Goal: Task Accomplishment & Management: Contribute content

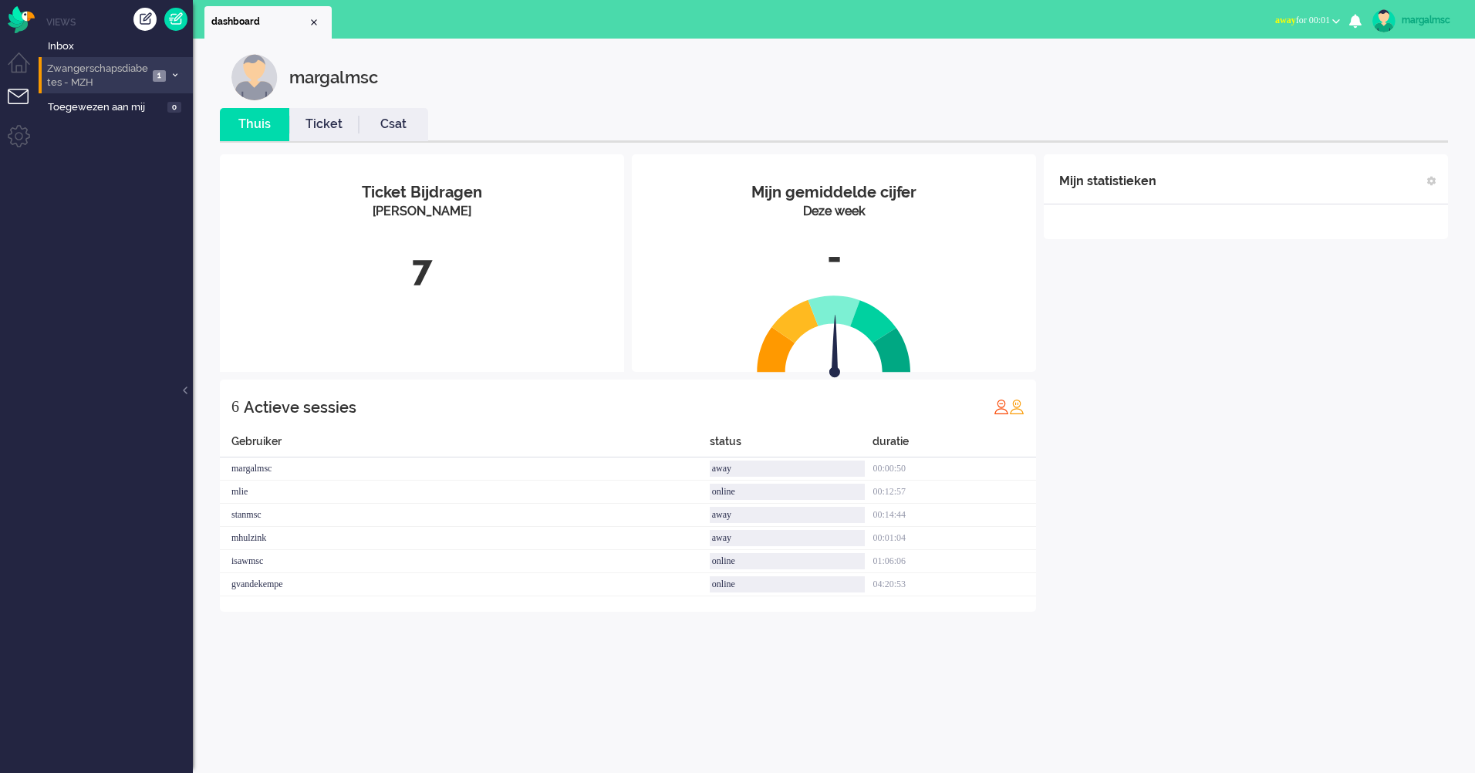
click at [119, 76] on span "Zwangerschapsdiabetes - MZH" at bounding box center [96, 76] width 103 height 29
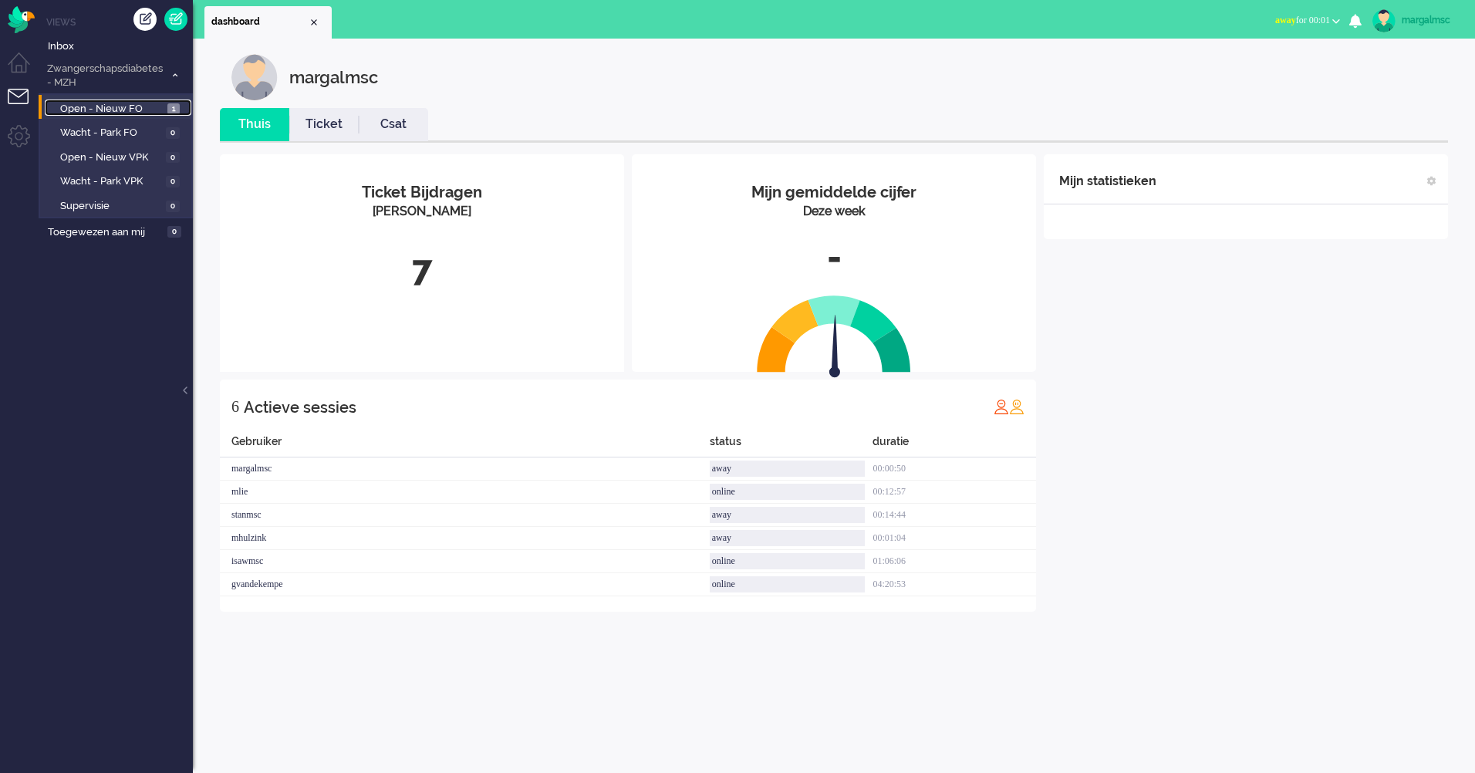
click at [125, 107] on span "Open - Nieuw FO" at bounding box center [111, 109] width 103 height 15
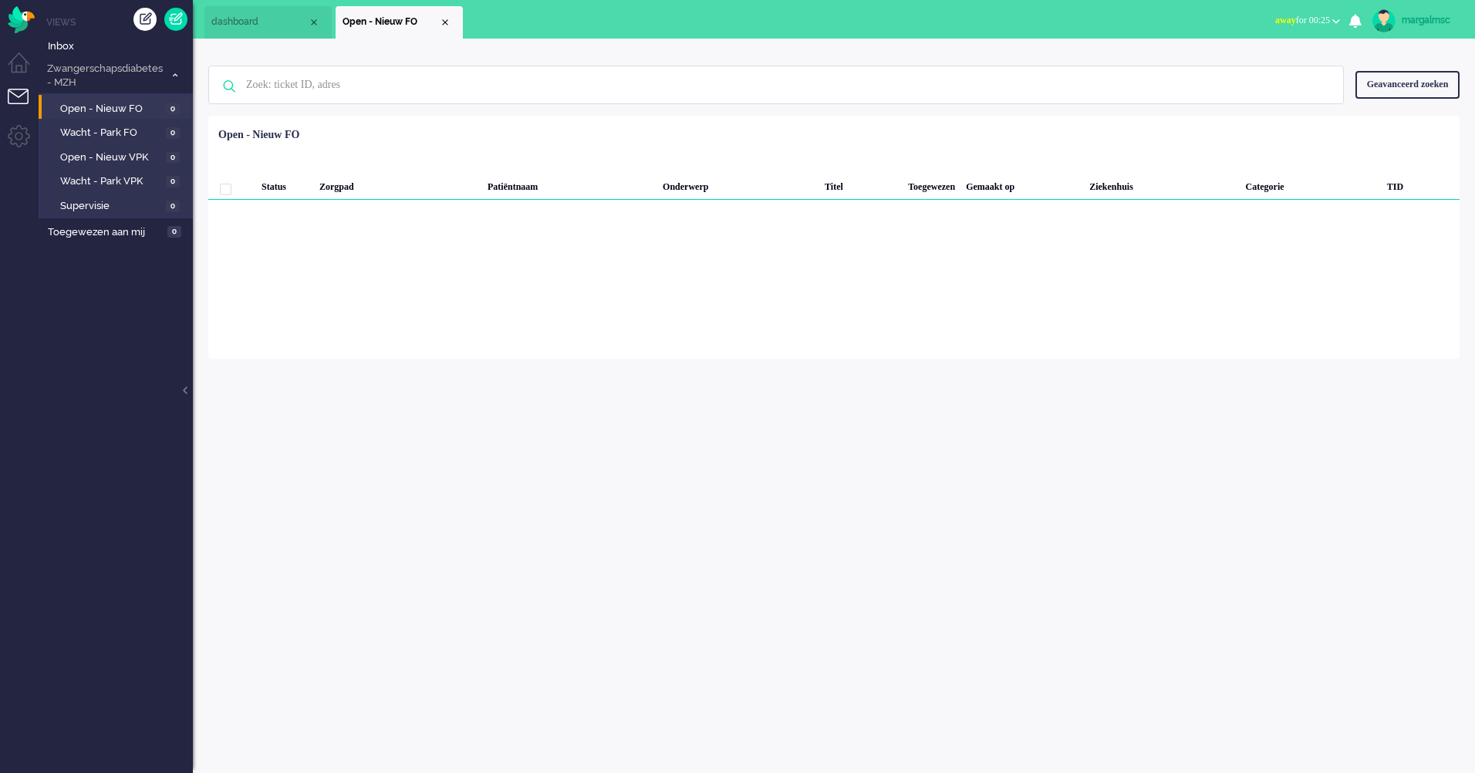
click at [124, 116] on li "Open - Nieuw FO 0" at bounding box center [115, 107] width 153 height 25
click at [110, 50] on span "Inbox" at bounding box center [120, 46] width 145 height 15
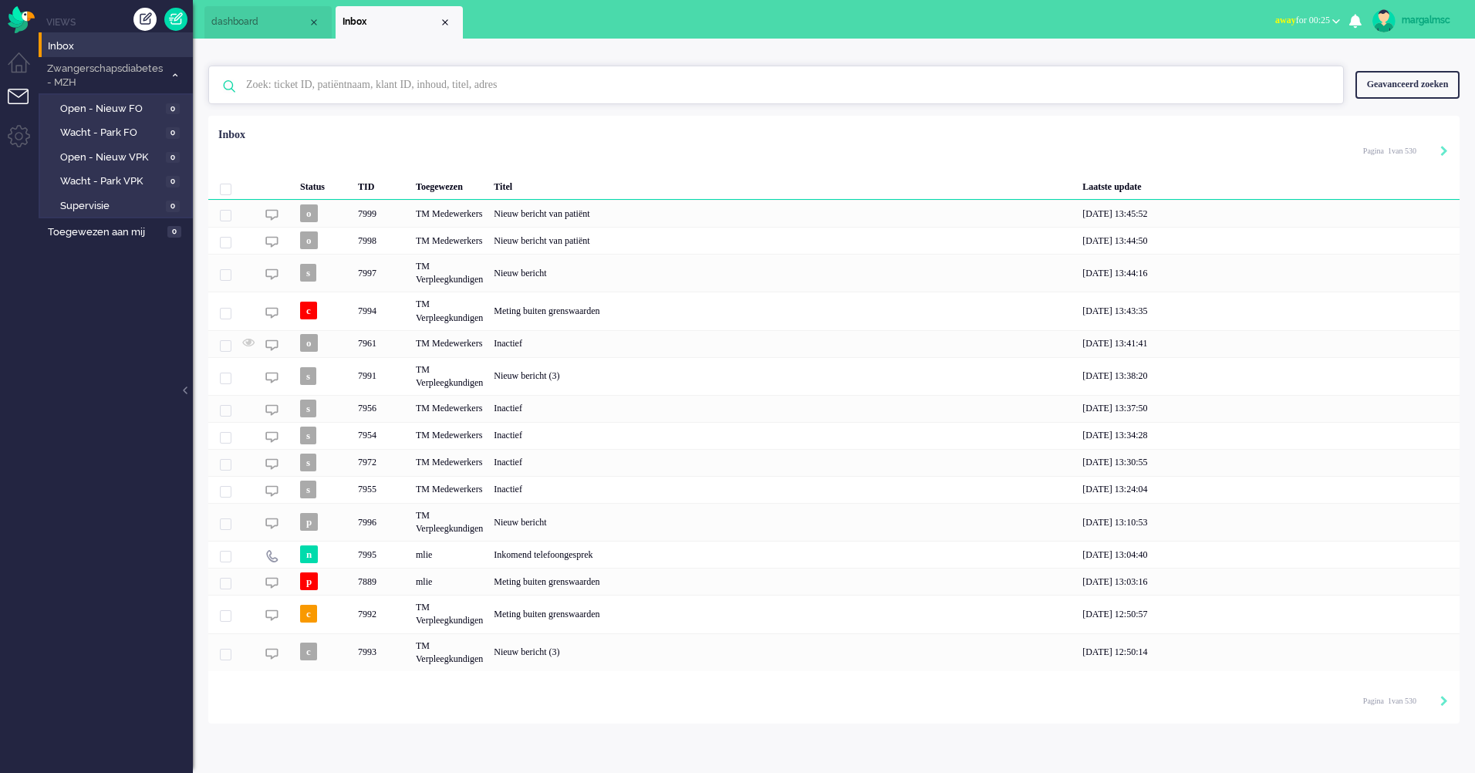
click at [336, 78] on input "text" at bounding box center [778, 84] width 1088 height 37
type input "Kingma"
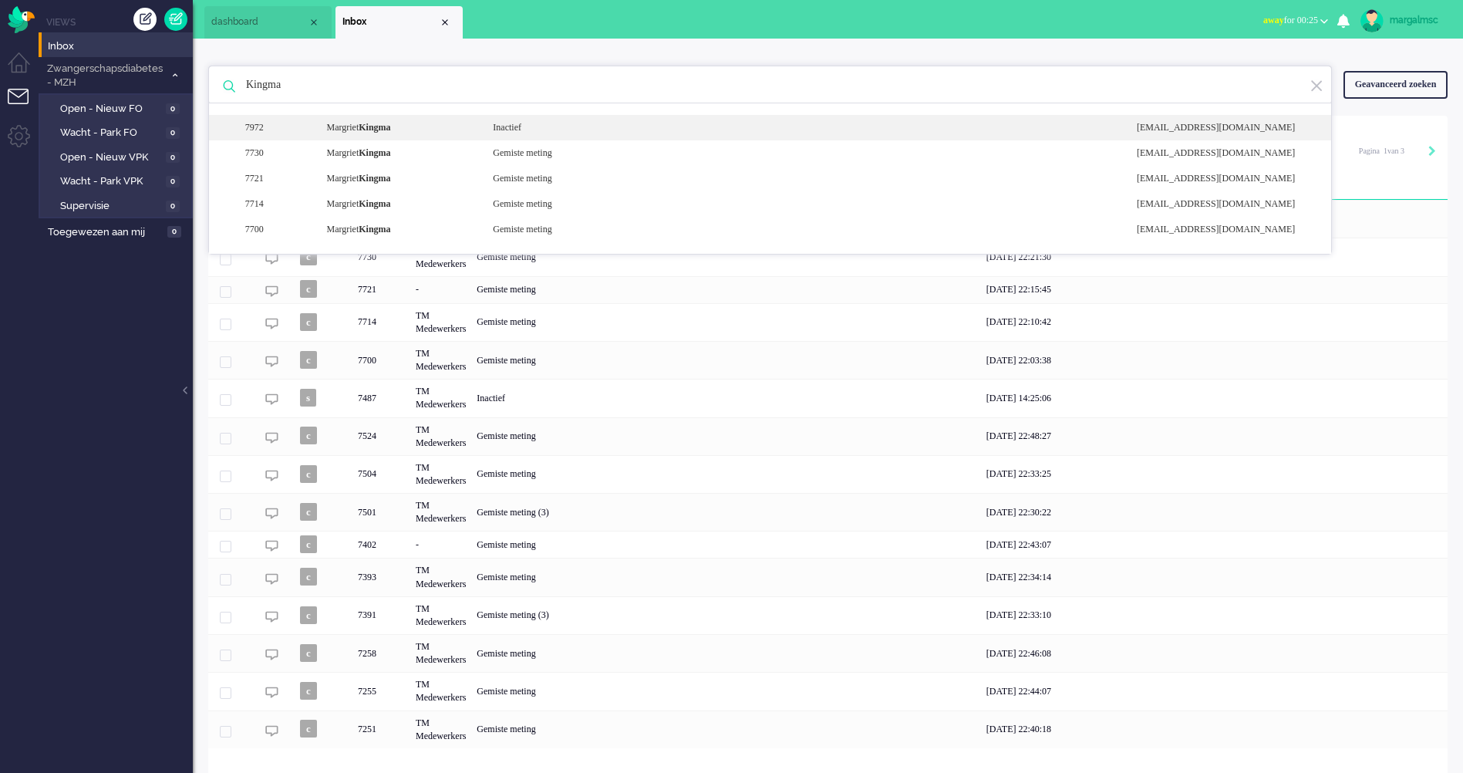
click at [413, 130] on div "[PERSON_NAME]" at bounding box center [398, 127] width 167 height 13
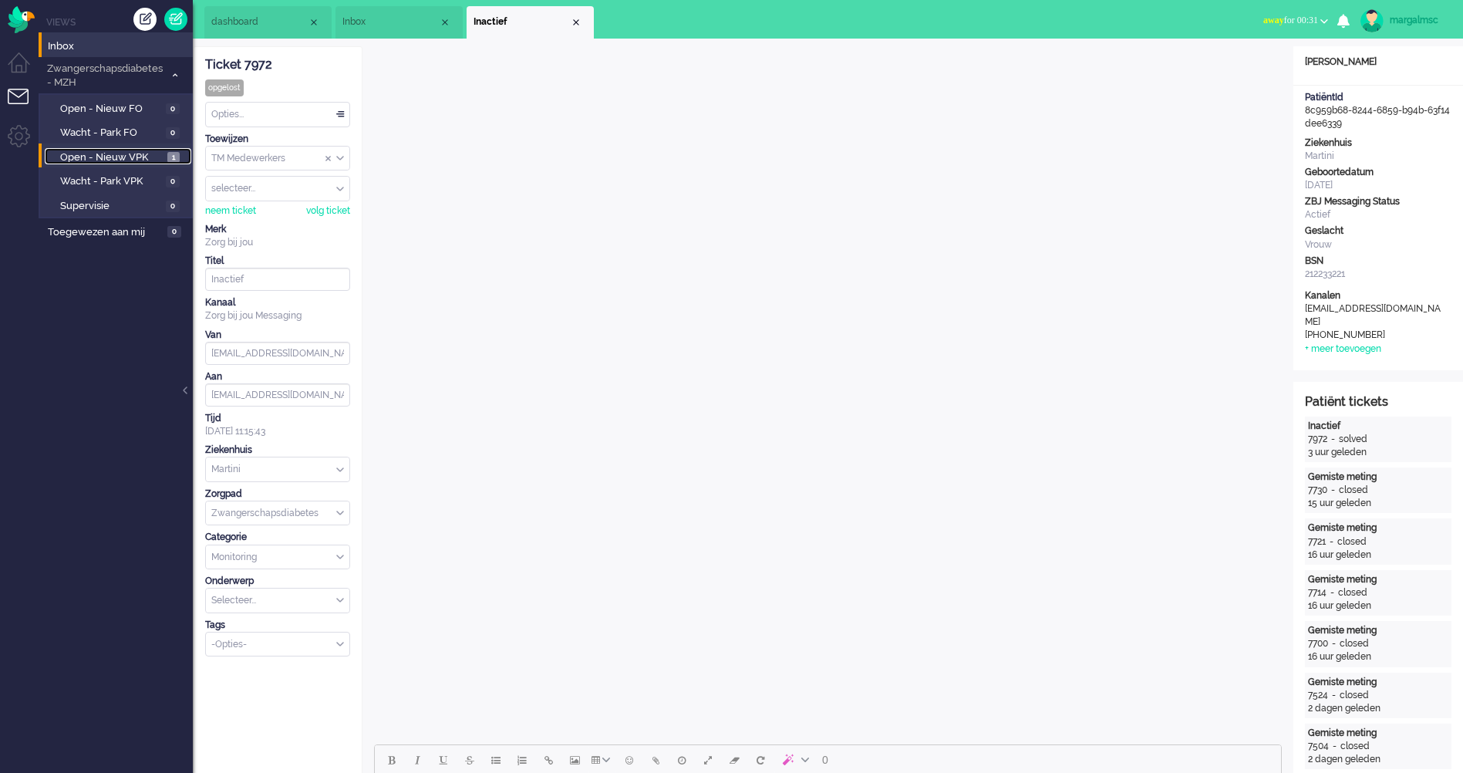
click at [103, 150] on span "Open - Nieuw VPK" at bounding box center [111, 157] width 103 height 15
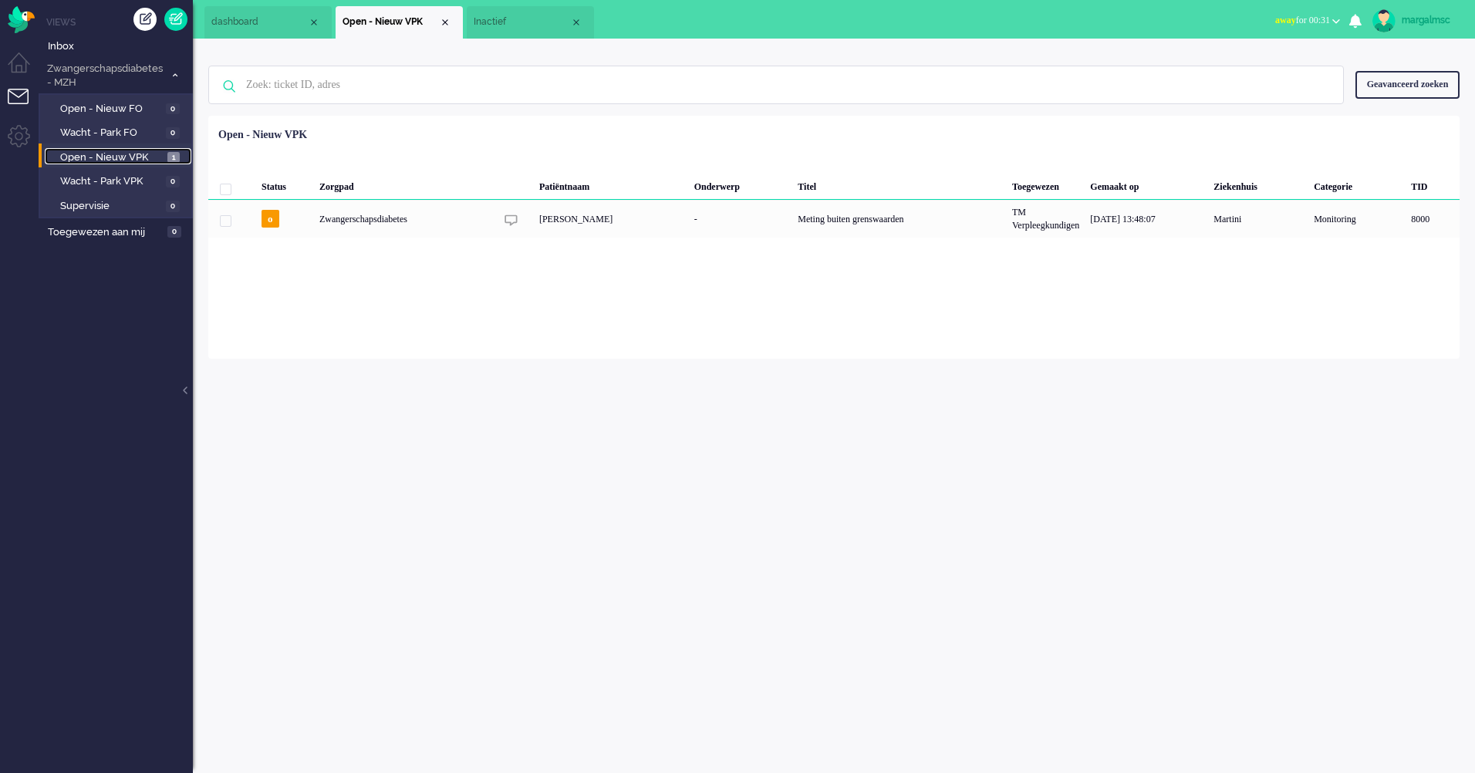
click at [523, 21] on span "Inactief" at bounding box center [522, 21] width 96 height 13
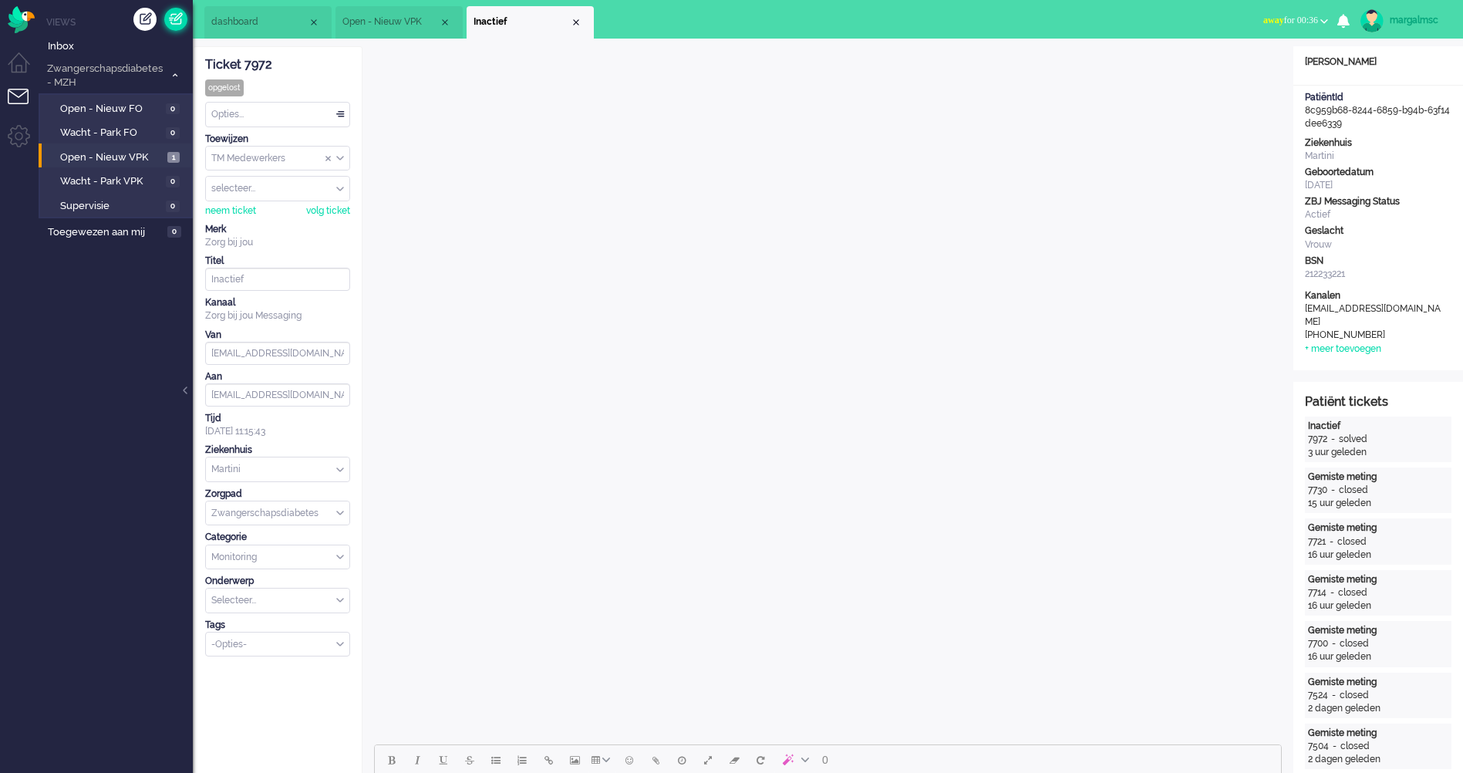
click at [170, 16] on link at bounding box center [175, 19] width 23 height 23
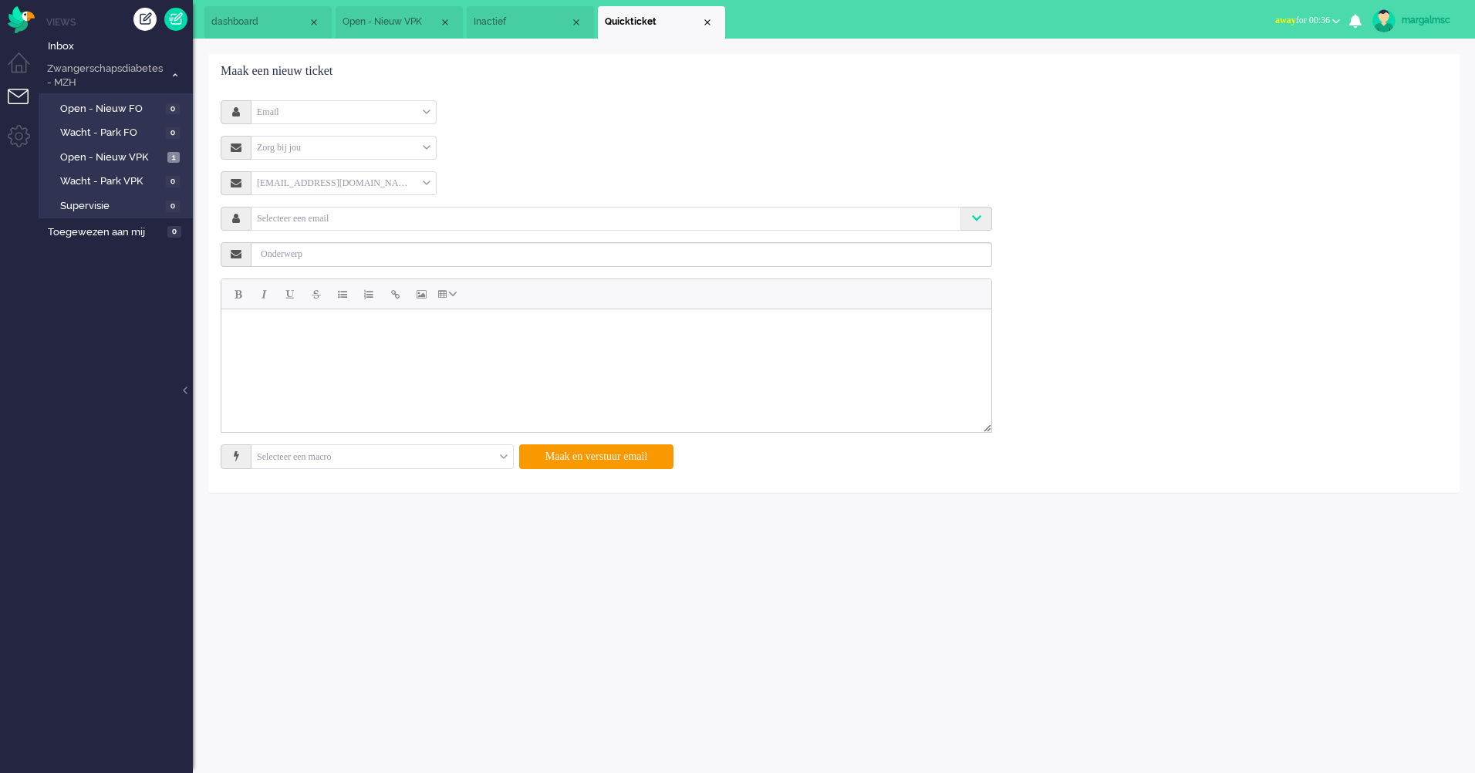
drag, startPoint x: 298, startPoint y: 116, endPoint x: 295, endPoint y: 132, distance: 16.5
click at [298, 115] on div "Email" at bounding box center [343, 112] width 184 height 24
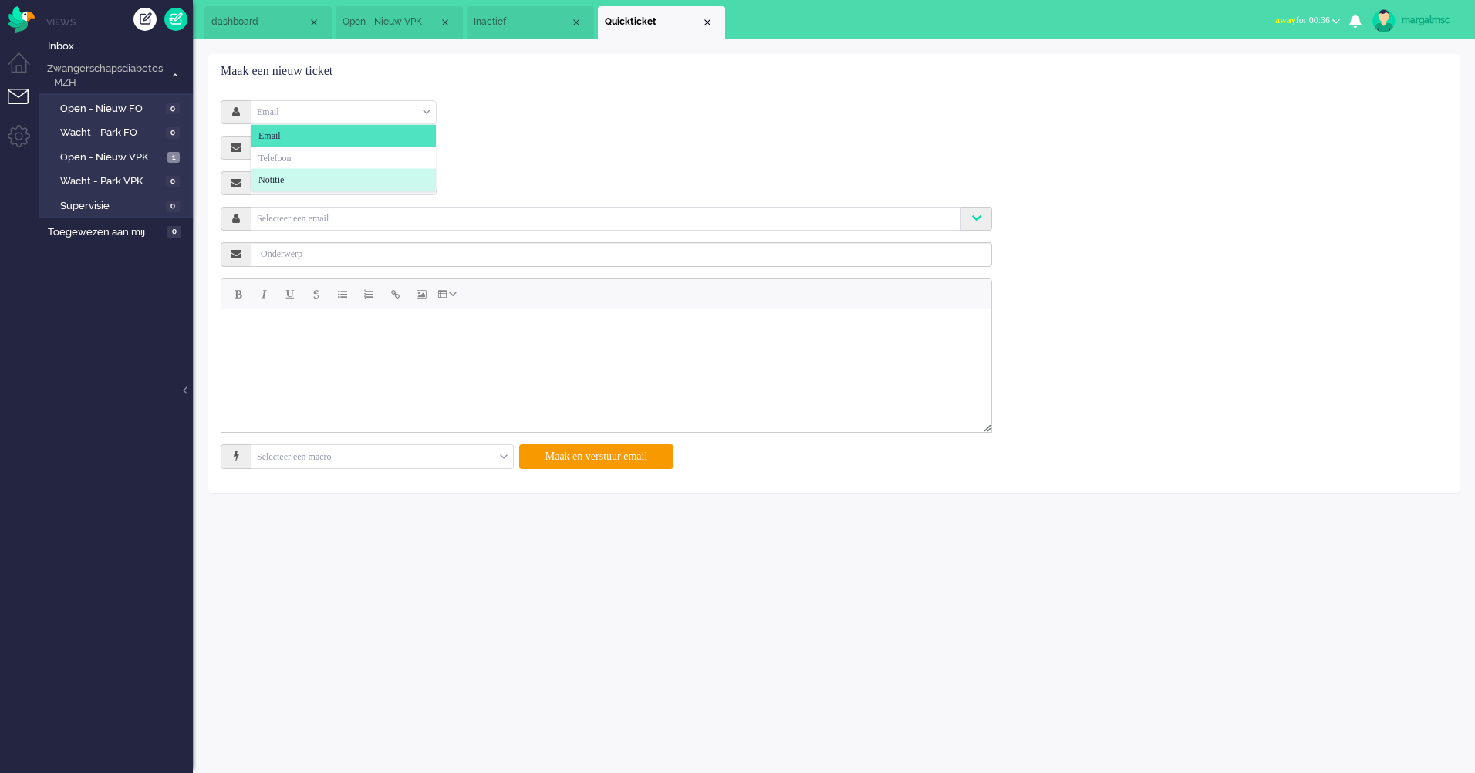
click at [302, 174] on li "Notitie" at bounding box center [343, 180] width 184 height 22
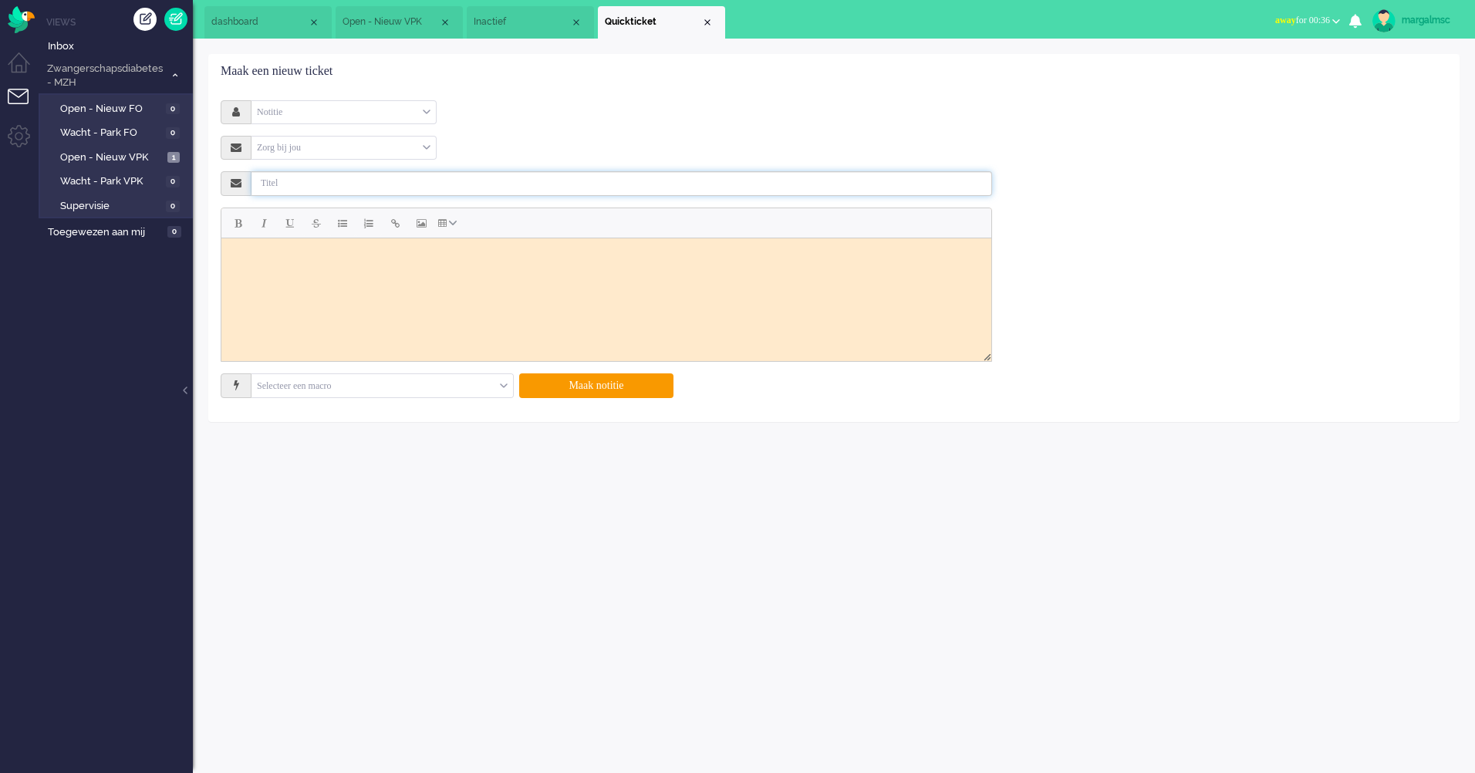
click at [289, 178] on input "text" at bounding box center [621, 183] width 741 height 25
type input "Beter dichtbij stoppen."
click at [367, 276] on html at bounding box center [606, 257] width 770 height 39
click at [457, 392] on input "text" at bounding box center [381, 386] width 261 height 24
click at [457, 390] on input "text" at bounding box center [381, 386] width 261 height 24
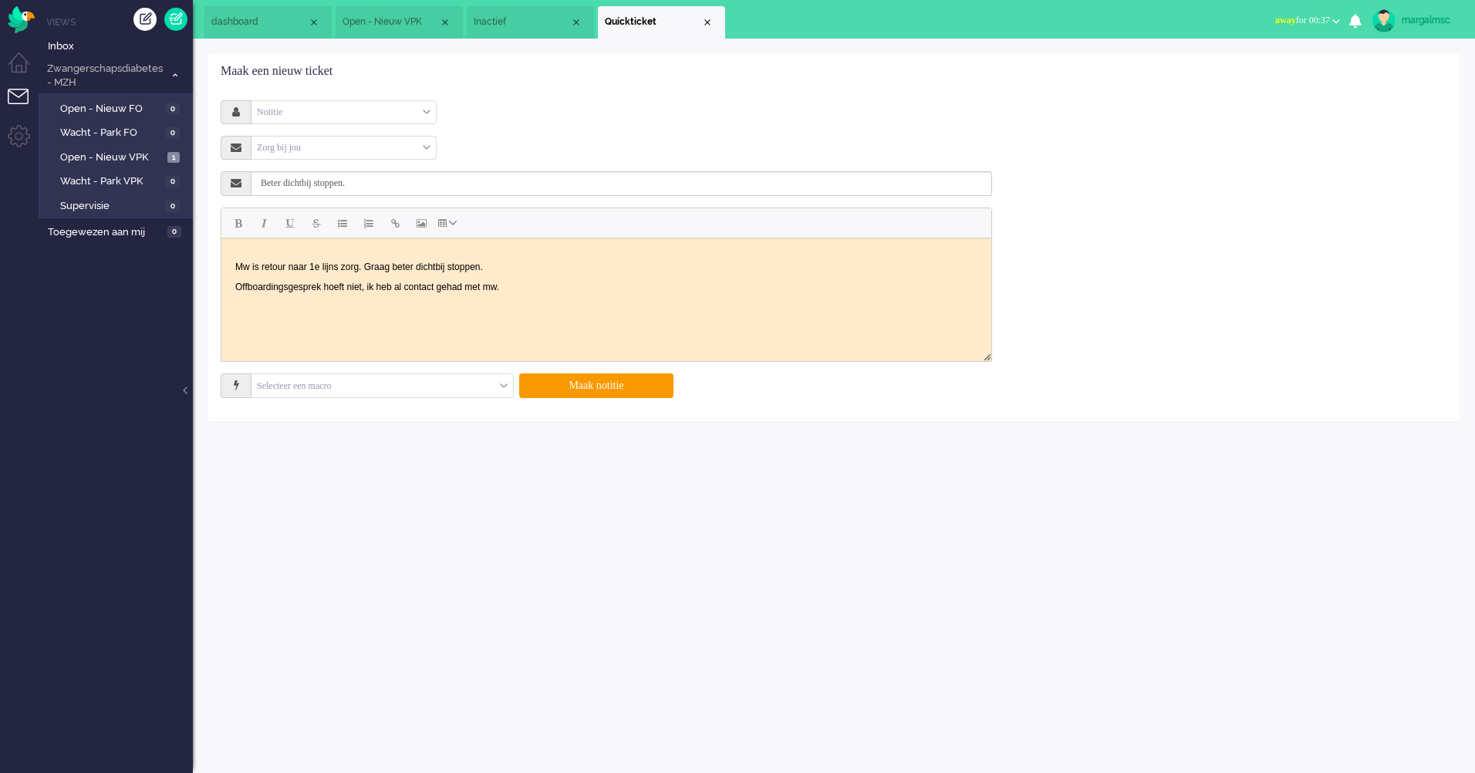
click at [518, 315] on html "Mw is retour naar 1e lijns zorg. Graag beter dichtbij stoppen. Offboardingsgesp…" at bounding box center [606, 276] width 770 height 77
click at [619, 389] on button "Maak notitie" at bounding box center [596, 385] width 154 height 25
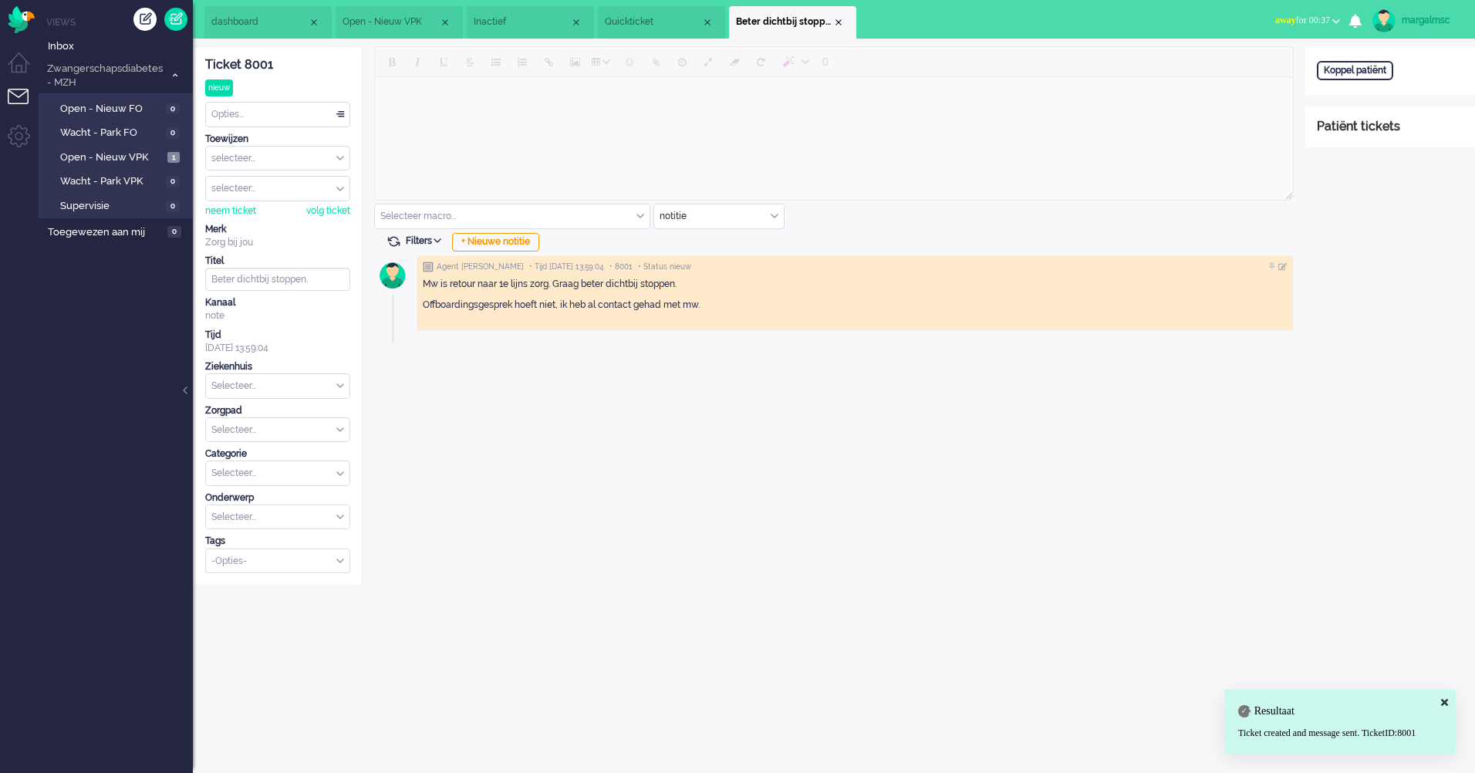
click at [268, 391] on input "text" at bounding box center [277, 386] width 143 height 24
type input "mar"
click at [272, 403] on li "Martini" at bounding box center [277, 410] width 143 height 22
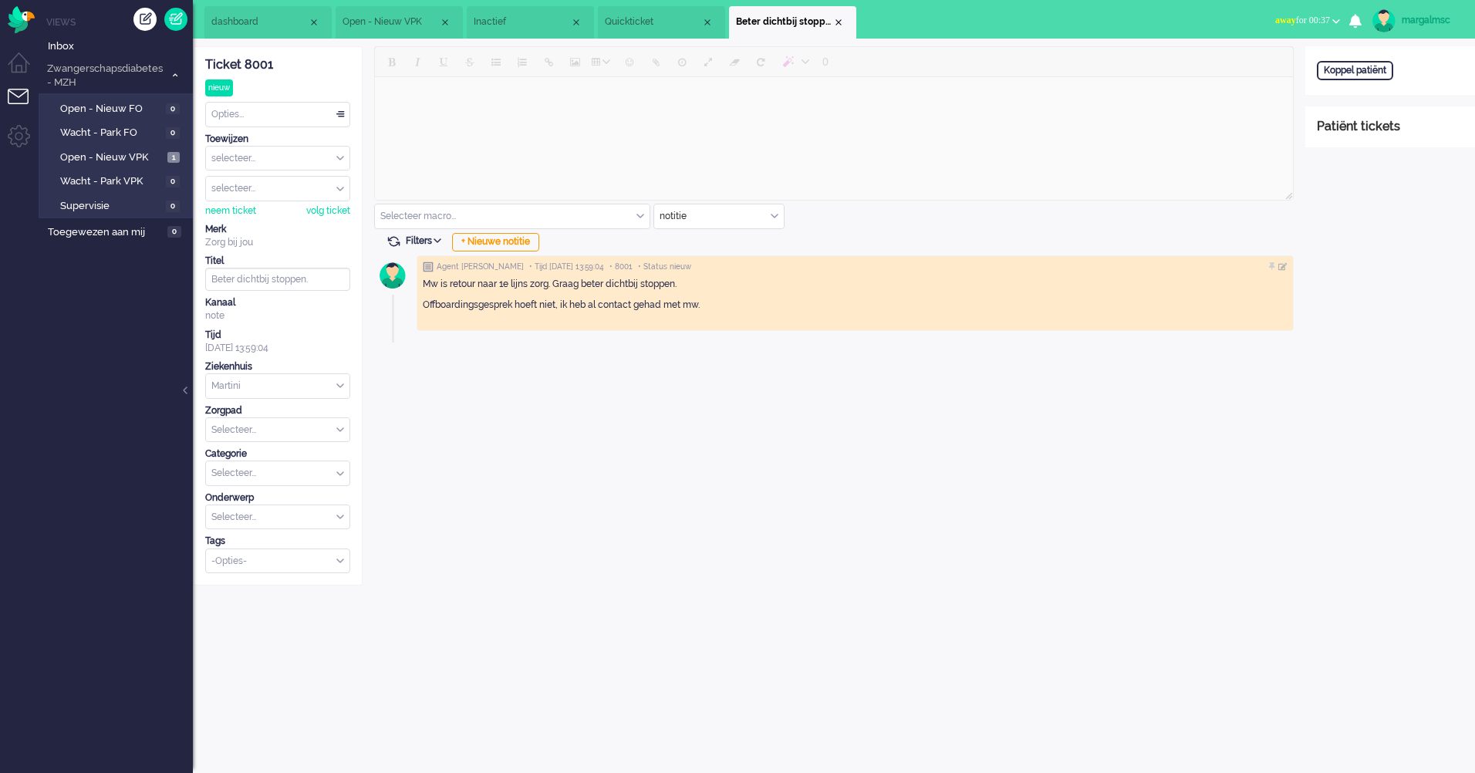
click at [266, 428] on input "text" at bounding box center [277, 430] width 143 height 24
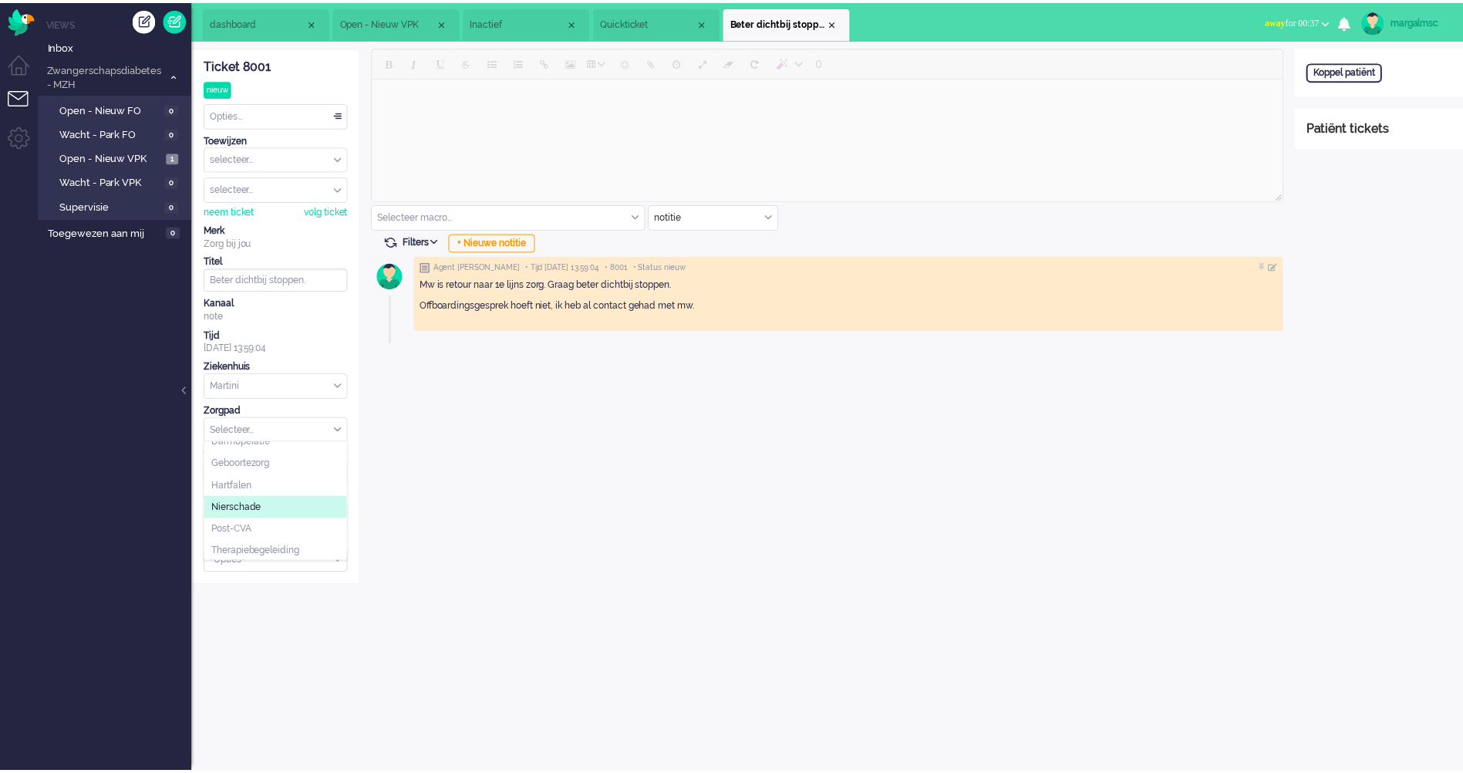
scroll to position [167, 0]
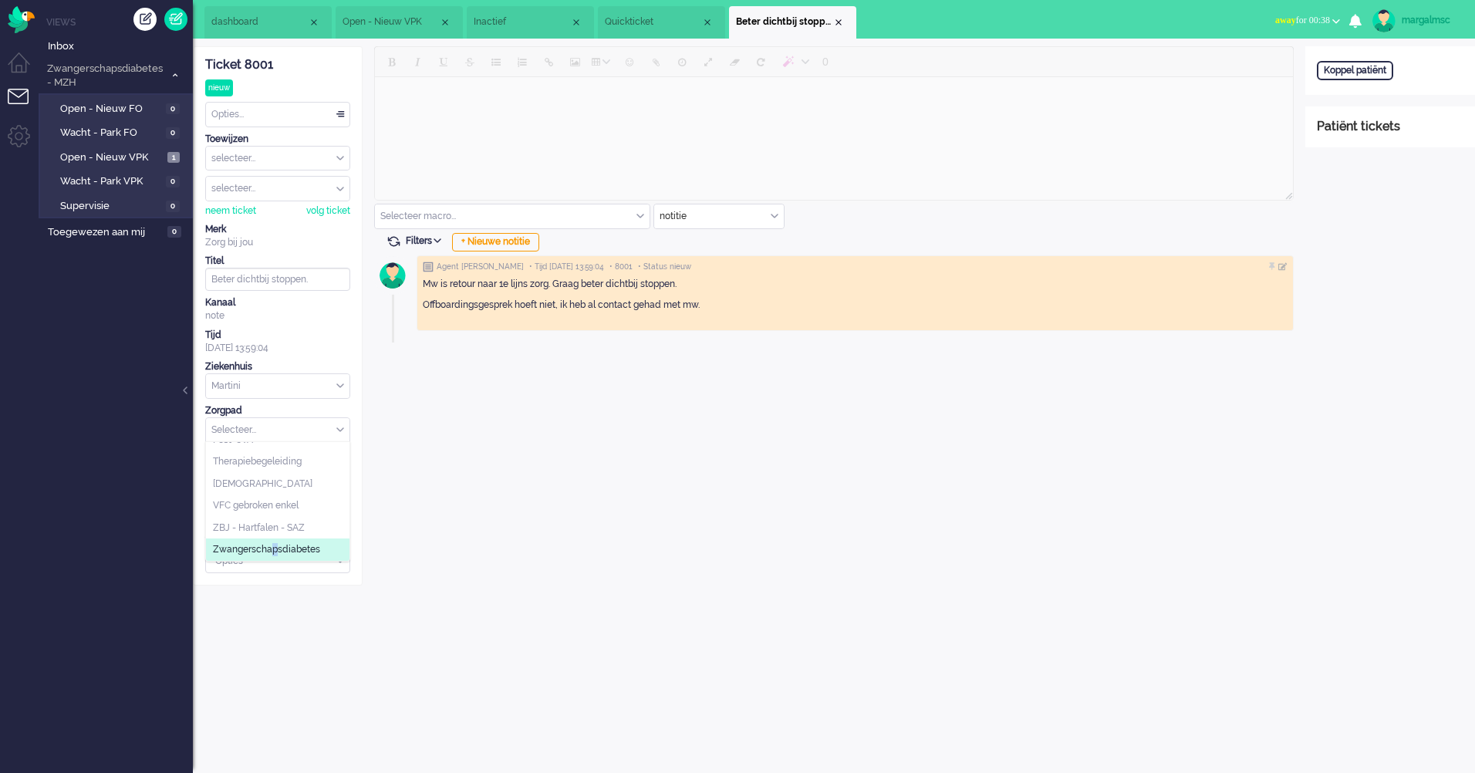
click at [275, 551] on span "Zwangerschapsdiabetes" at bounding box center [266, 549] width 107 height 13
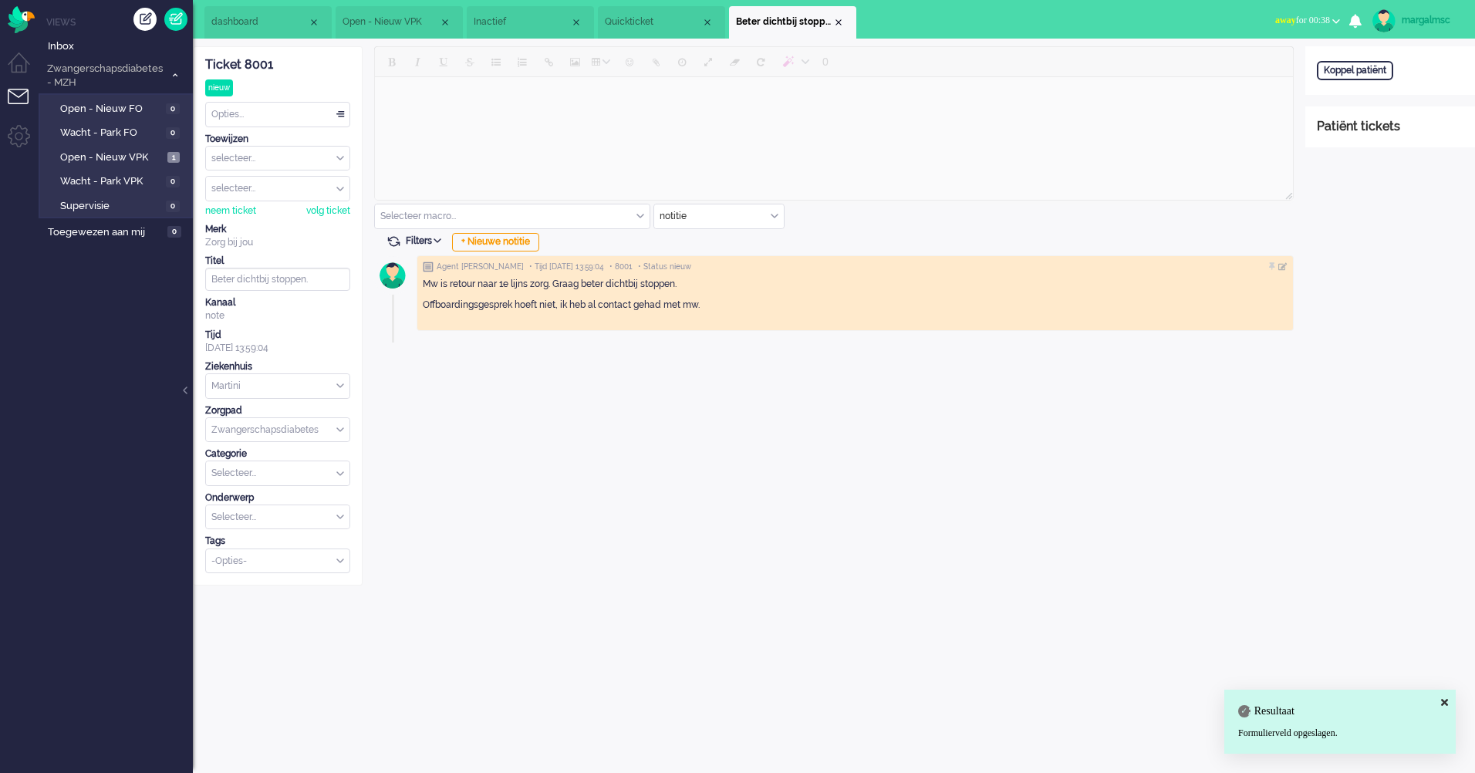
click at [631, 15] on li "Quickticket" at bounding box center [661, 22] width 127 height 32
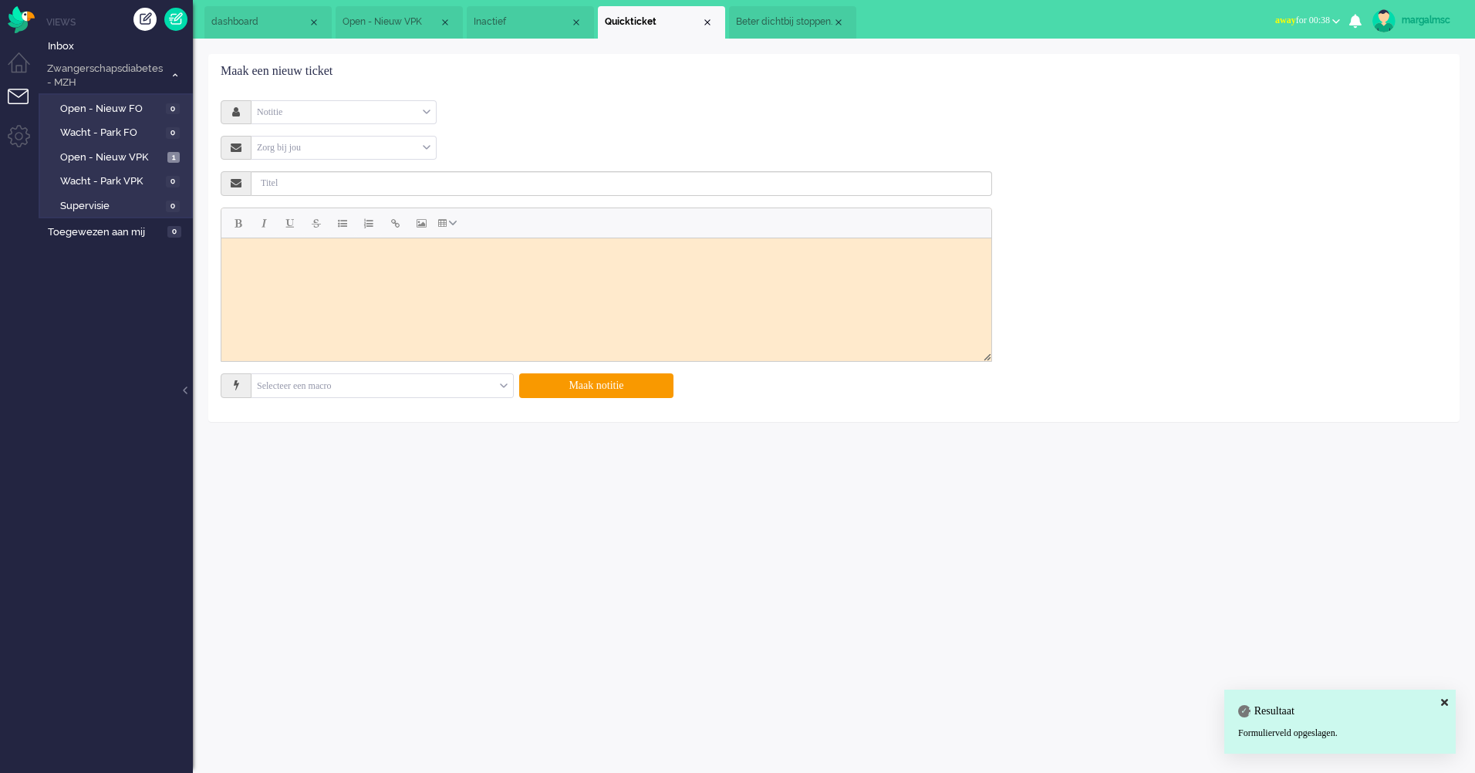
click at [535, 22] on span "Inactief" at bounding box center [522, 21] width 96 height 13
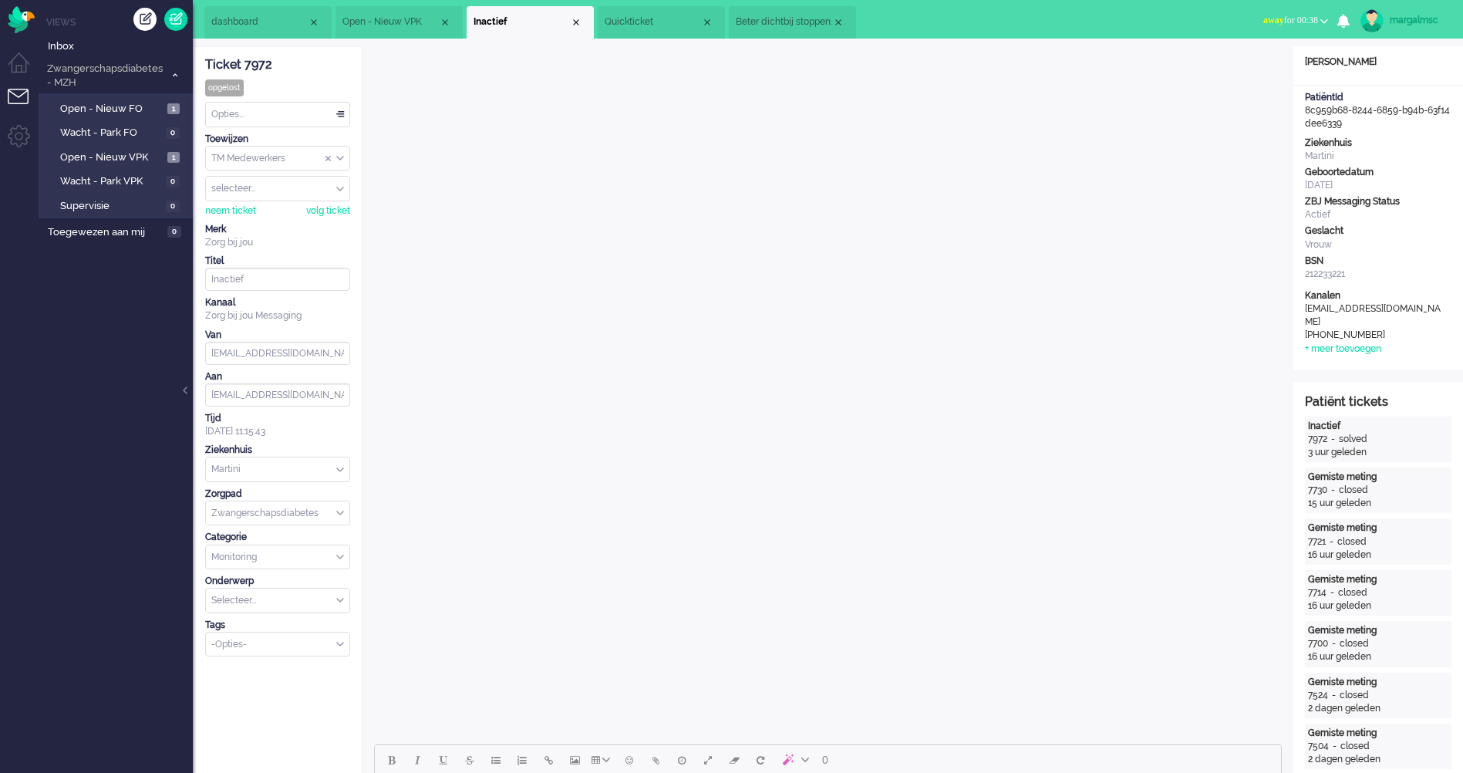
drag, startPoint x: 1342, startPoint y: 124, endPoint x: 1300, endPoint y: 114, distance: 43.6
click at [1300, 114] on div "PatiëntId 8c959b68-8244-6859-b94b-63f14dee6339" at bounding box center [1379, 110] width 170 height 39
copy div "8c959b68-8244-6859-b94b-63f14dee6339"
click at [790, 23] on span "Beter dichtbij stoppen." at bounding box center [784, 21] width 96 height 13
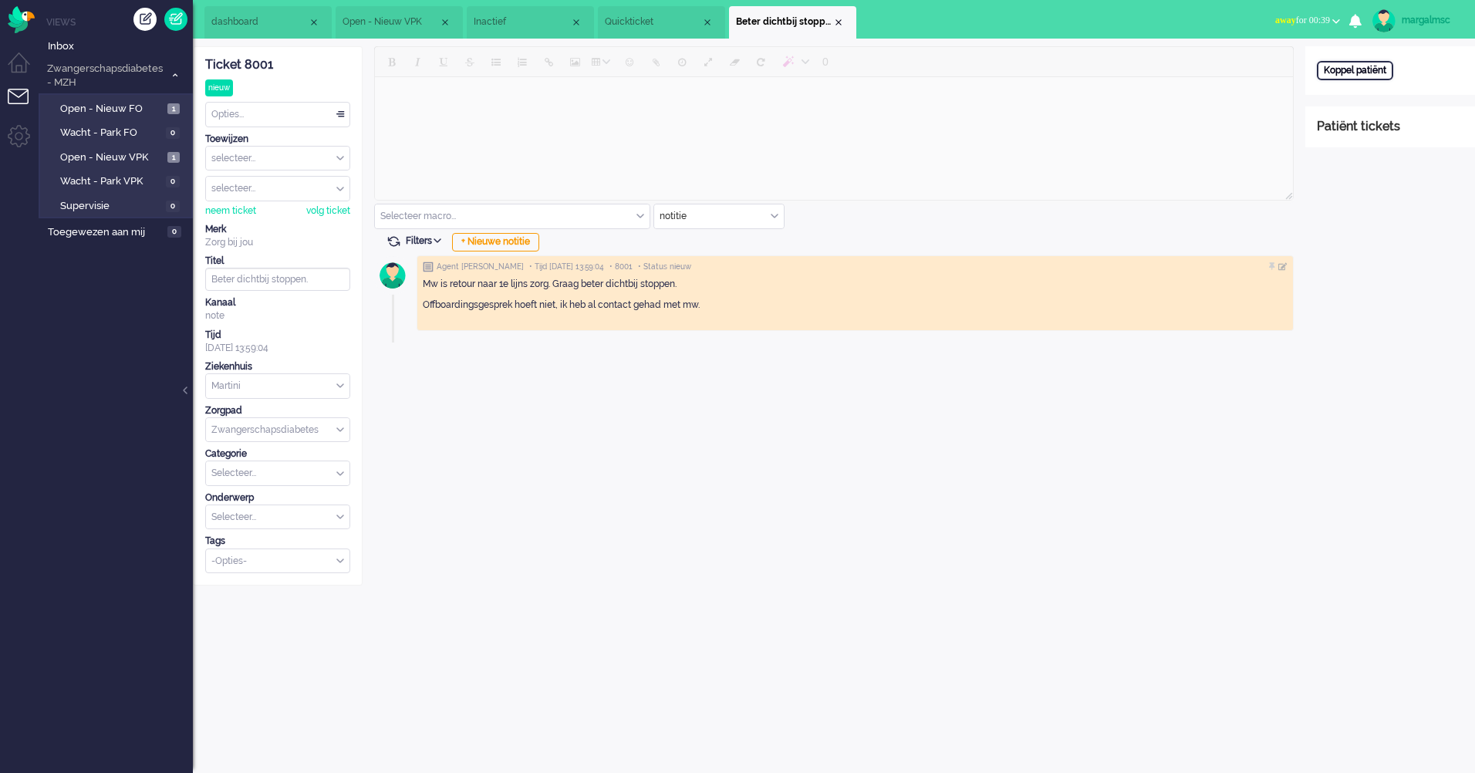
click at [1341, 70] on div "Koppel patiënt" at bounding box center [1355, 70] width 76 height 19
click at [1364, 89] on input "text" at bounding box center [1390, 90] width 147 height 23
paste input "8c959b68-8244-6859-b94b-63f14dee6339"
type input "8c959b68-8244-6859-b94b-63f14dee6339"
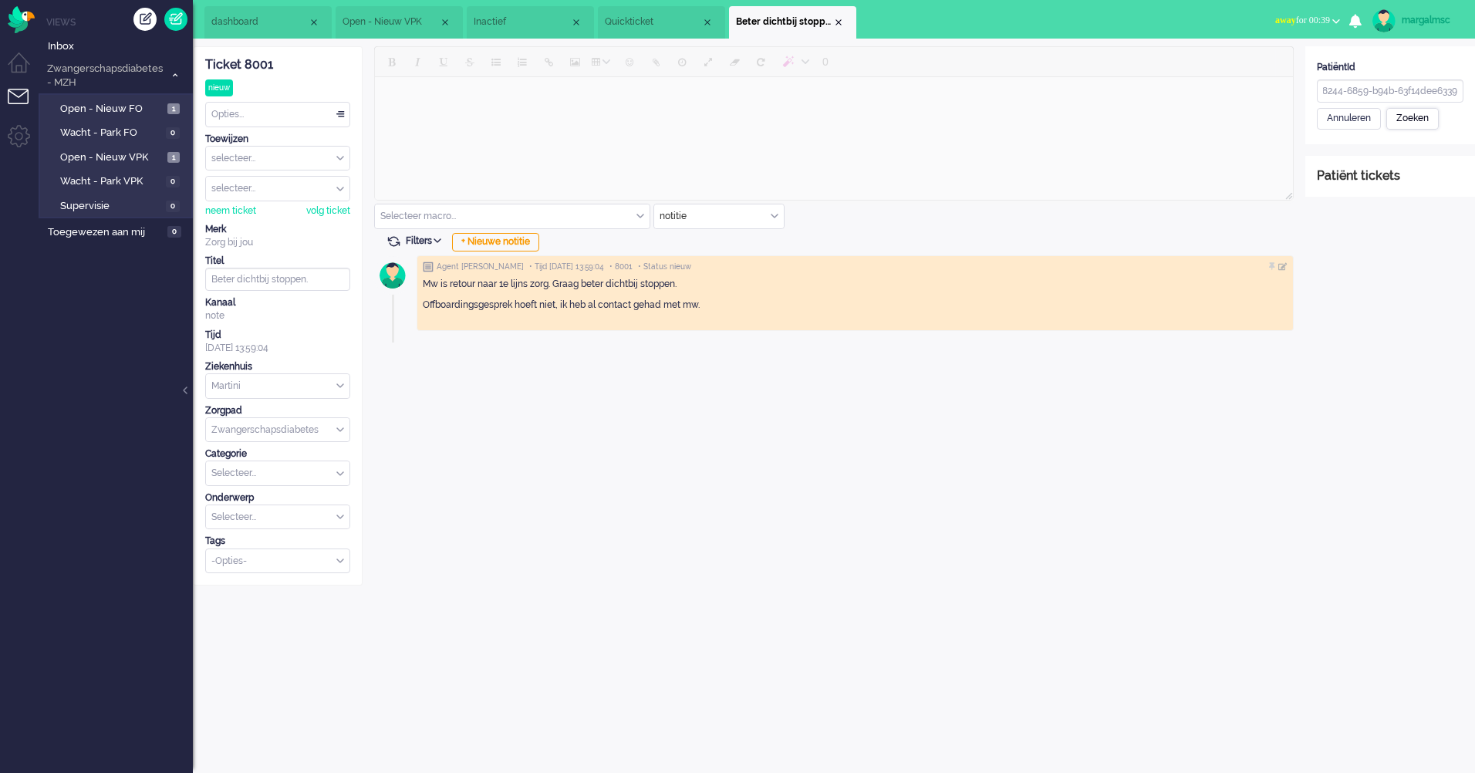
click at [1425, 122] on div "Zoeken" at bounding box center [1412, 119] width 52 height 22
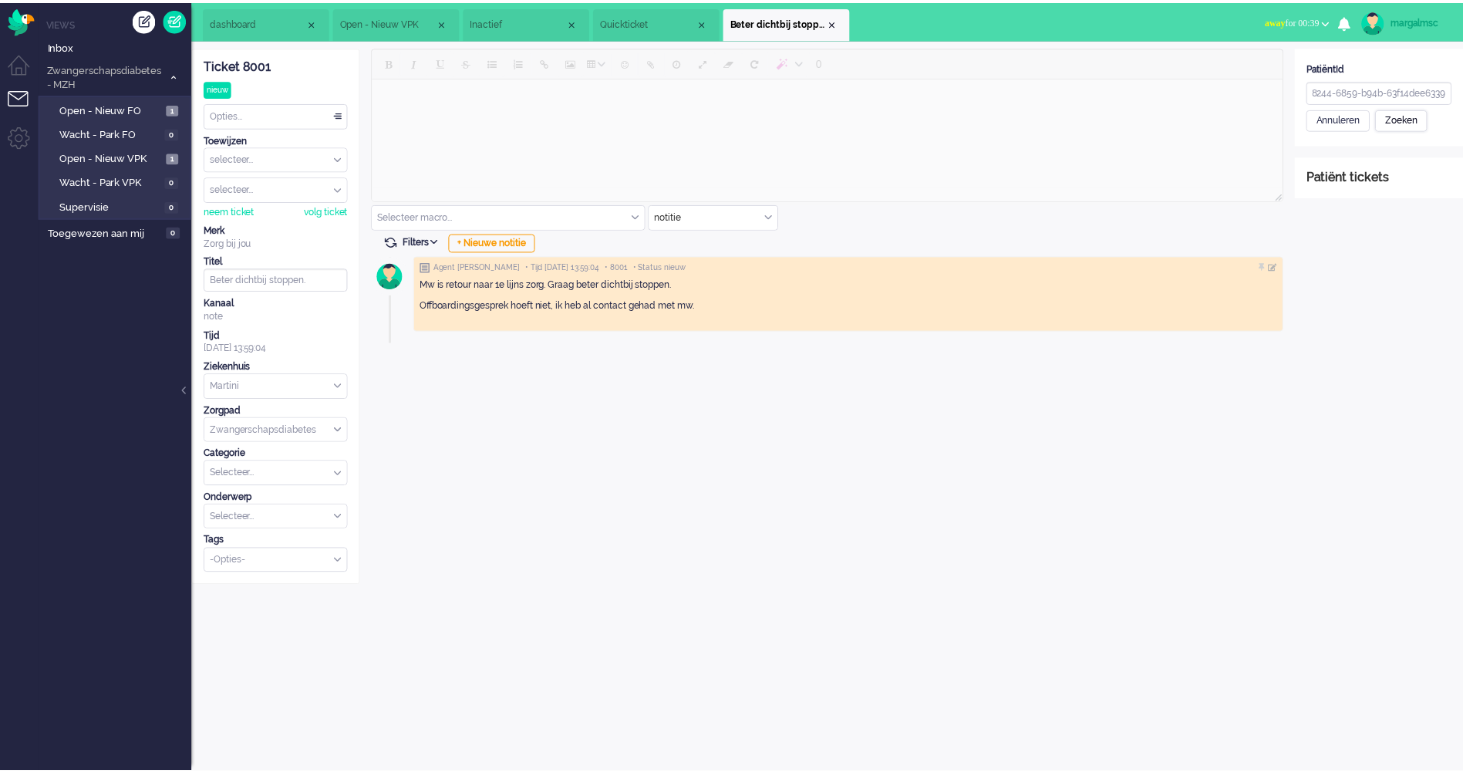
scroll to position [0, 0]
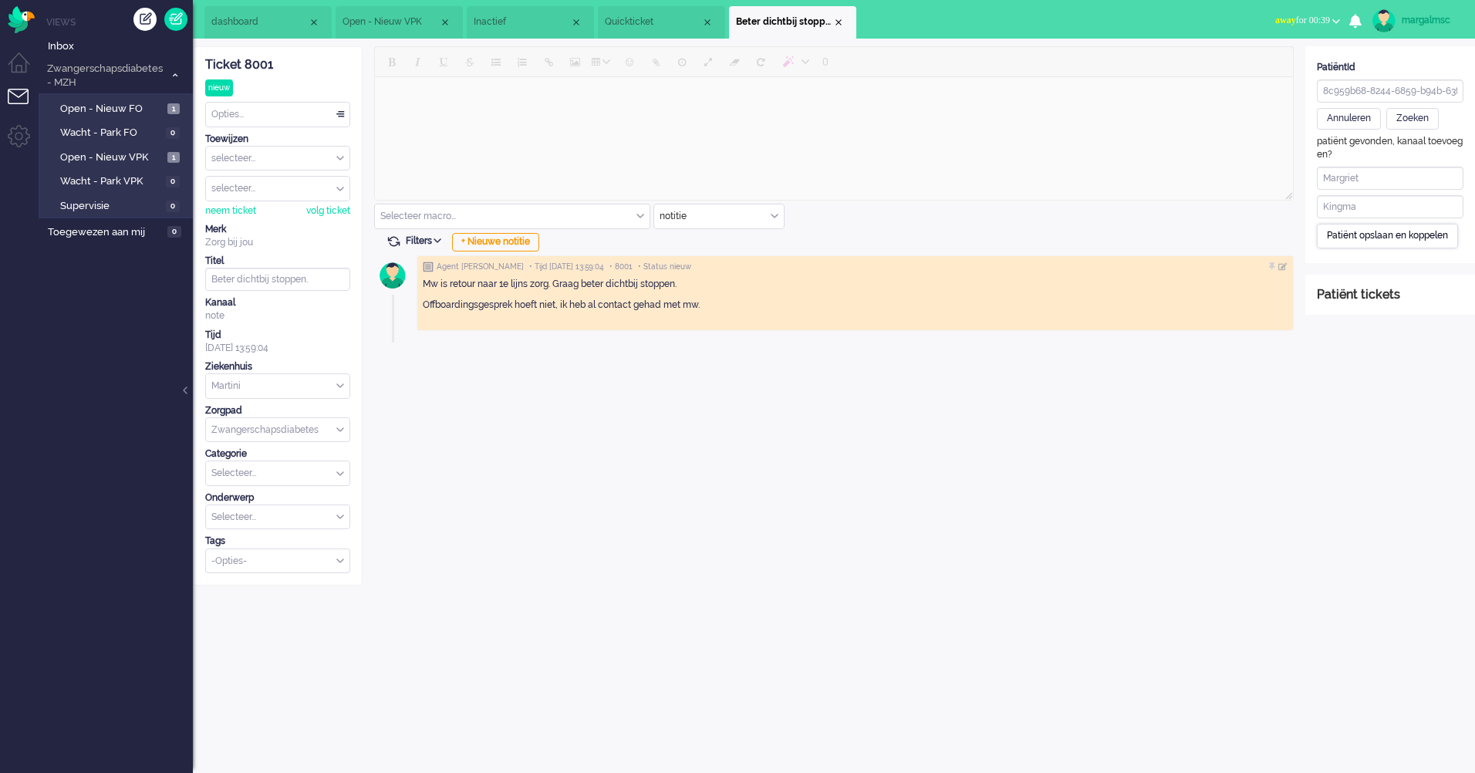
click at [1380, 242] on div "Patiënt opslaan en koppelen" at bounding box center [1387, 236] width 141 height 24
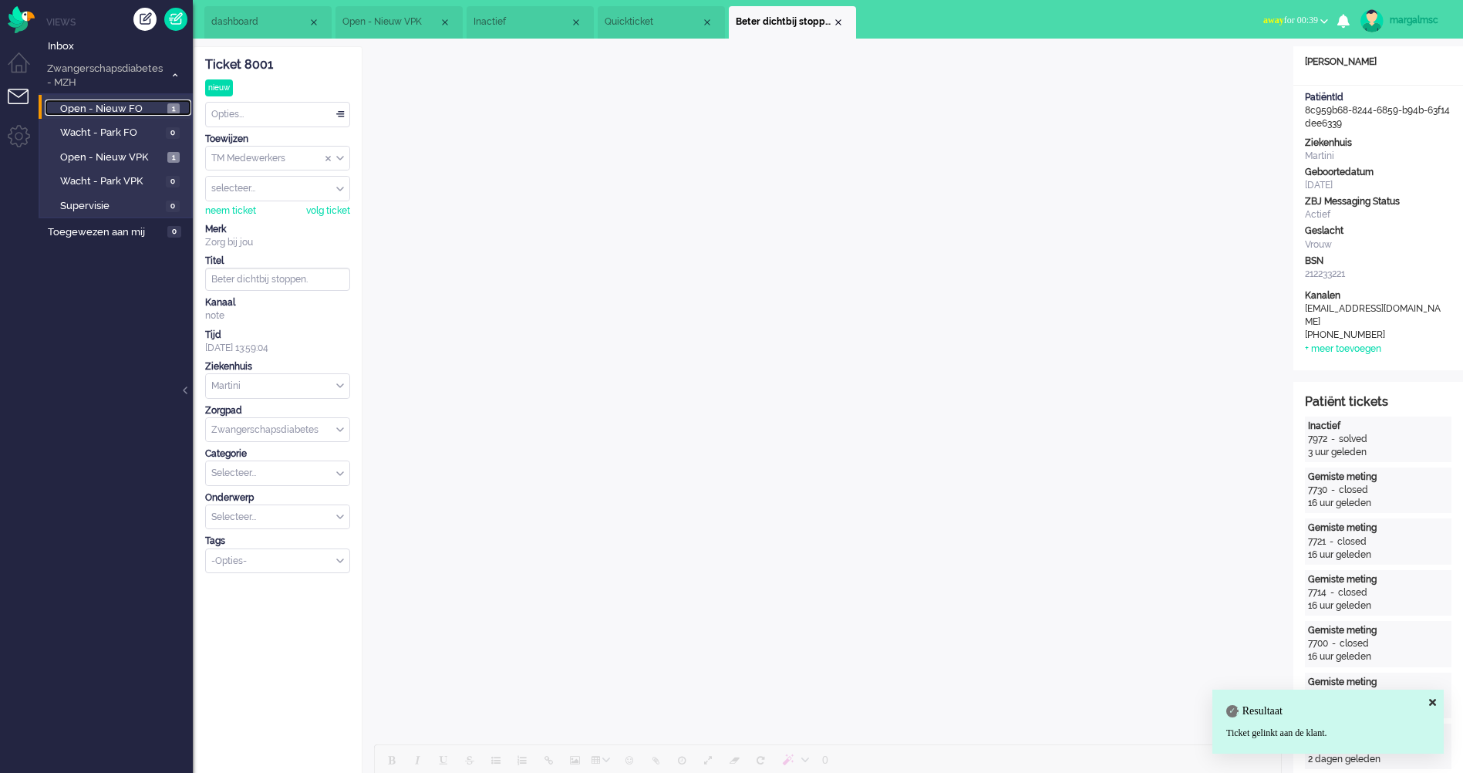
click at [122, 106] on span "Open - Nieuw FO" at bounding box center [111, 109] width 103 height 15
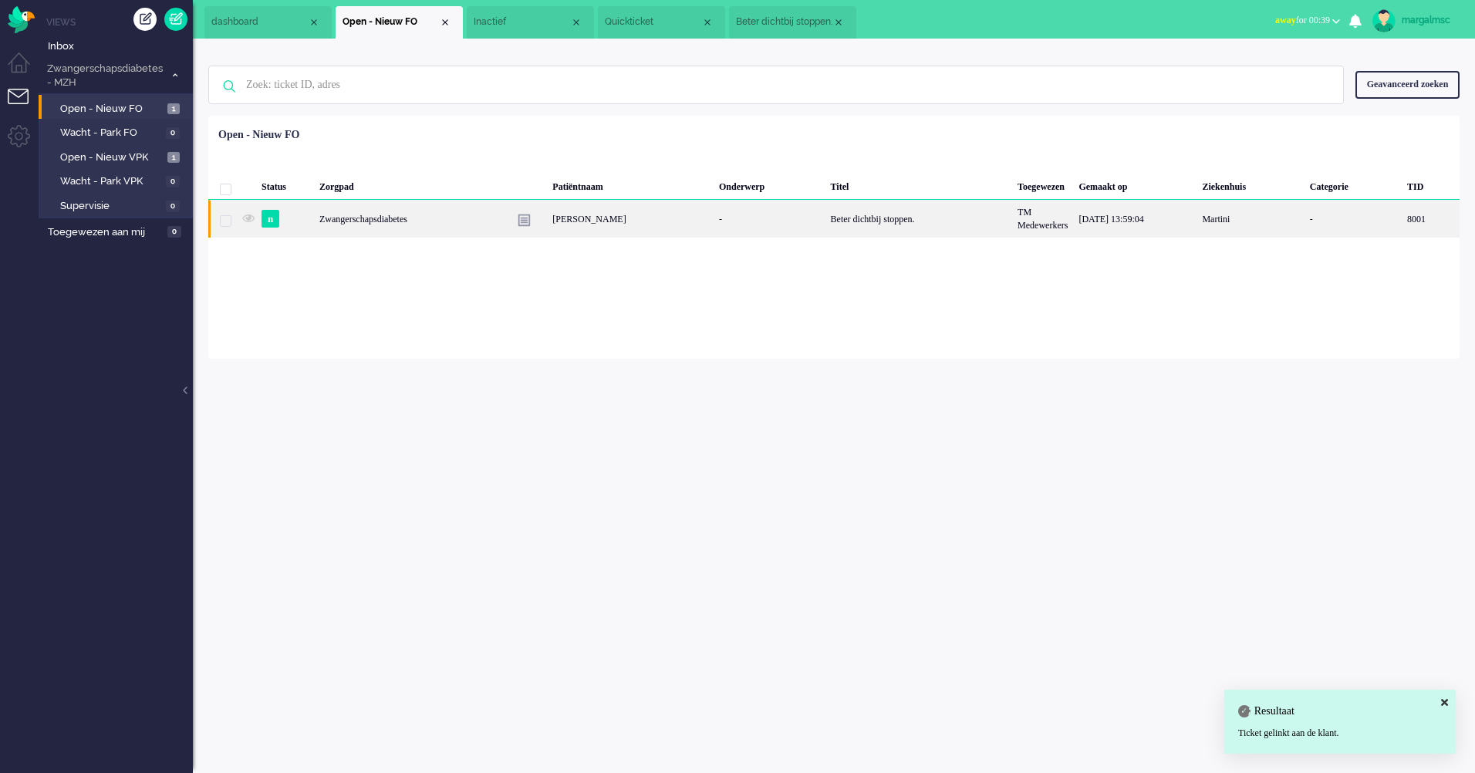
click at [825, 226] on div "Beter dichtbij stoppen." at bounding box center [918, 219] width 187 height 38
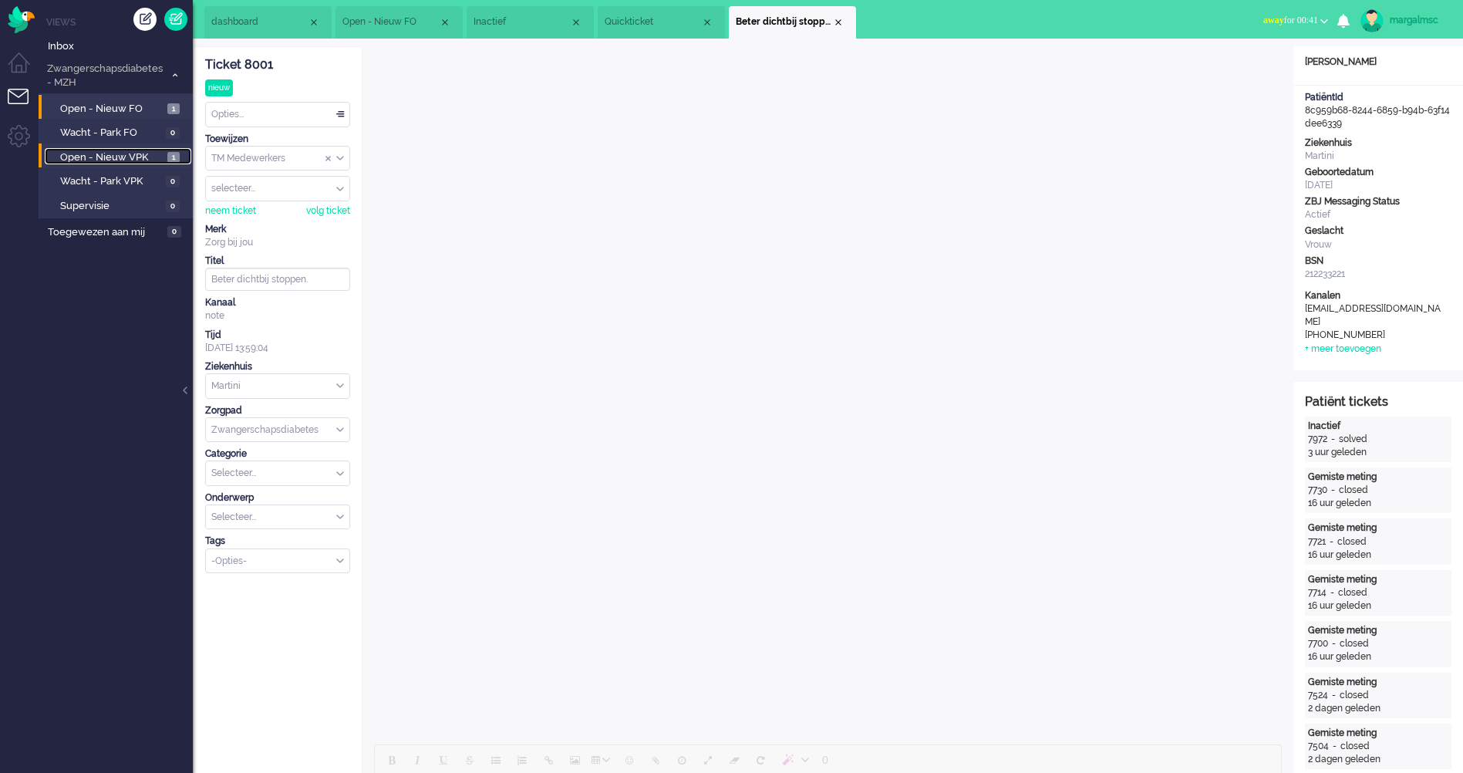
click at [120, 162] on span "Open - Nieuw VPK" at bounding box center [111, 157] width 103 height 15
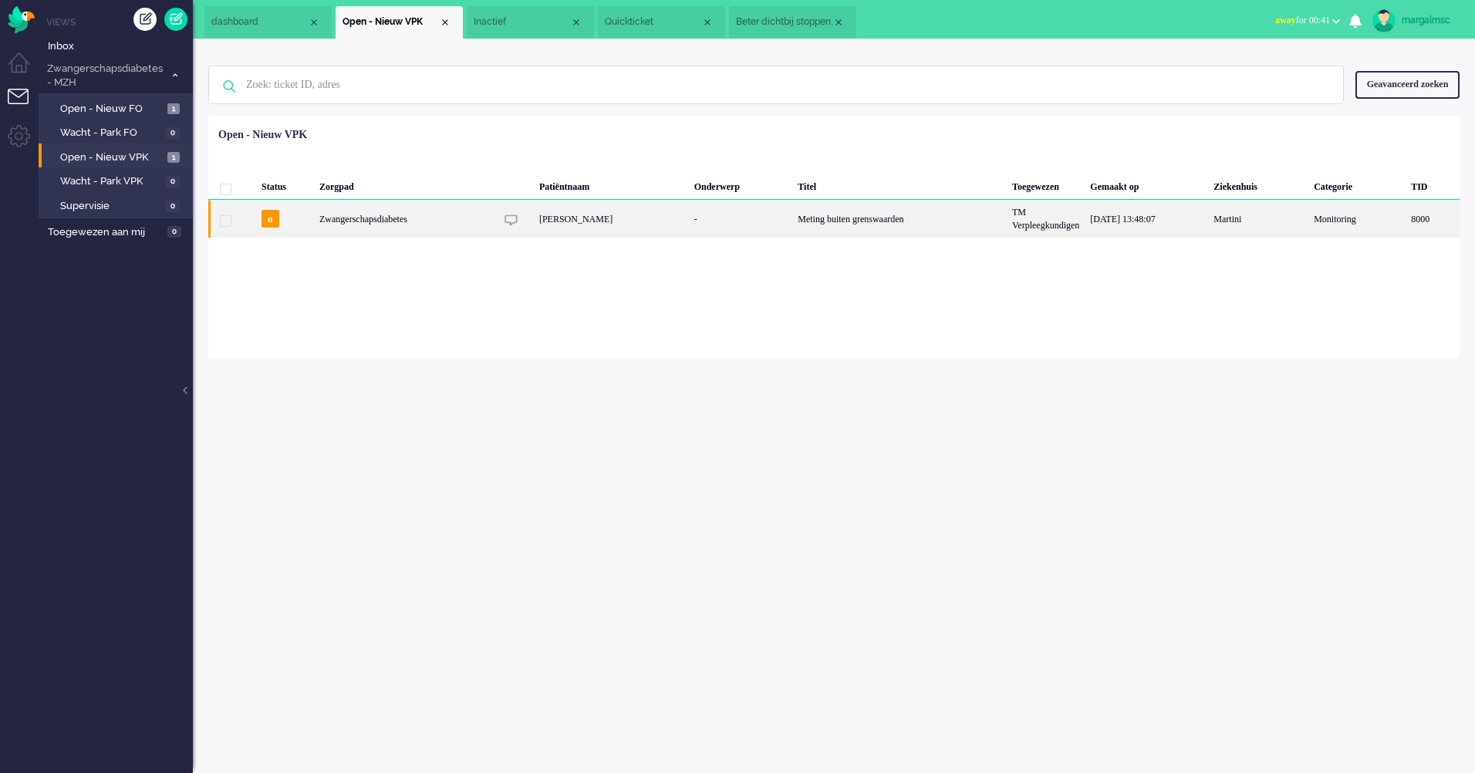
click at [689, 225] on div "-" at bounding box center [741, 219] width 104 height 38
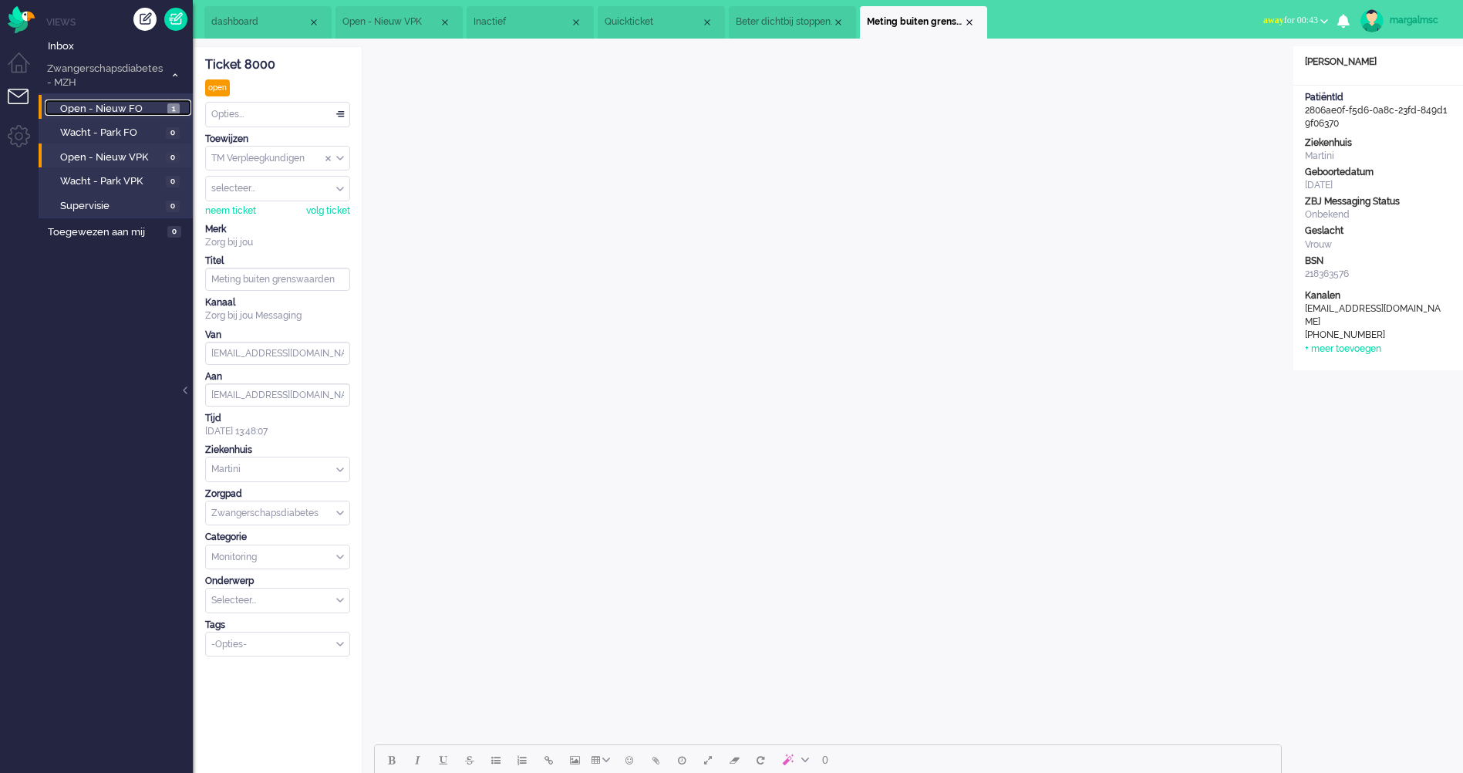
click at [109, 106] on span "Open - Nieuw FO" at bounding box center [111, 109] width 103 height 15
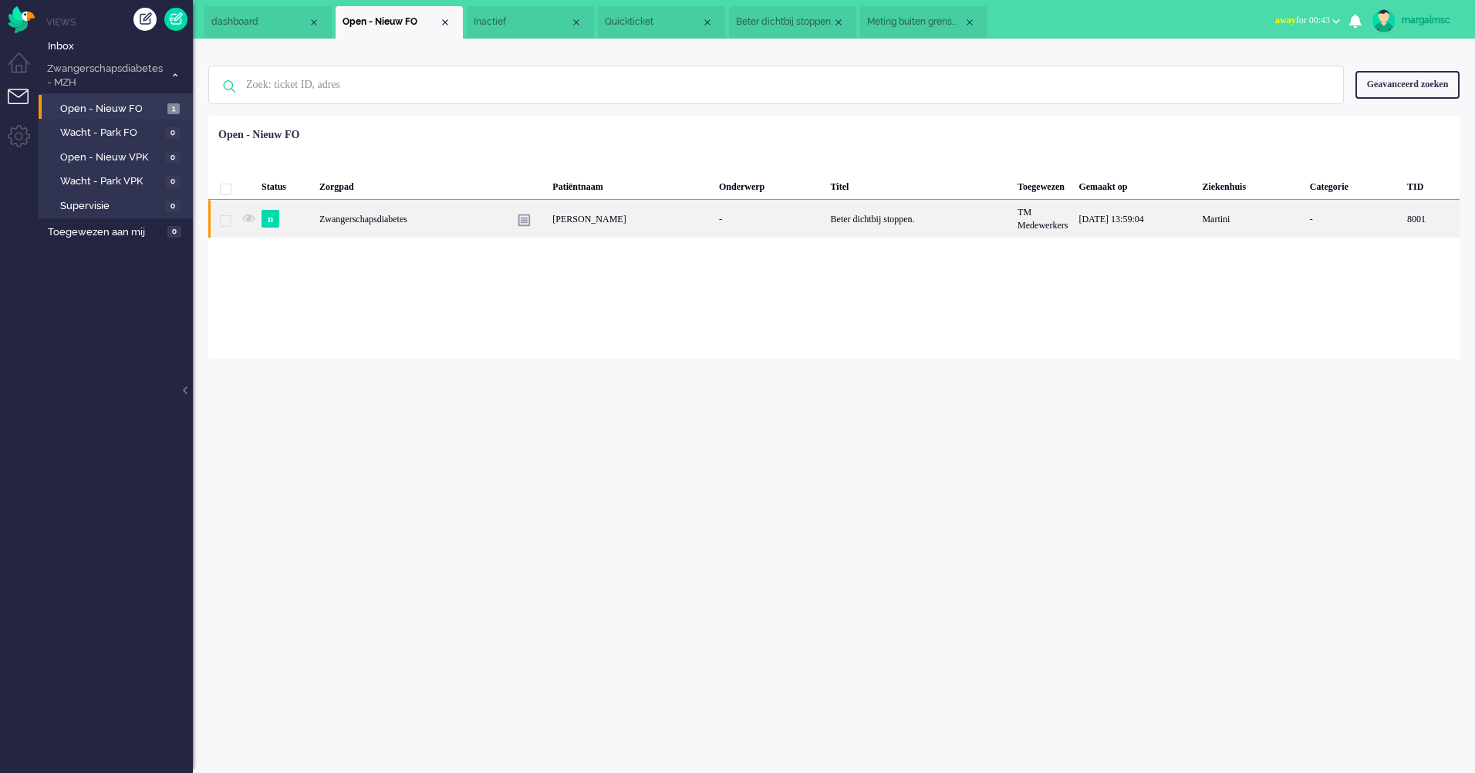
click at [846, 232] on div "Beter dichtbij stoppen." at bounding box center [918, 219] width 187 height 38
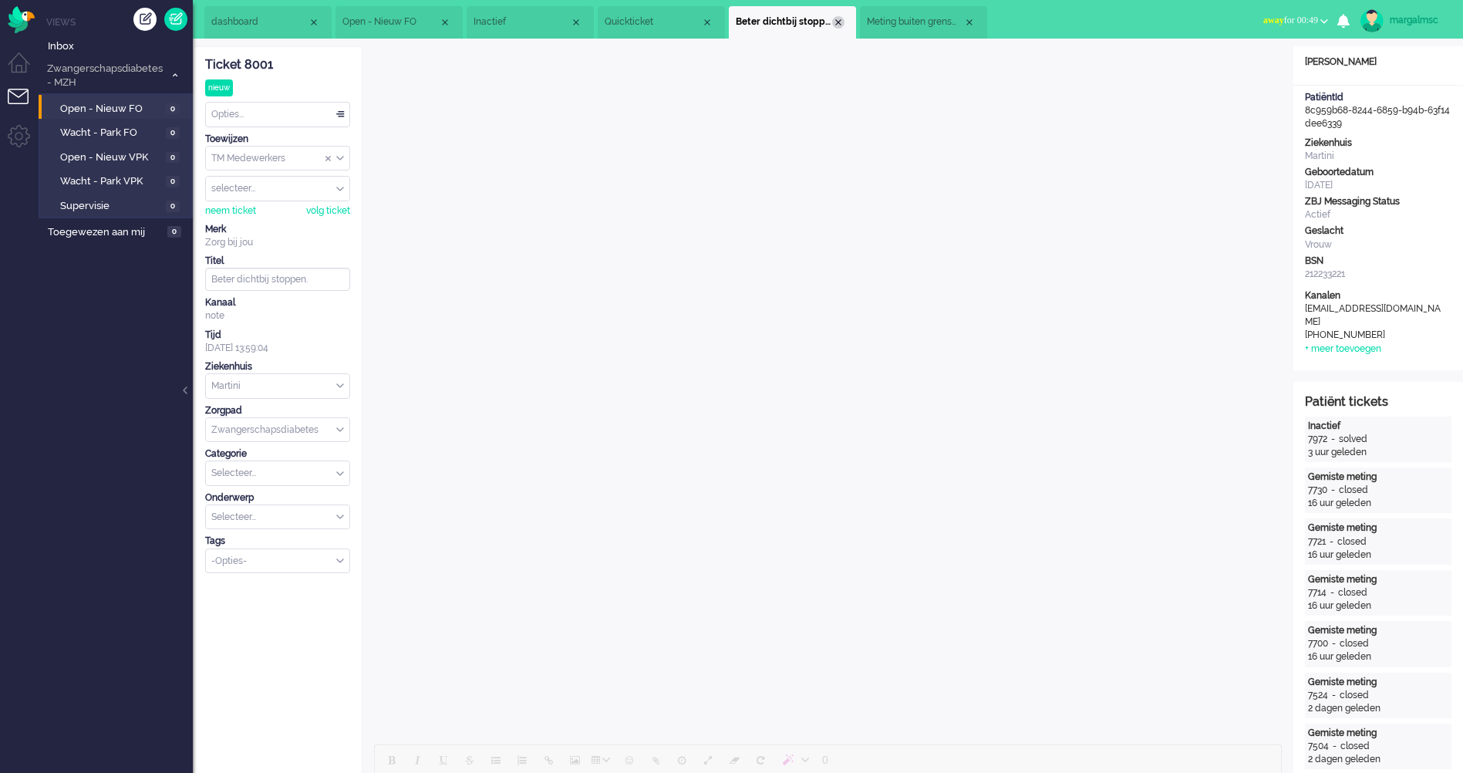
click at [835, 22] on div "Close tab" at bounding box center [838, 22] width 12 height 12
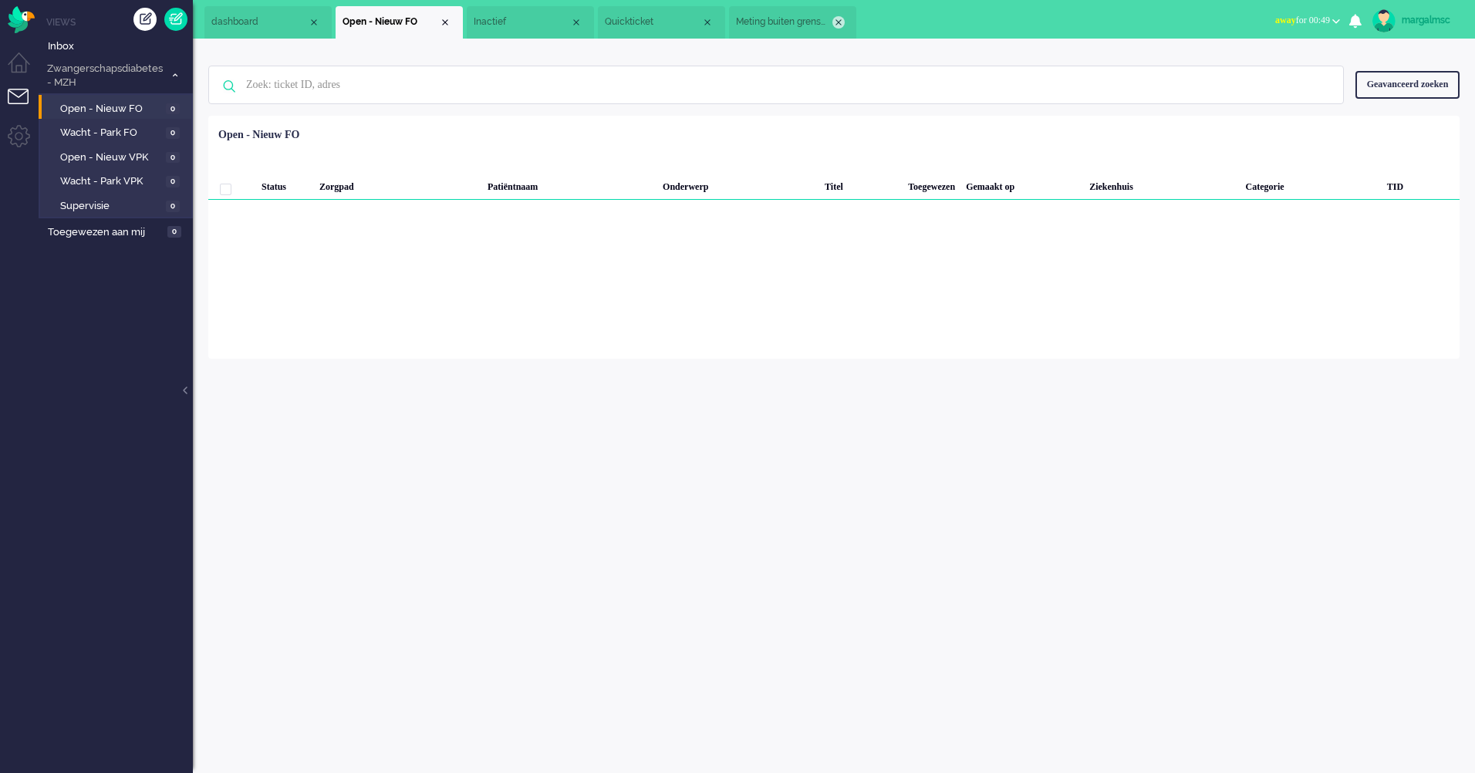
click at [838, 20] on div "Close tab" at bounding box center [838, 22] width 12 height 12
click at [641, 19] on span "Quickticket" at bounding box center [653, 21] width 96 height 13
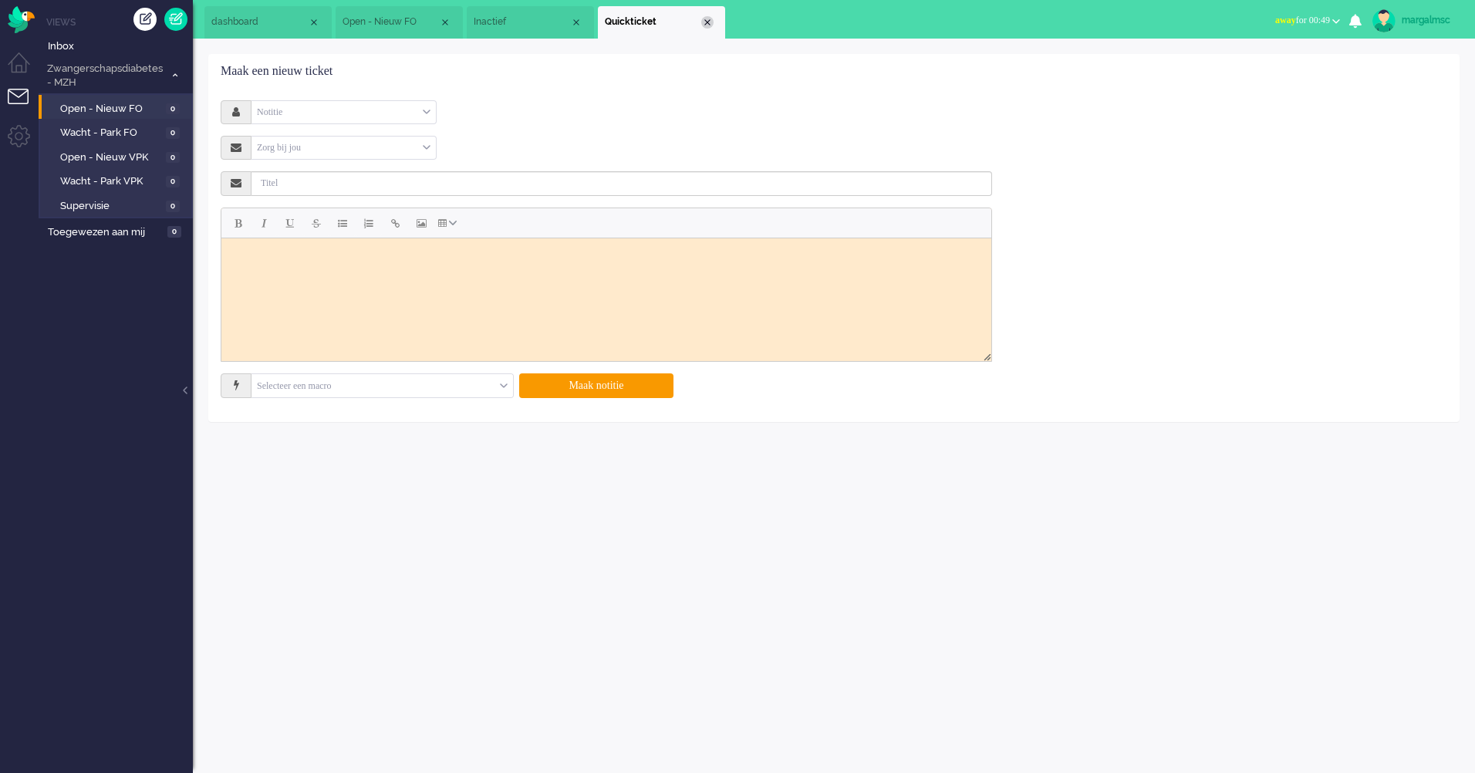
click at [709, 21] on div "Close tab" at bounding box center [707, 22] width 12 height 12
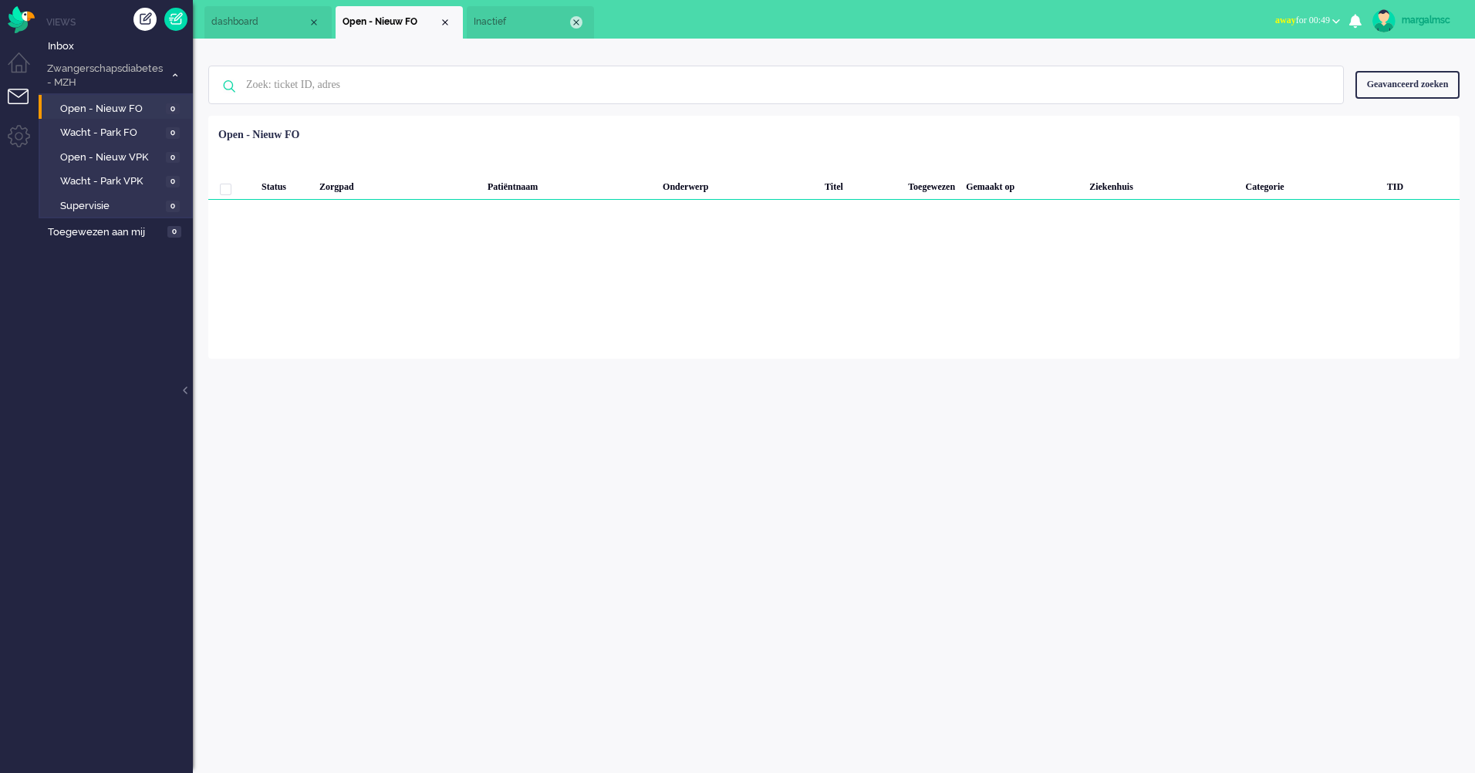
click at [573, 19] on div "Close tab" at bounding box center [576, 22] width 12 height 12
click at [103, 49] on span "Inbox" at bounding box center [120, 46] width 145 height 15
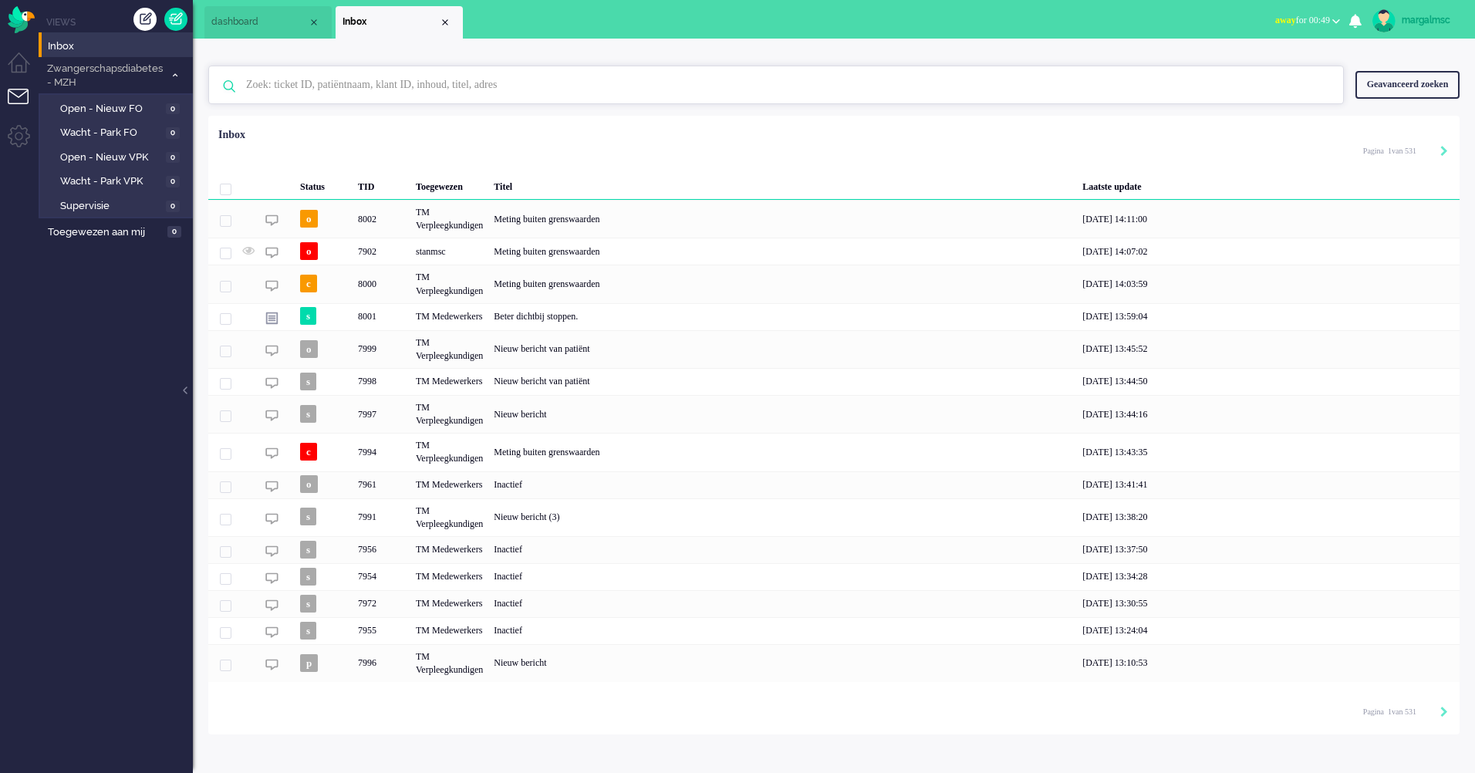
click at [282, 84] on input "text" at bounding box center [778, 84] width 1088 height 37
type input "kingma"
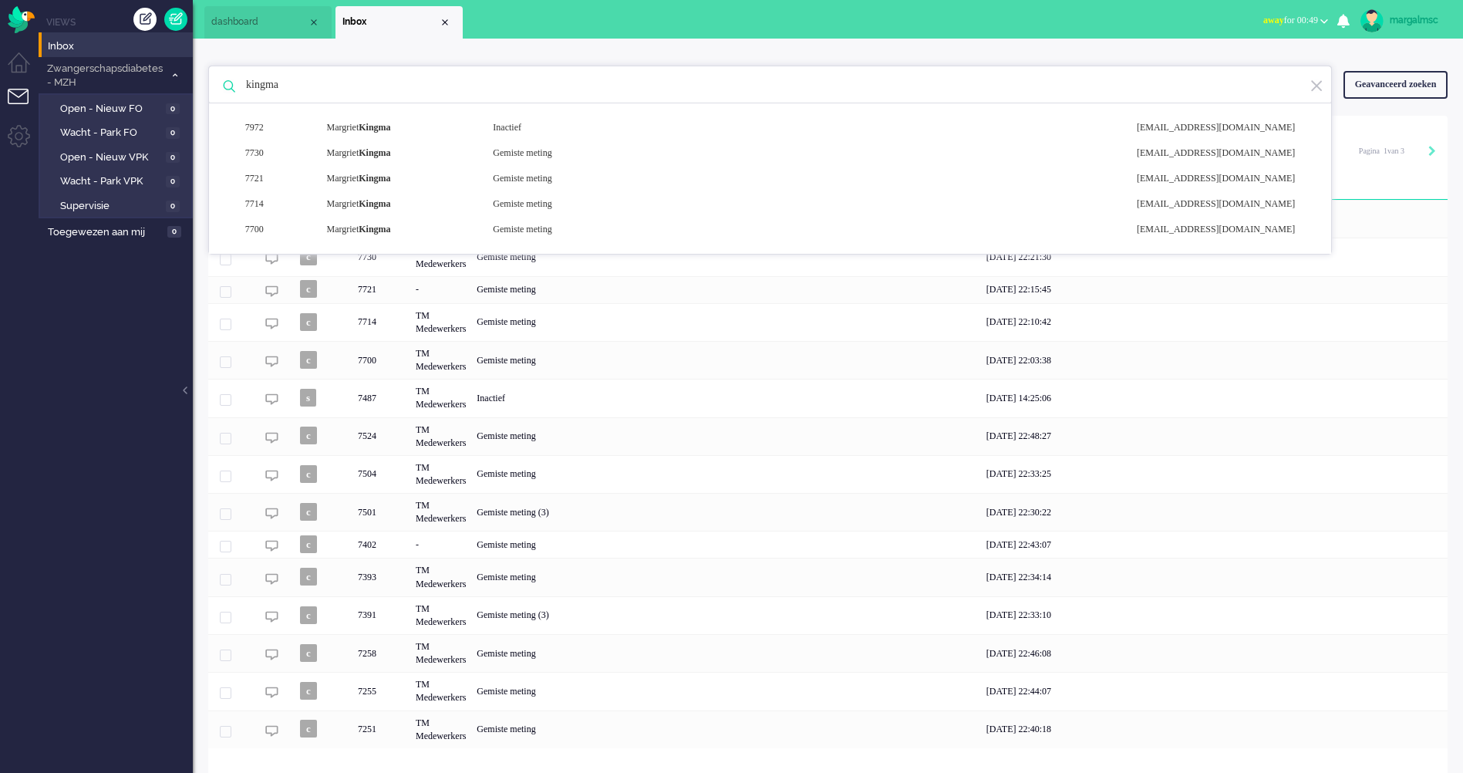
click at [484, 113] on div "7972 [PERSON_NAME] Inactief [EMAIL_ADDRESS][DOMAIN_NAME] 7730 [PERSON_NAME] Gem…" at bounding box center [770, 178] width 1122 height 151
click at [487, 122] on div "Inactief" at bounding box center [803, 127] width 644 height 13
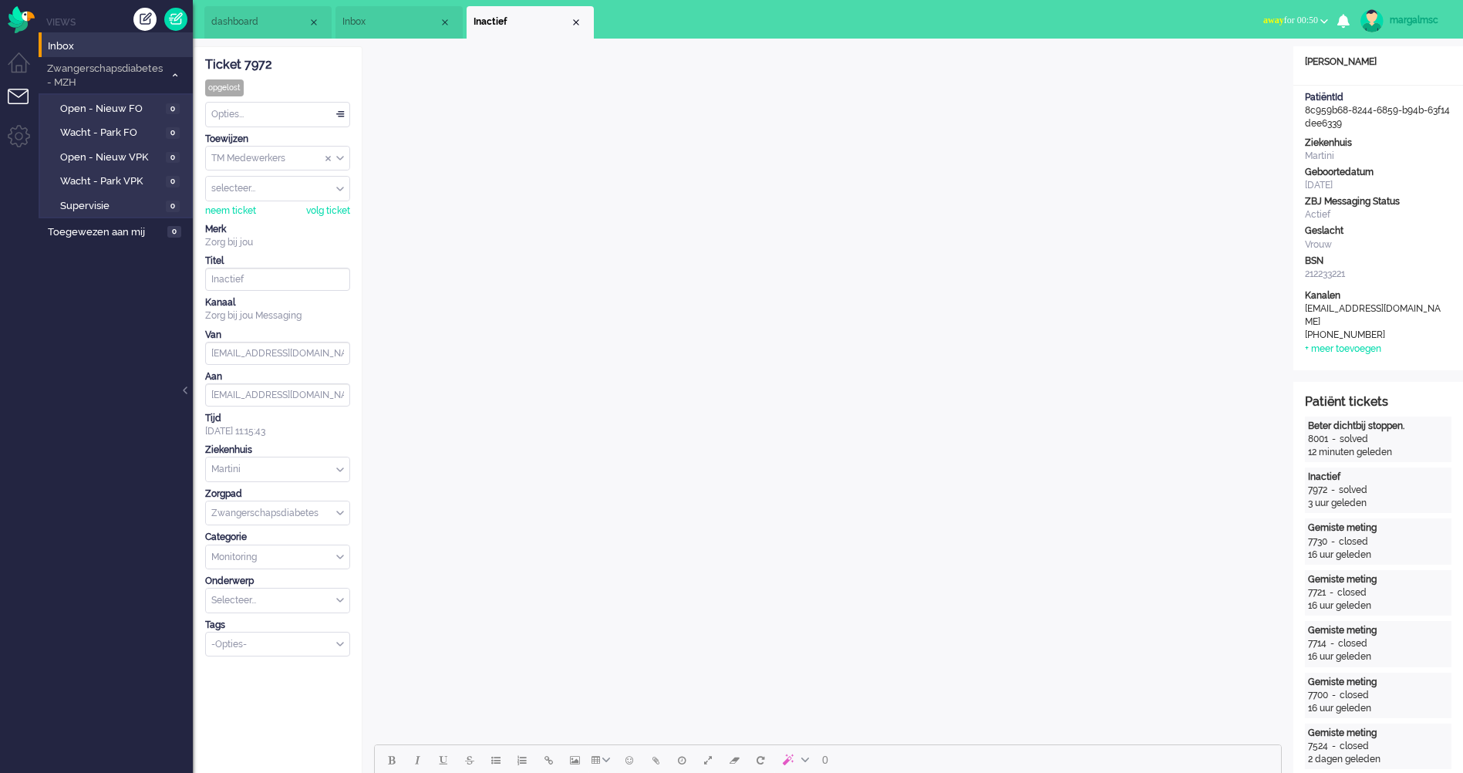
click at [581, 17] on li "Inactief" at bounding box center [530, 22] width 127 height 32
click at [580, 19] on div "Close tab" at bounding box center [576, 22] width 12 height 12
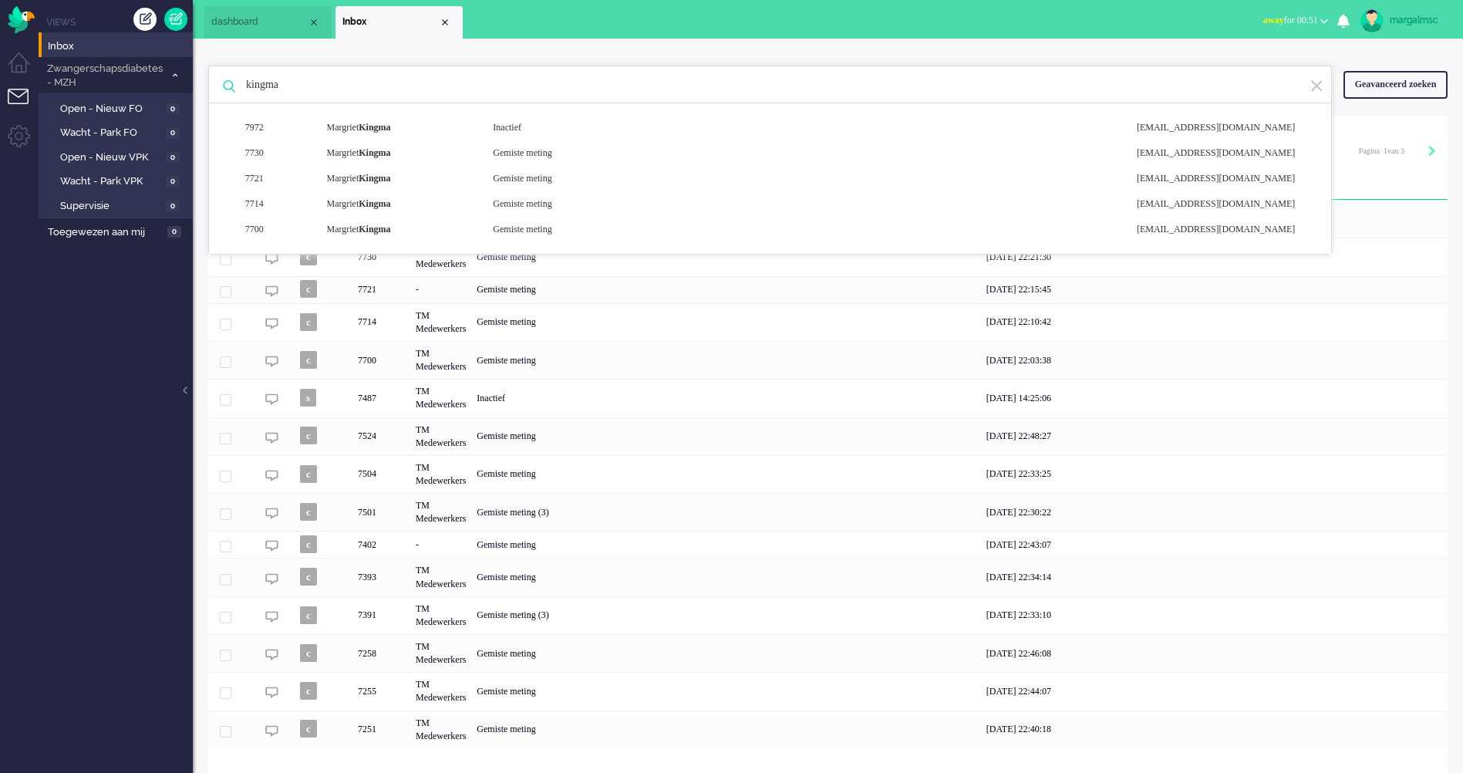
drag, startPoint x: 238, startPoint y: 80, endPoint x: 3, endPoint y: 45, distance: 237.9
click at [3, 45] on div "Thuis Dashboard [GEOGRAPHIC_DATA] Volgen [GEOGRAPHIC_DATA] release_2.1.2 Views …" at bounding box center [731, 386] width 1463 height 773
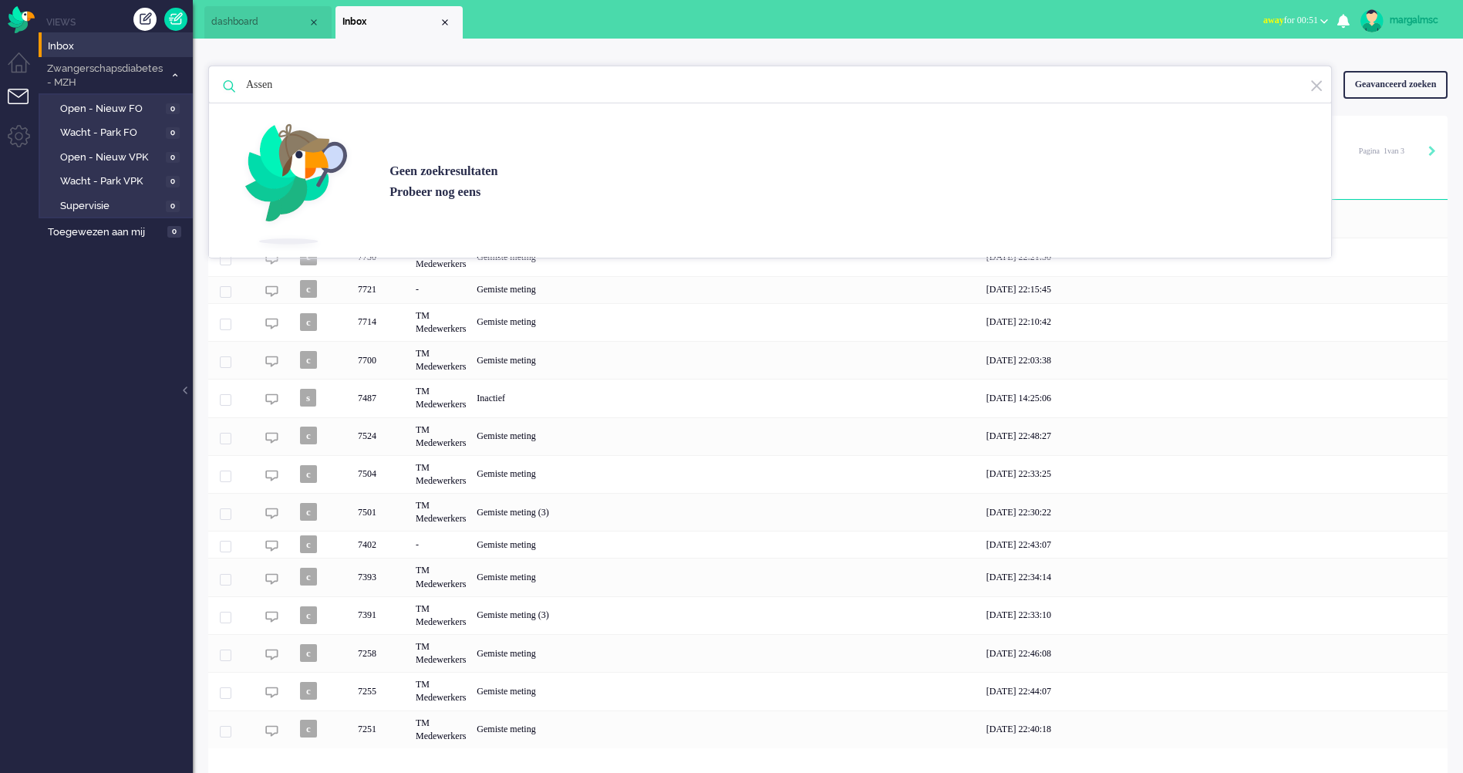
click at [429, 96] on input "Assen" at bounding box center [772, 84] width 1076 height 37
type input "Assen"
click at [391, 72] on input "Assen" at bounding box center [772, 84] width 1076 height 37
drag, startPoint x: 300, startPoint y: 86, endPoint x: 95, endPoint y: 63, distance: 206.5
click at [99, 64] on div "Thuis Dashboard [GEOGRAPHIC_DATA] Volgen [GEOGRAPHIC_DATA] release_2.1.2 Views …" at bounding box center [731, 386] width 1463 height 773
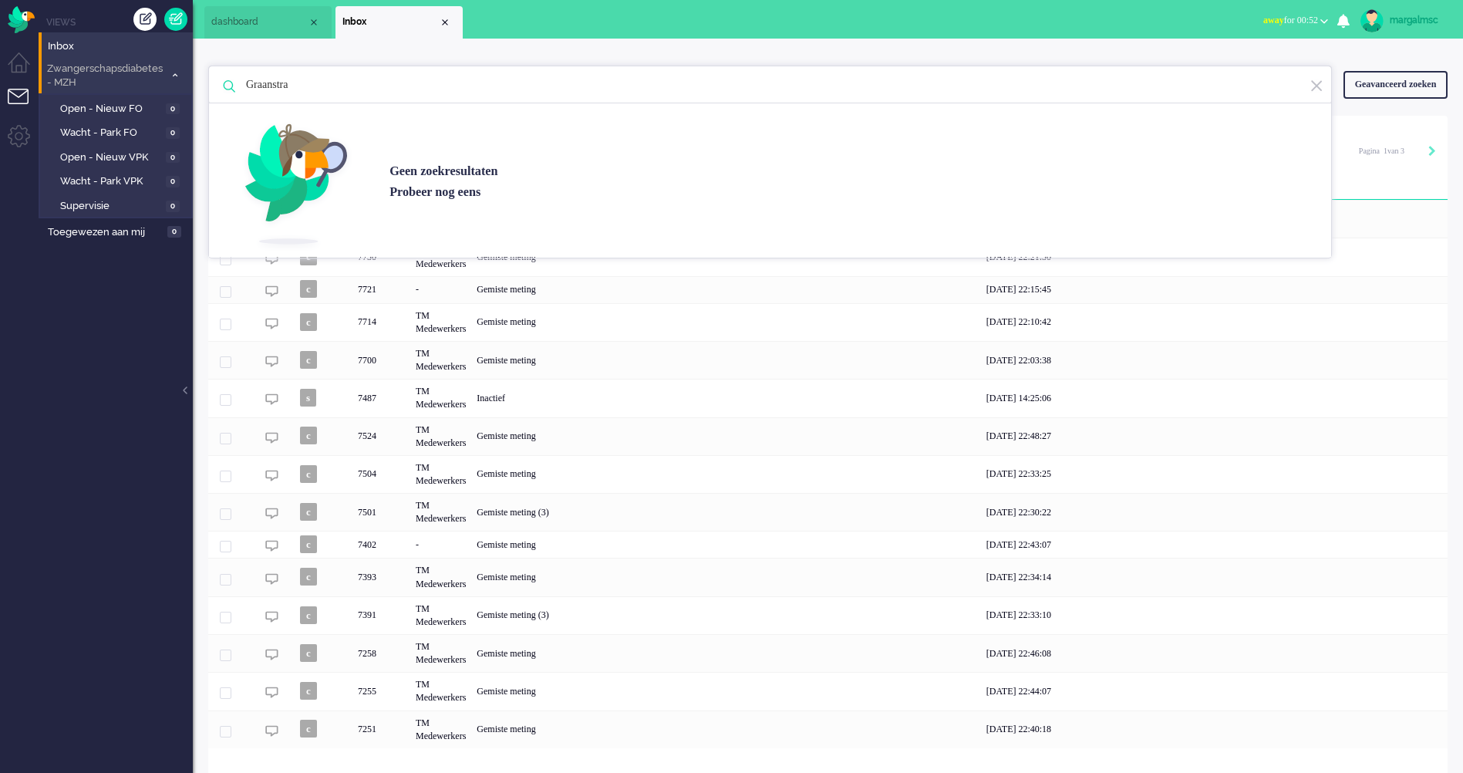
type input "Graanstra"
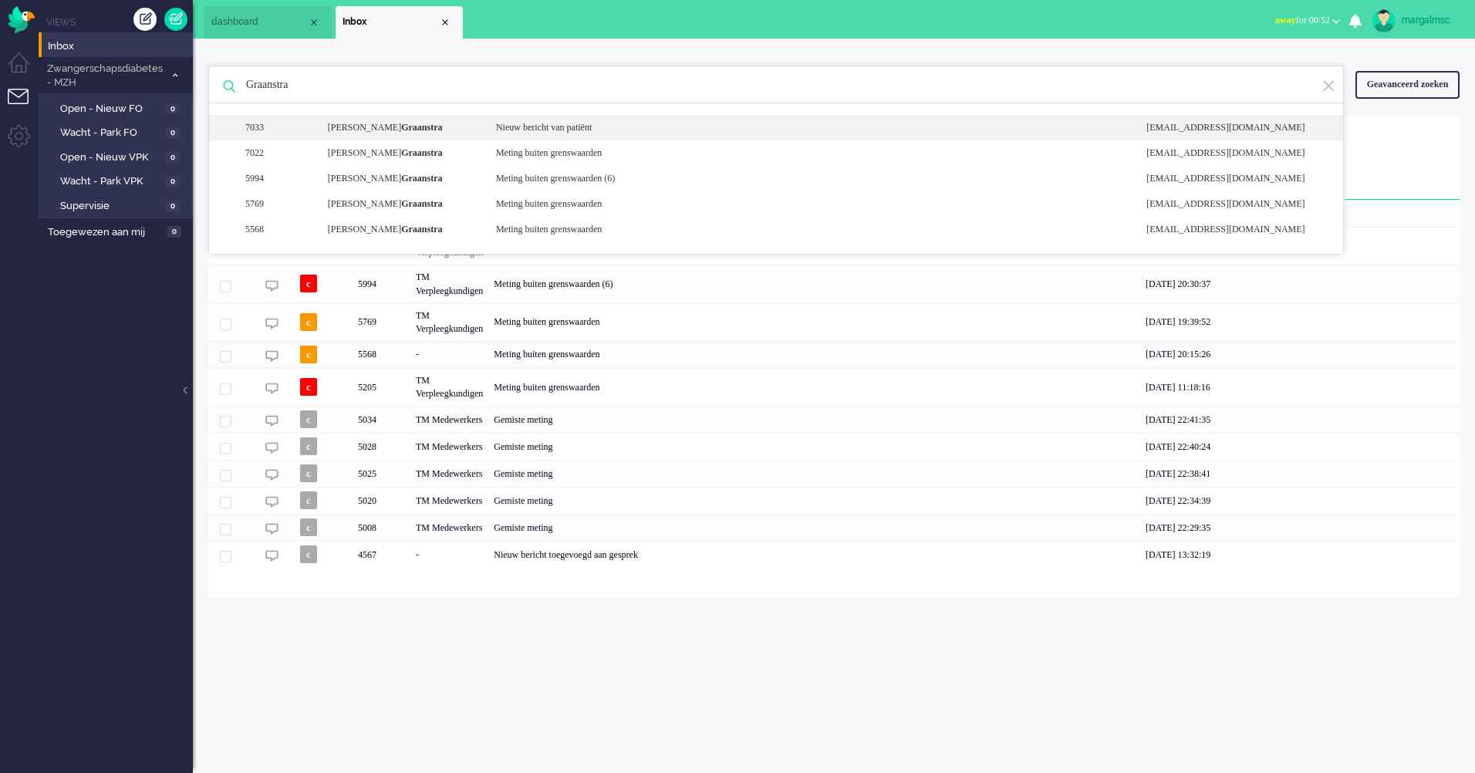
click at [672, 127] on div "Nieuw bericht van patiënt" at bounding box center [809, 127] width 650 height 13
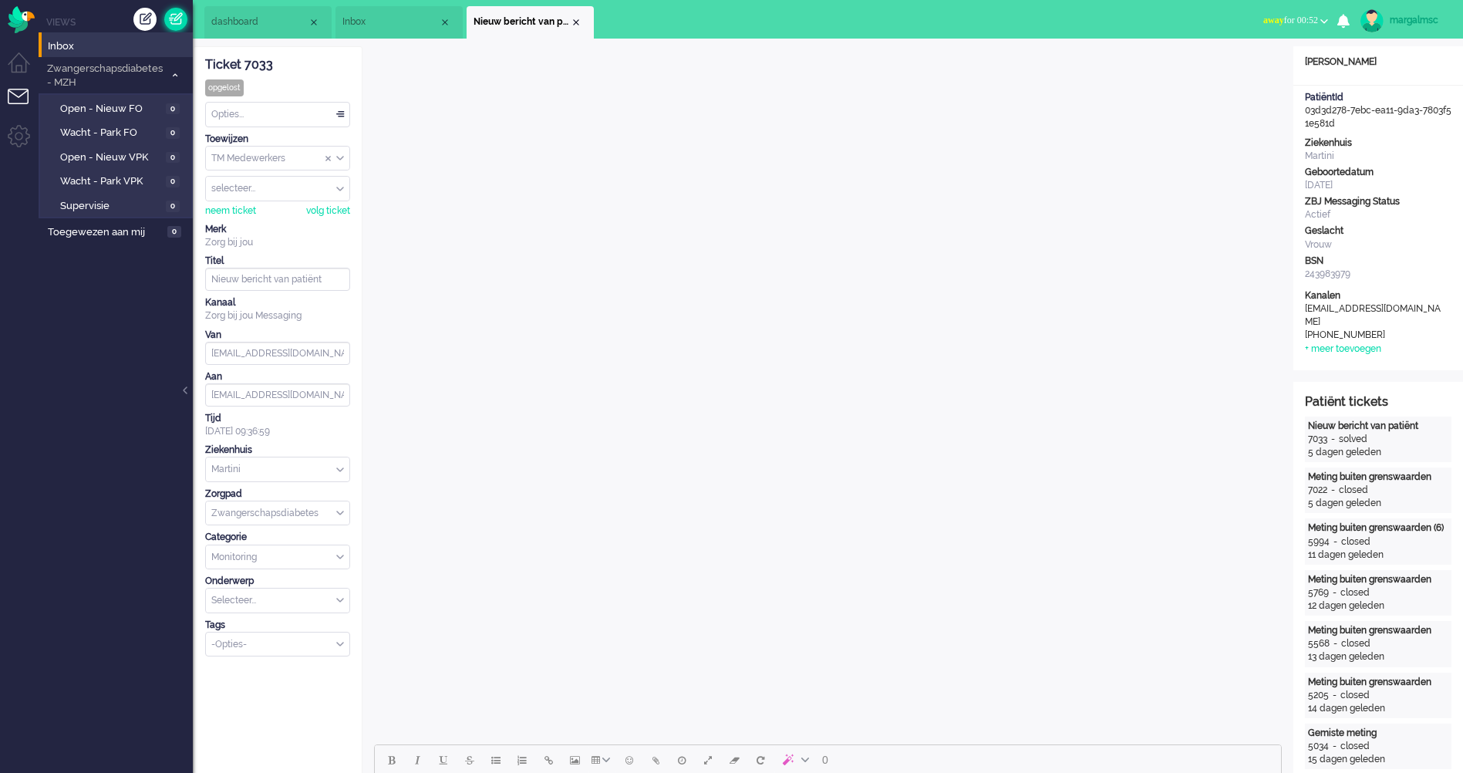
click at [175, 12] on link at bounding box center [175, 19] width 23 height 23
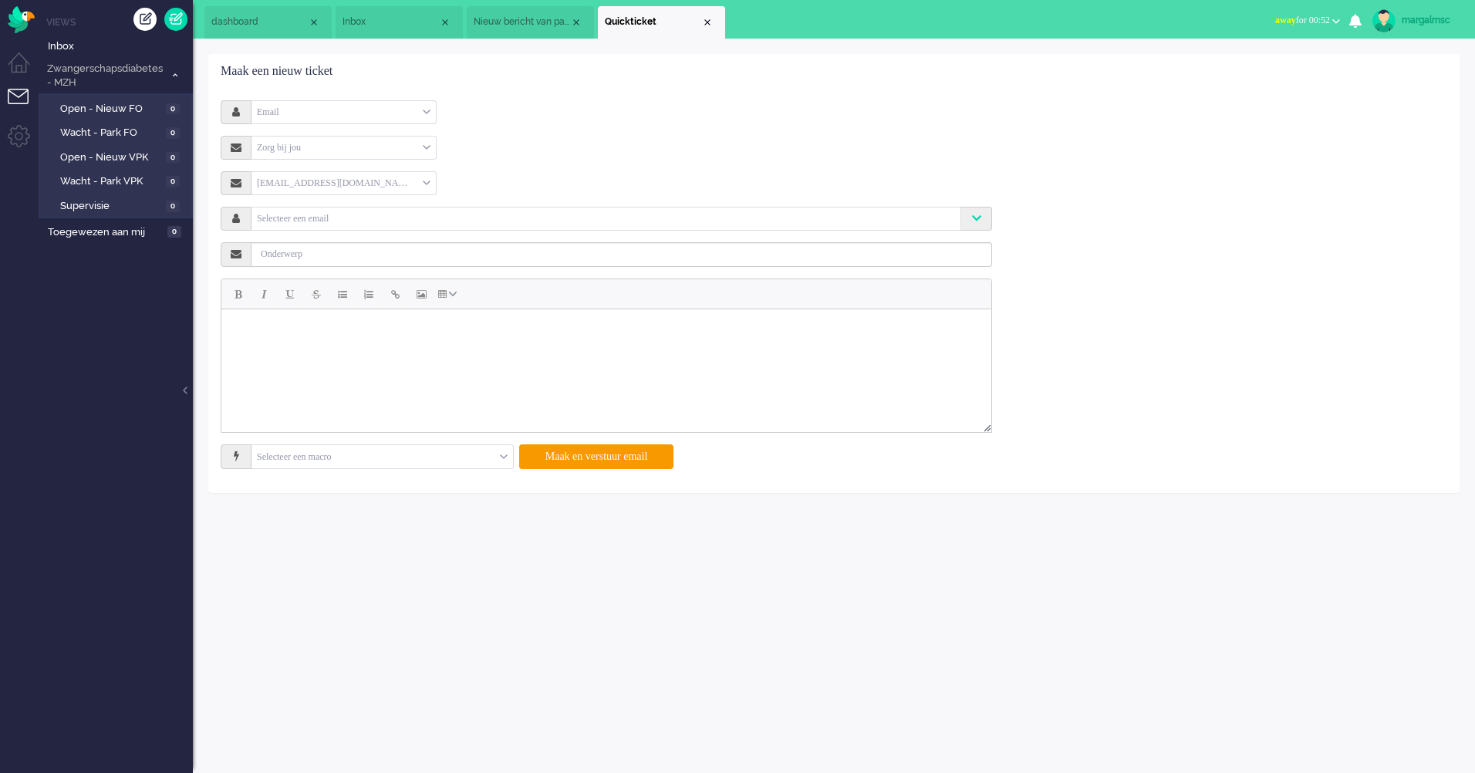
click at [335, 106] on div "Email" at bounding box center [343, 112] width 184 height 24
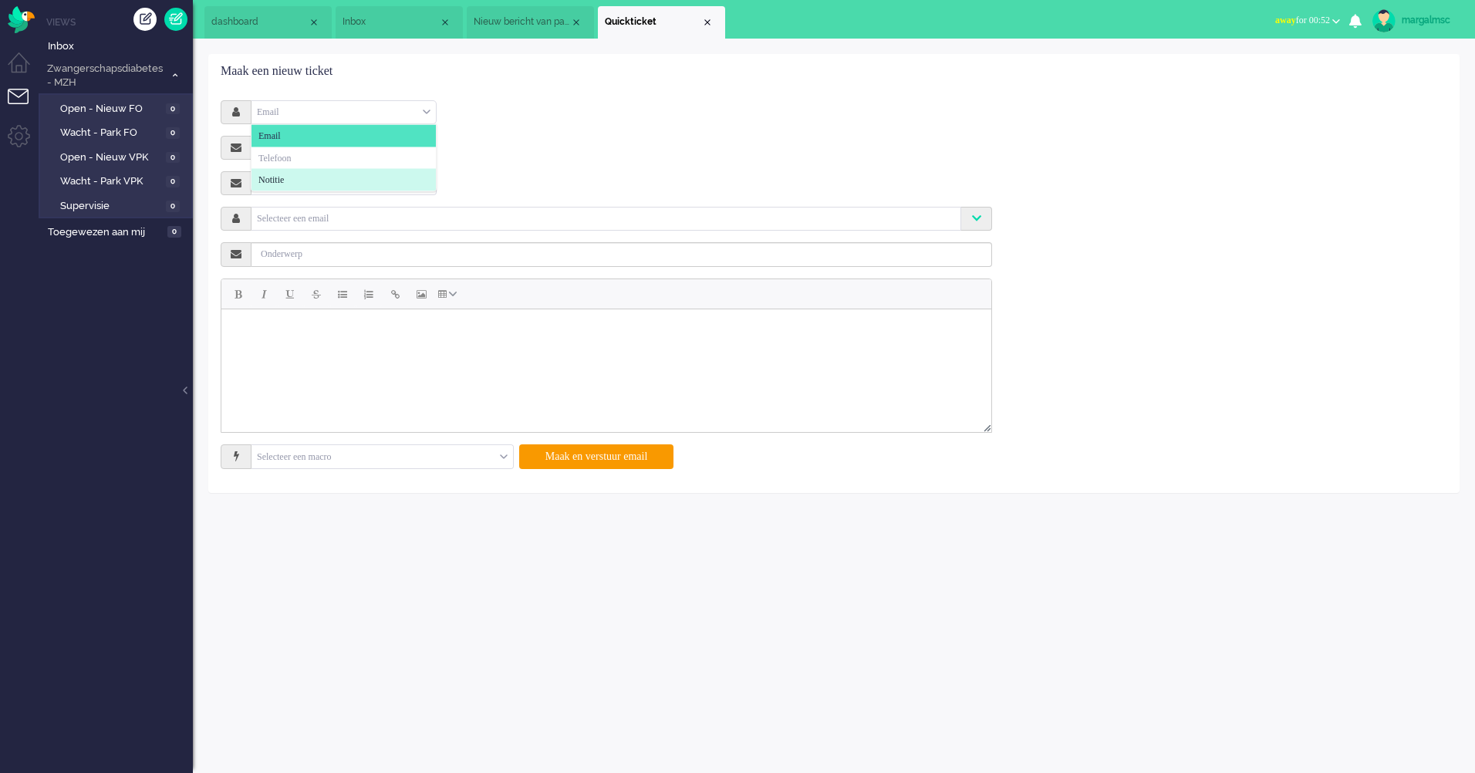
click at [354, 174] on li "Notitie" at bounding box center [343, 180] width 184 height 22
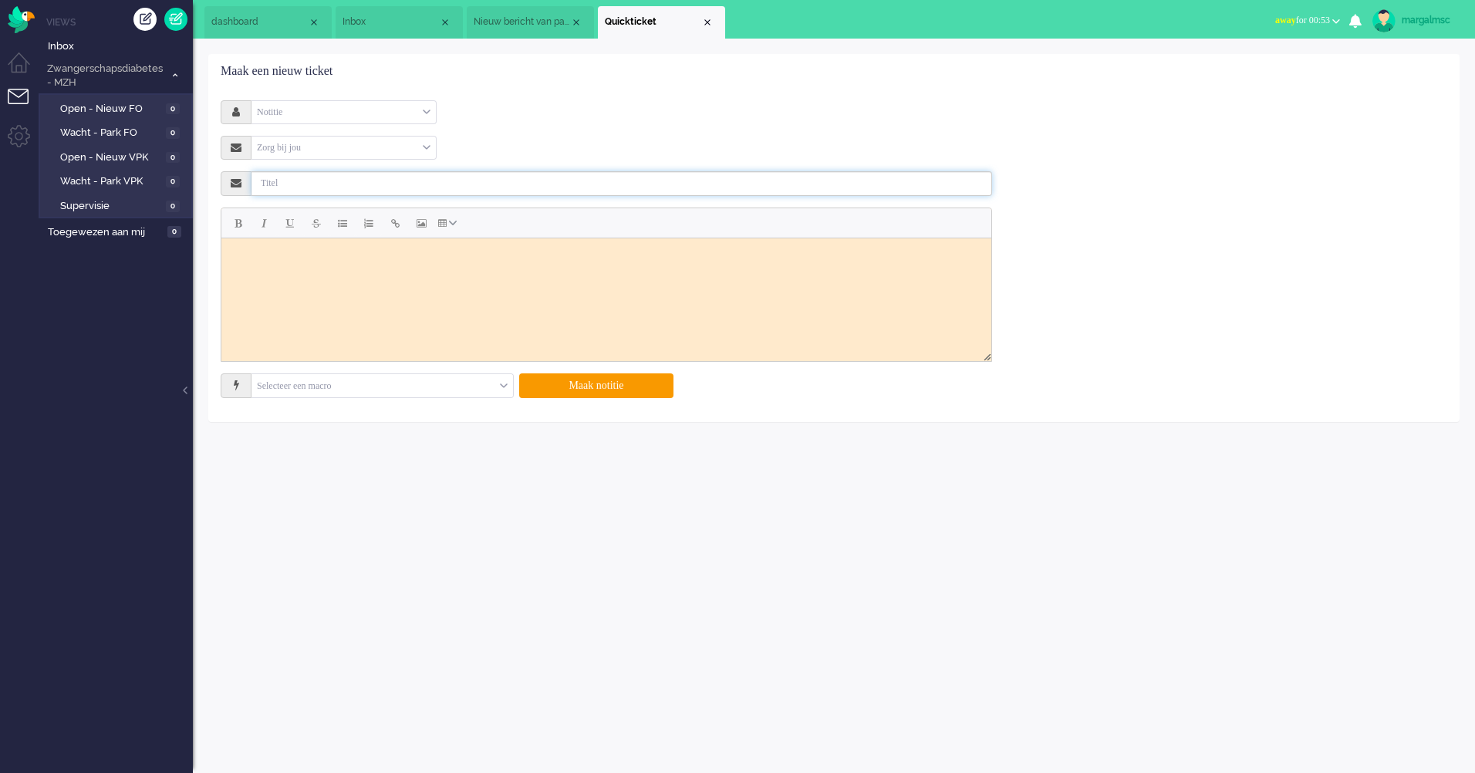
click at [289, 185] on input "text" at bounding box center [621, 183] width 741 height 25
type input "Offboarding zwangerschapsdiabetes."
click at [359, 276] on html at bounding box center [606, 257] width 770 height 39
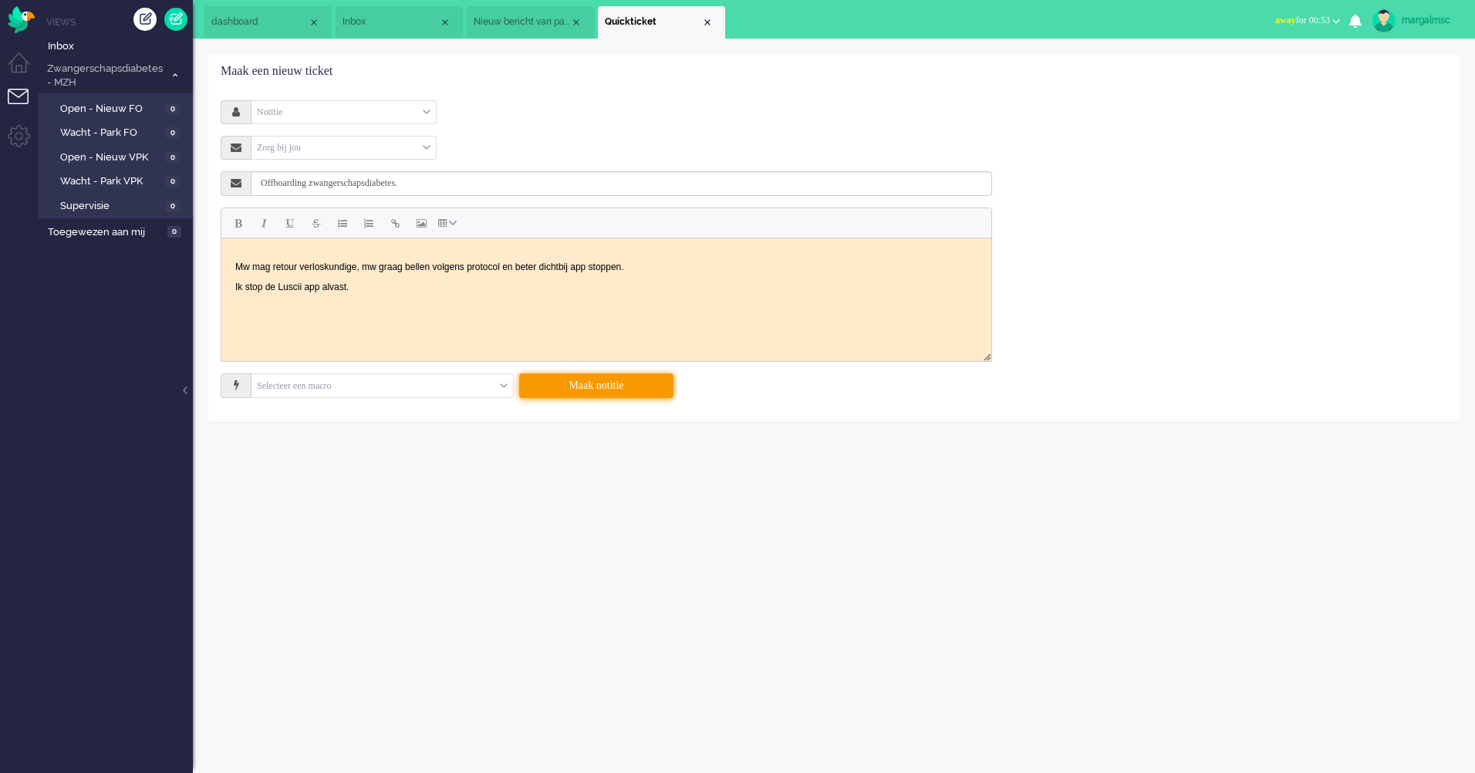
click at [616, 391] on button "Maak notitie" at bounding box center [596, 385] width 154 height 25
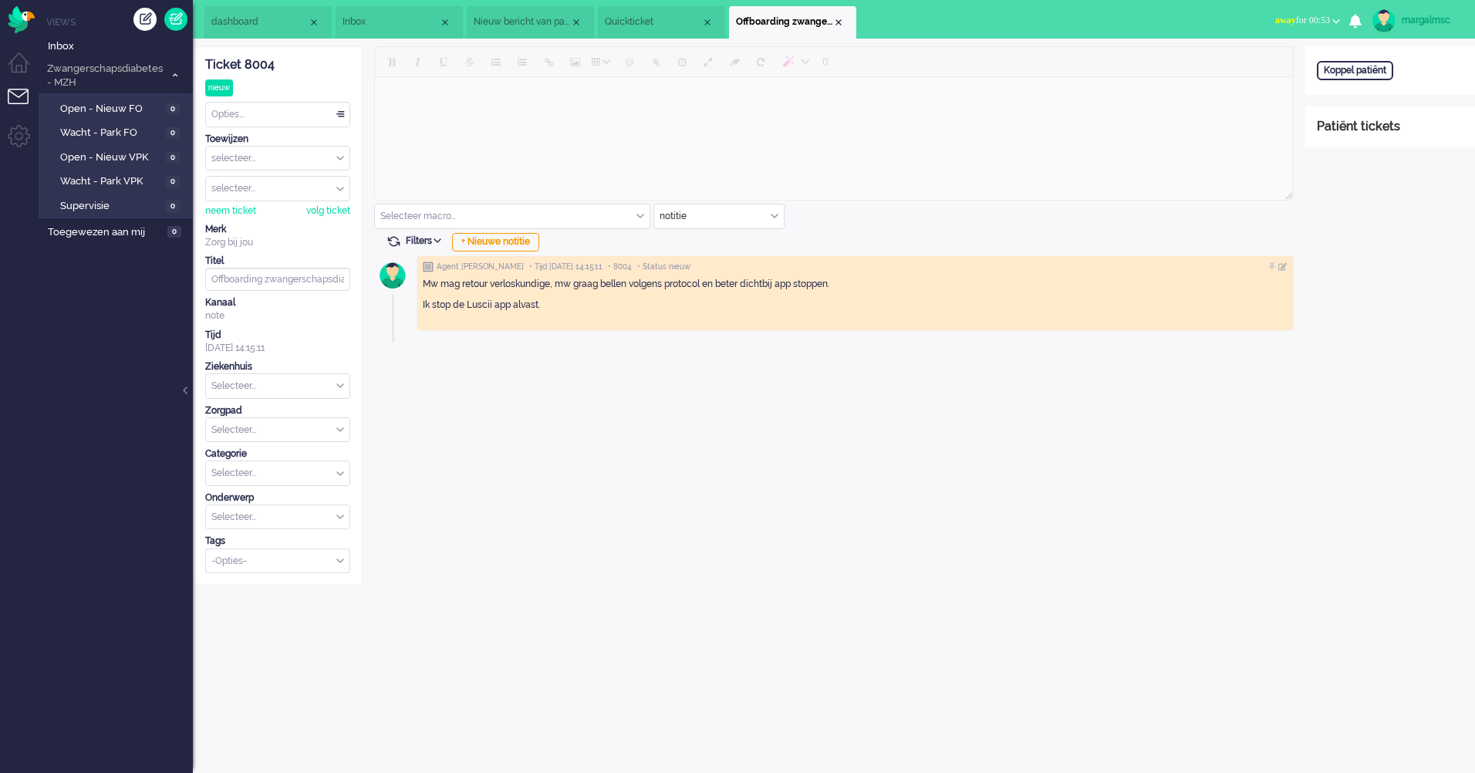
click at [521, 18] on span "Nieuw bericht van patiënt" at bounding box center [522, 21] width 96 height 13
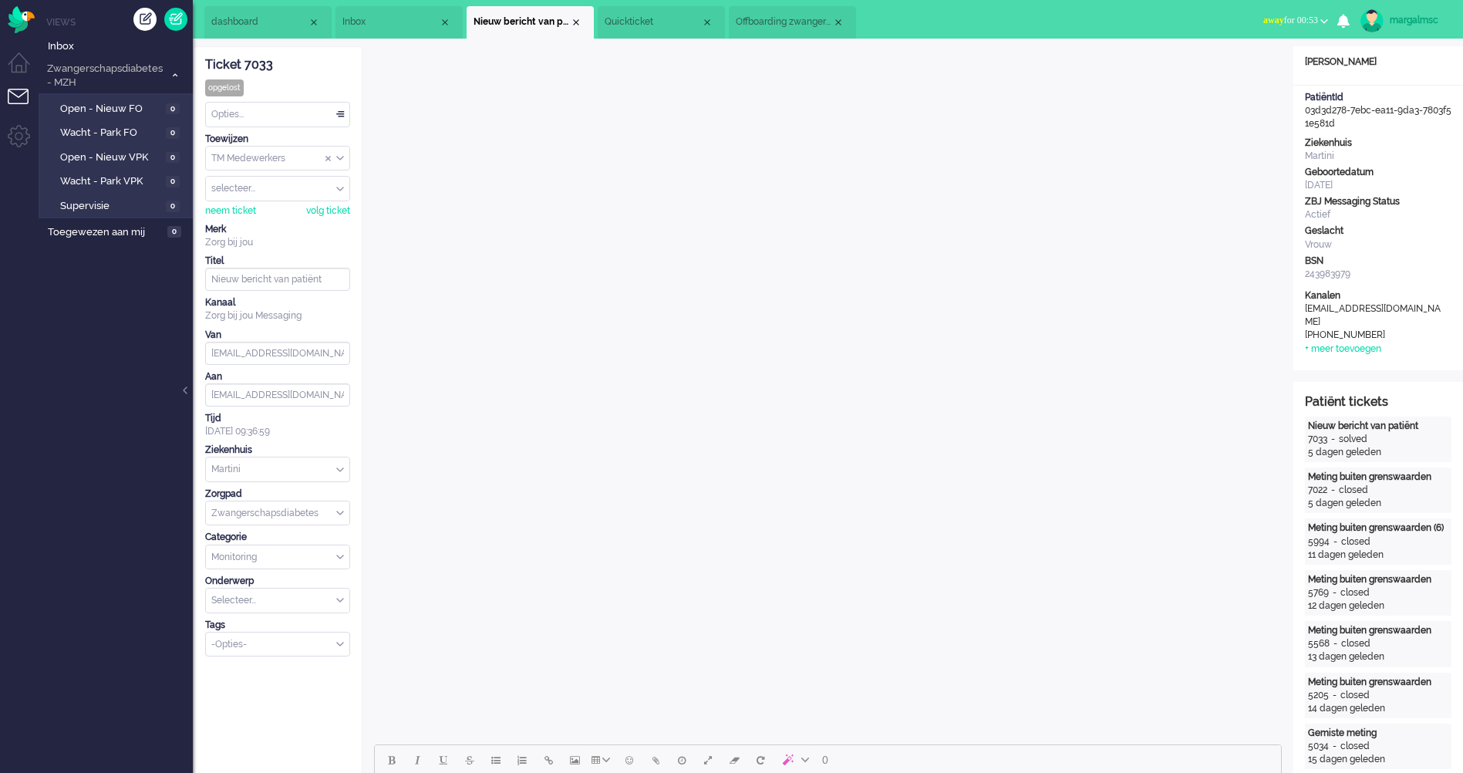
drag, startPoint x: 1344, startPoint y: 122, endPoint x: 1301, endPoint y: 110, distance: 44.2
click at [1301, 110] on div "PatiëntId 03d3d278-7ebc-ea11-9da3-7803f51e581d" at bounding box center [1379, 110] width 170 height 39
copy div "03d3d278-7ebc-ea11-9da3-7803f51e581d"
click at [789, 28] on span "Offboarding zwangerschapsdiabetes." at bounding box center [784, 21] width 96 height 13
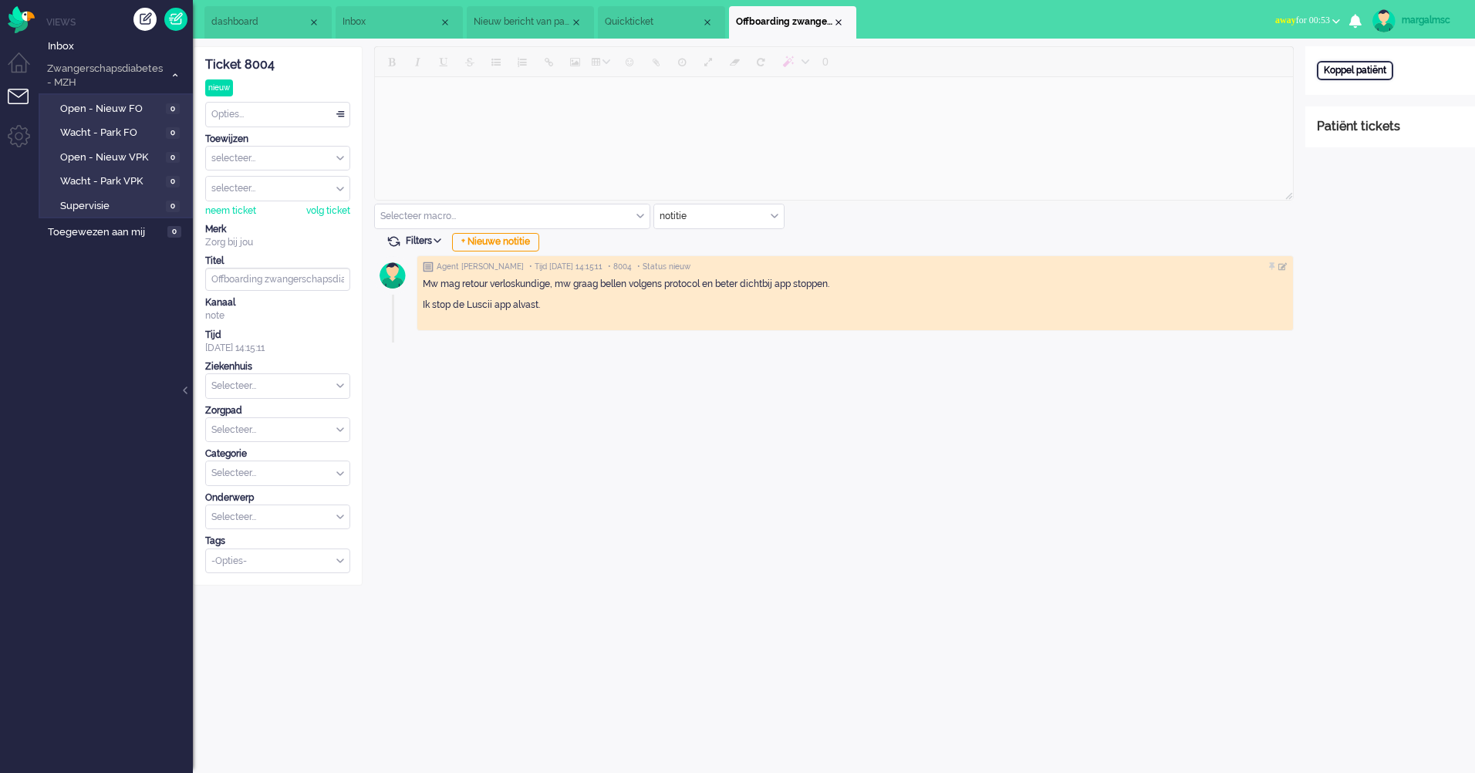
click at [1371, 67] on div "Koppel patiënt" at bounding box center [1355, 70] width 76 height 19
click at [1356, 92] on input "text" at bounding box center [1390, 90] width 147 height 23
paste input "03d3d278-7ebc-ea11-9da3-7803f51e581d"
type input "03d3d278-7ebc-ea11-9da3-7803f51e581d"
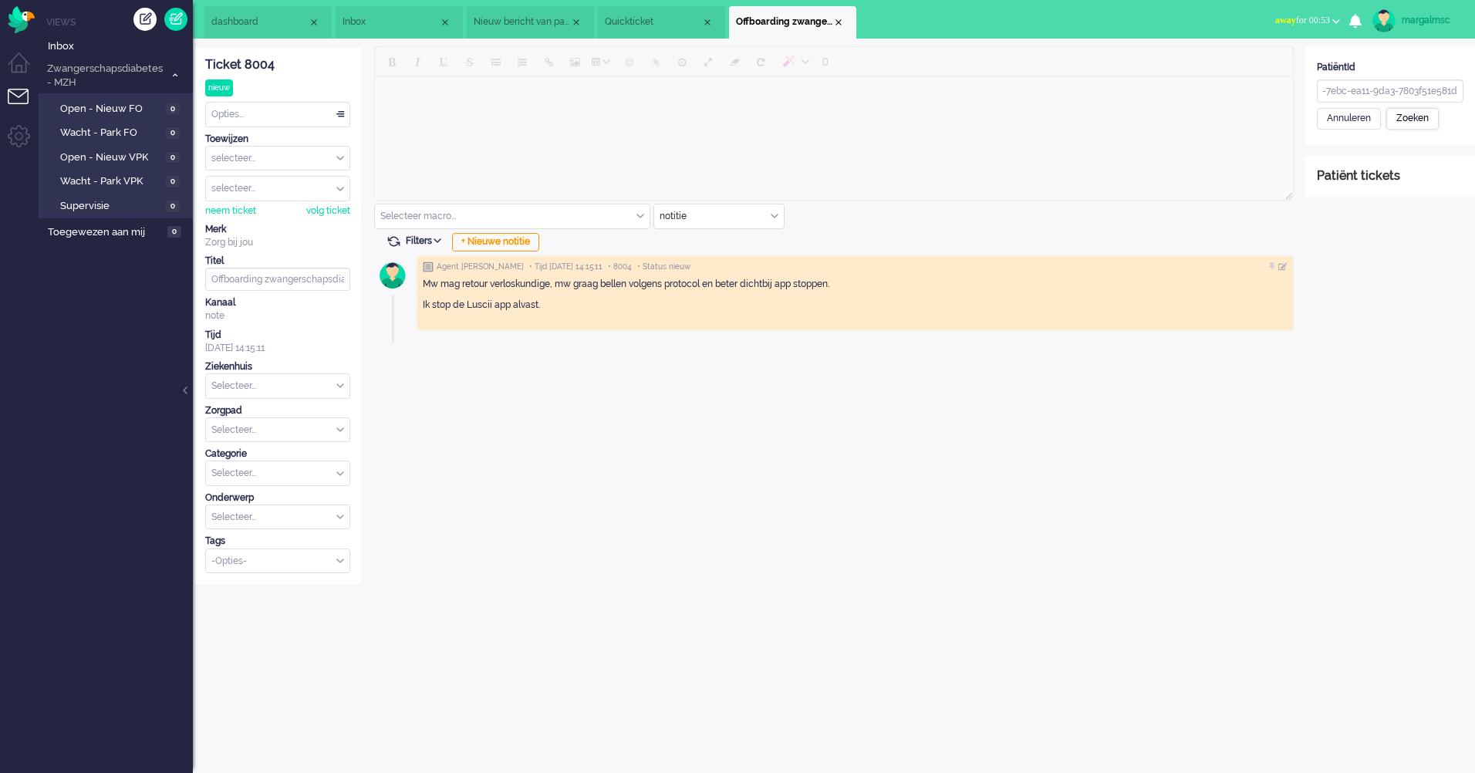
click at [1416, 118] on div "Zoeken" at bounding box center [1412, 119] width 52 height 22
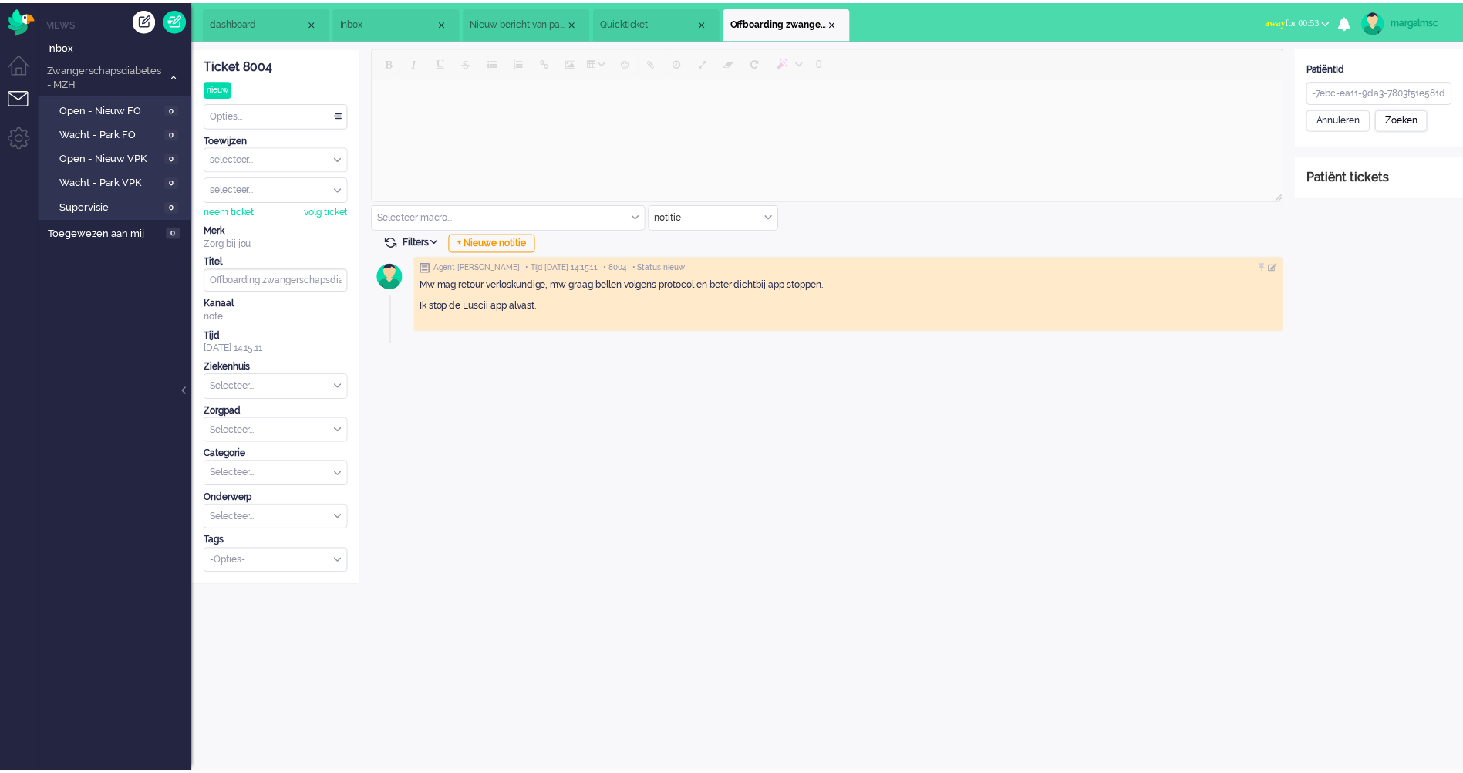
scroll to position [0, 0]
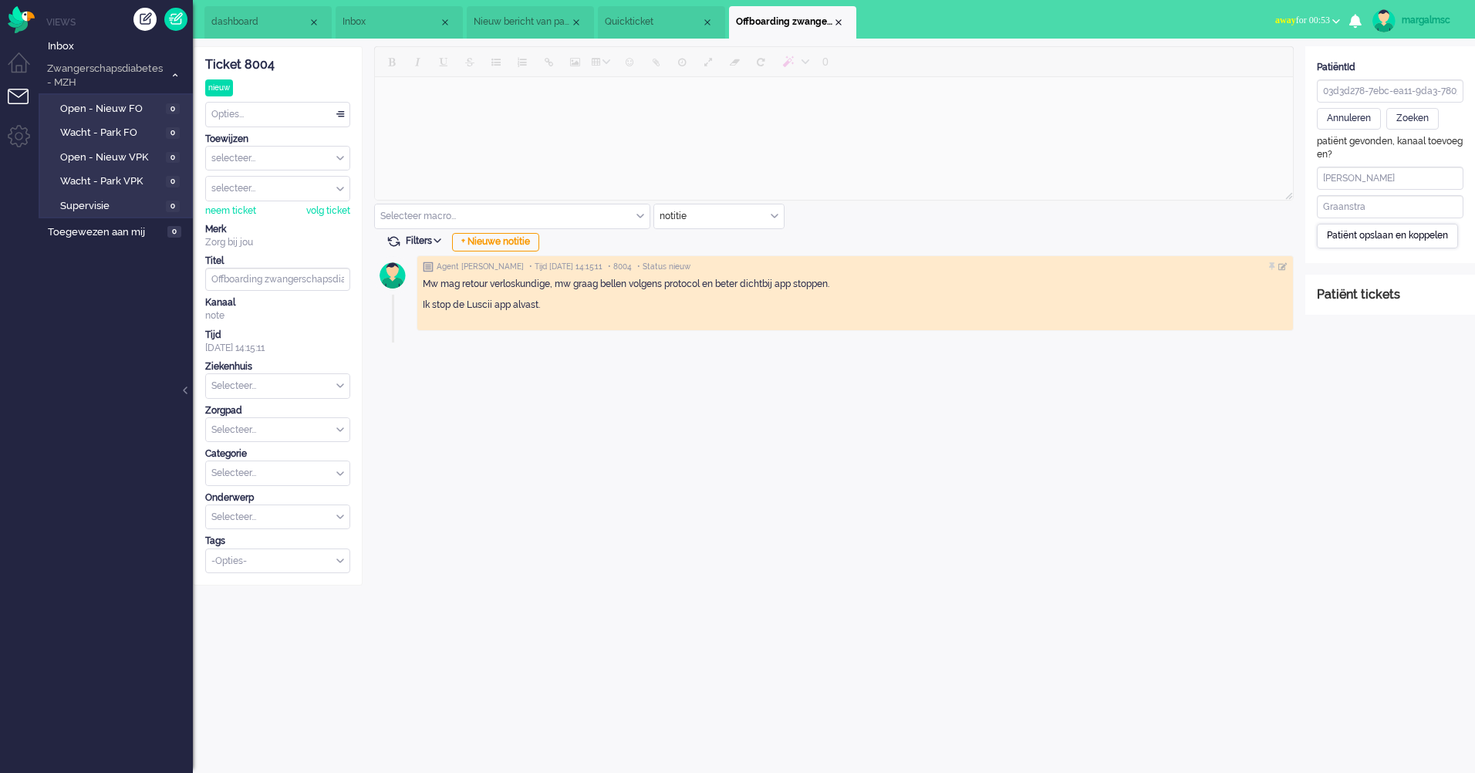
click at [1375, 240] on div "Patiënt opslaan en koppelen" at bounding box center [1387, 236] width 141 height 24
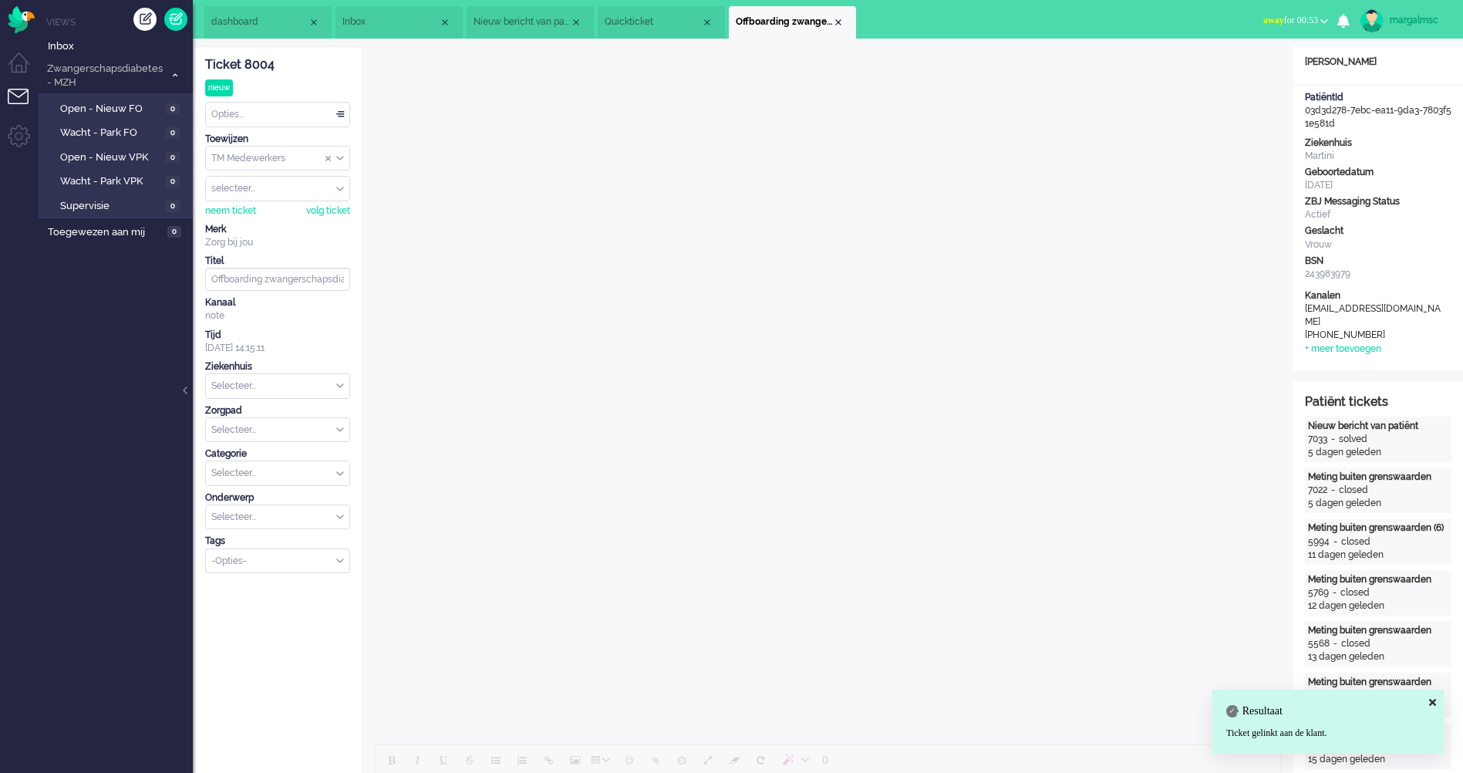
click at [277, 387] on input "text" at bounding box center [277, 386] width 143 height 24
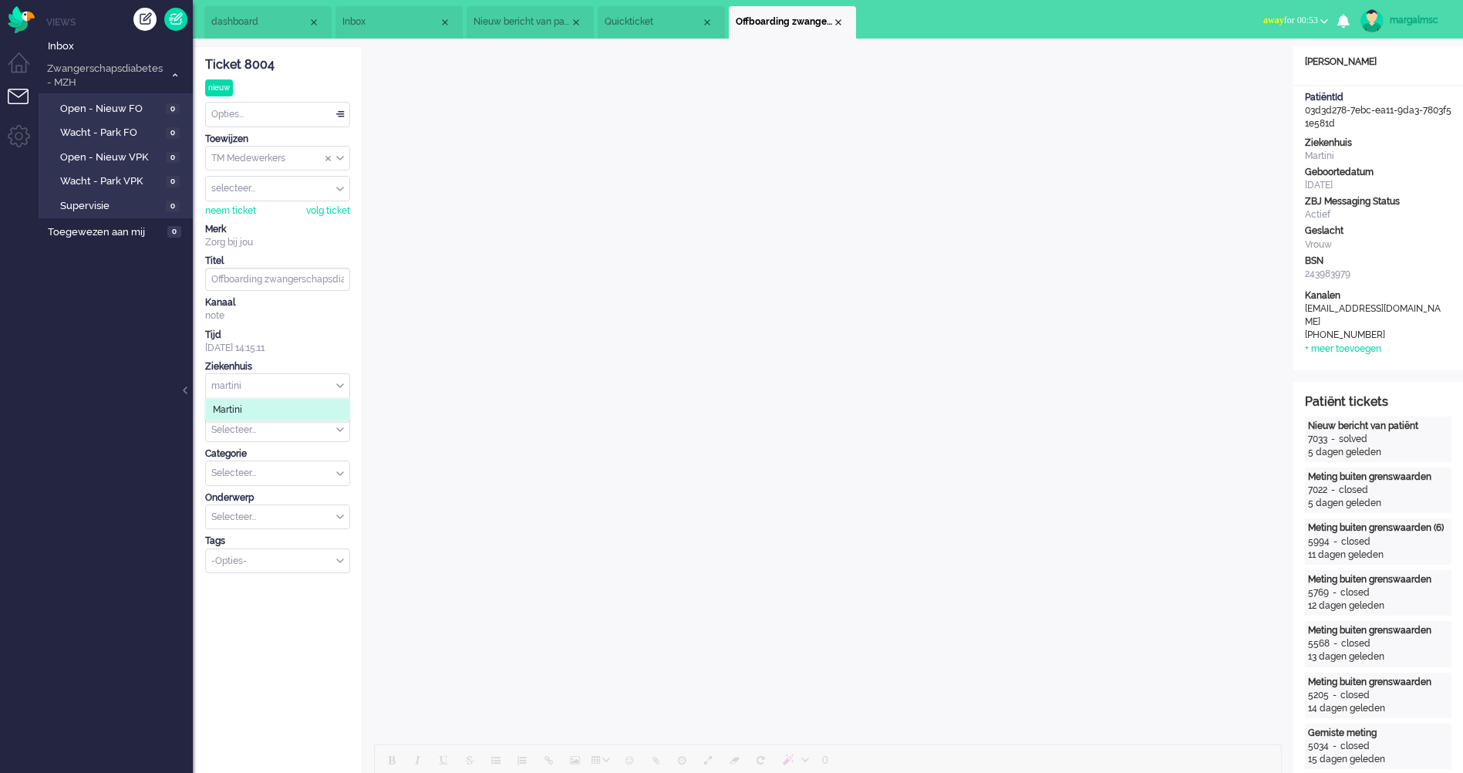
type input "martini"
drag, startPoint x: 235, startPoint y: 403, endPoint x: 238, endPoint y: 413, distance: 10.3
click at [238, 403] on span "Martini" at bounding box center [227, 409] width 29 height 13
click at [245, 426] on input "text" at bounding box center [277, 430] width 143 height 24
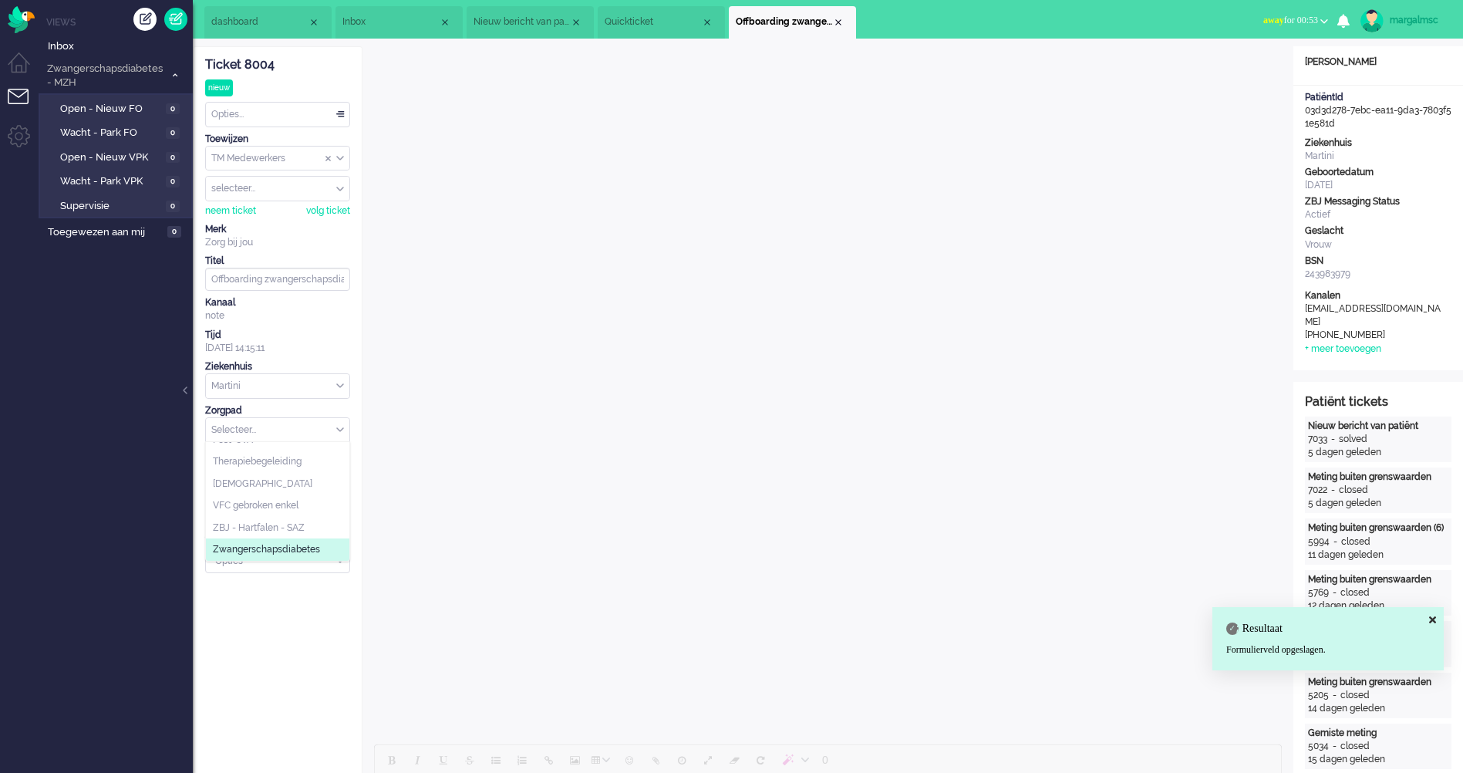
click at [266, 545] on span "Zwangerschapsdiabetes" at bounding box center [266, 549] width 107 height 13
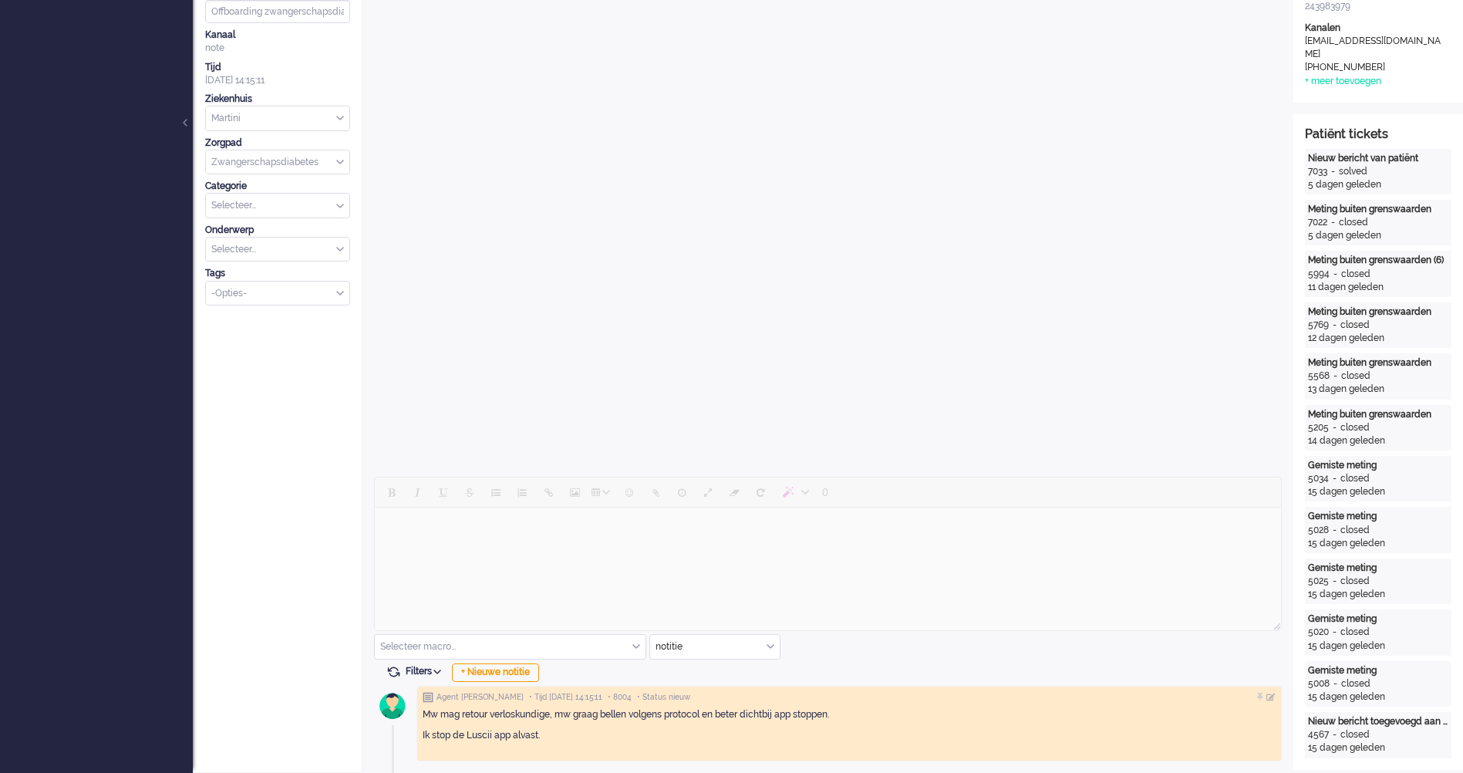
scroll to position [36, 0]
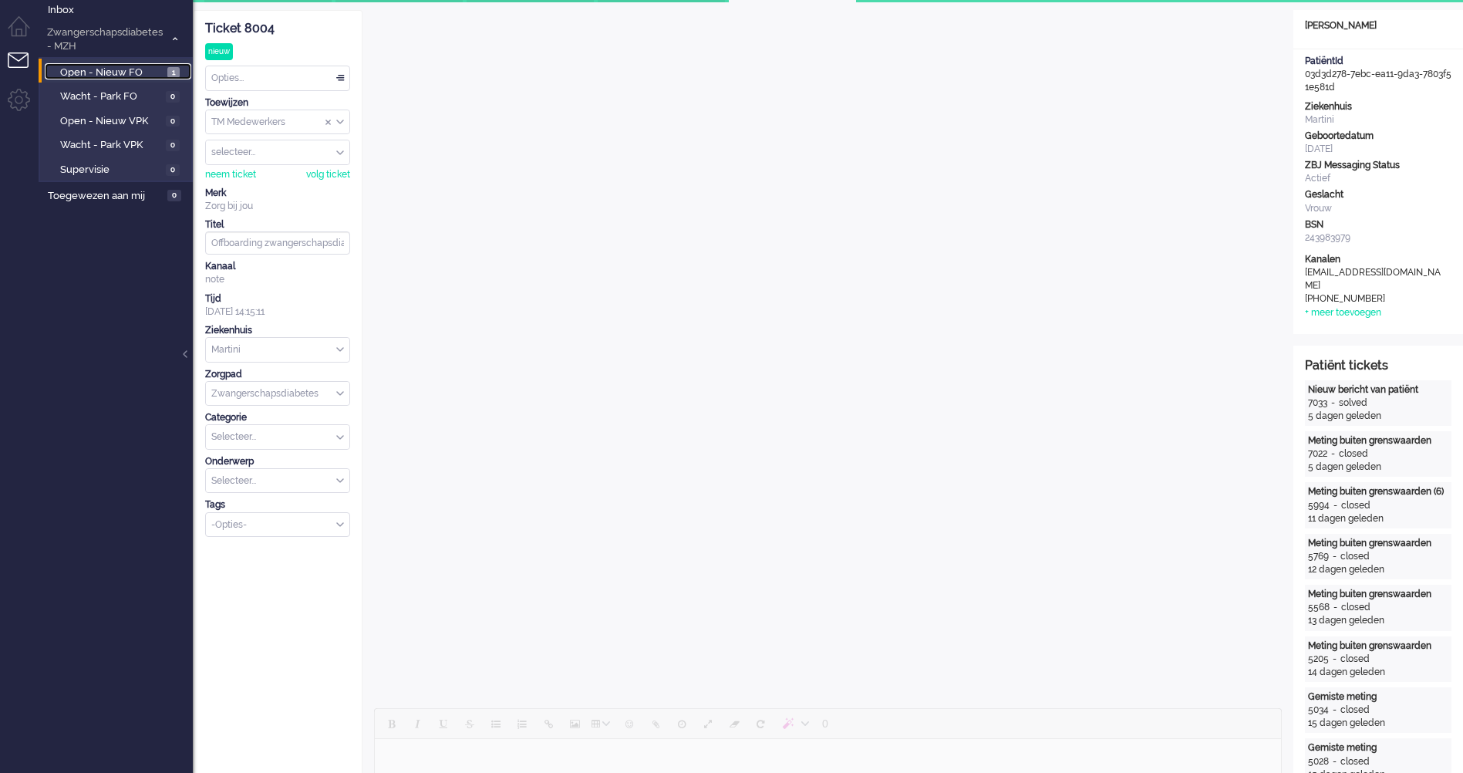
click at [112, 70] on span "Open - Nieuw FO" at bounding box center [111, 73] width 103 height 15
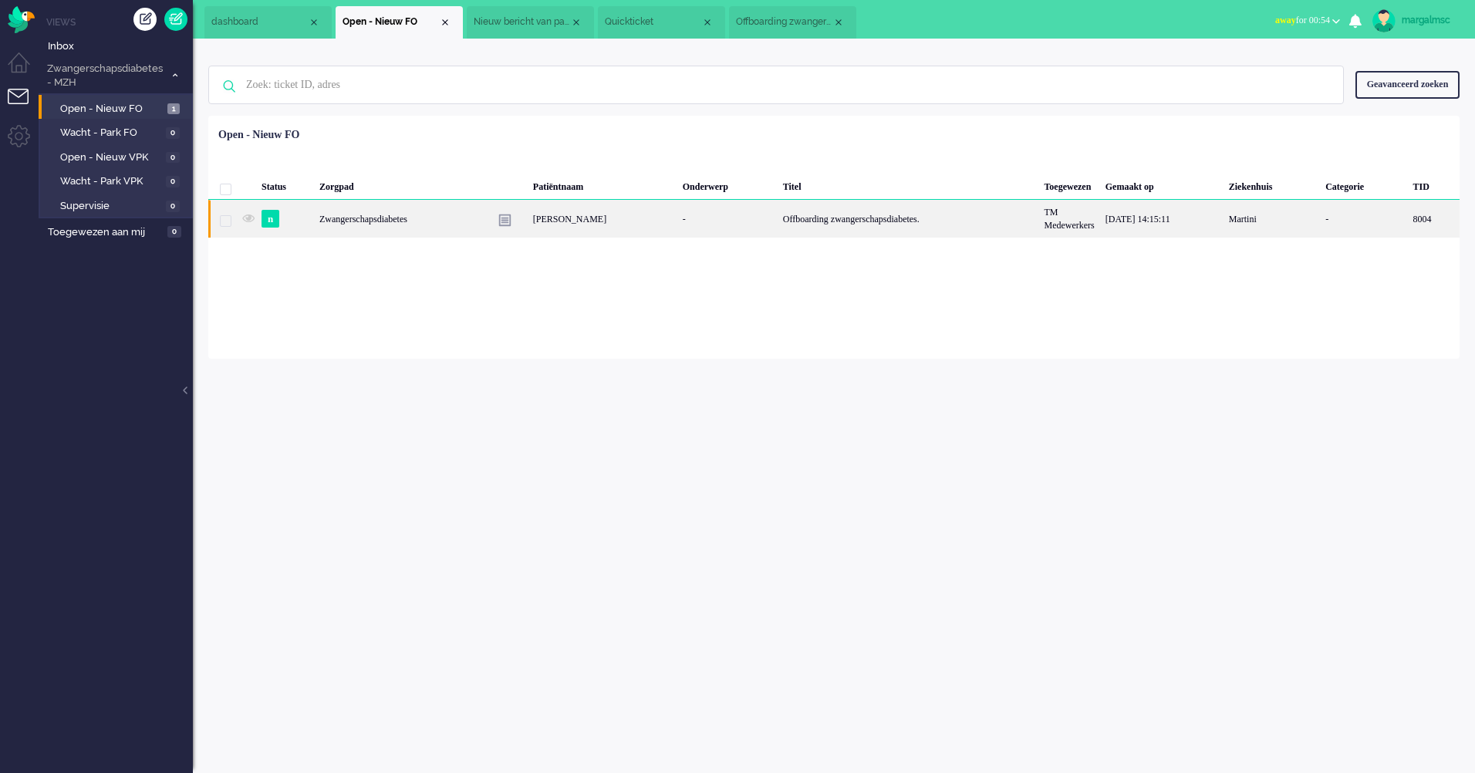
click at [662, 216] on div "[PERSON_NAME]" at bounding box center [603, 219] width 150 height 38
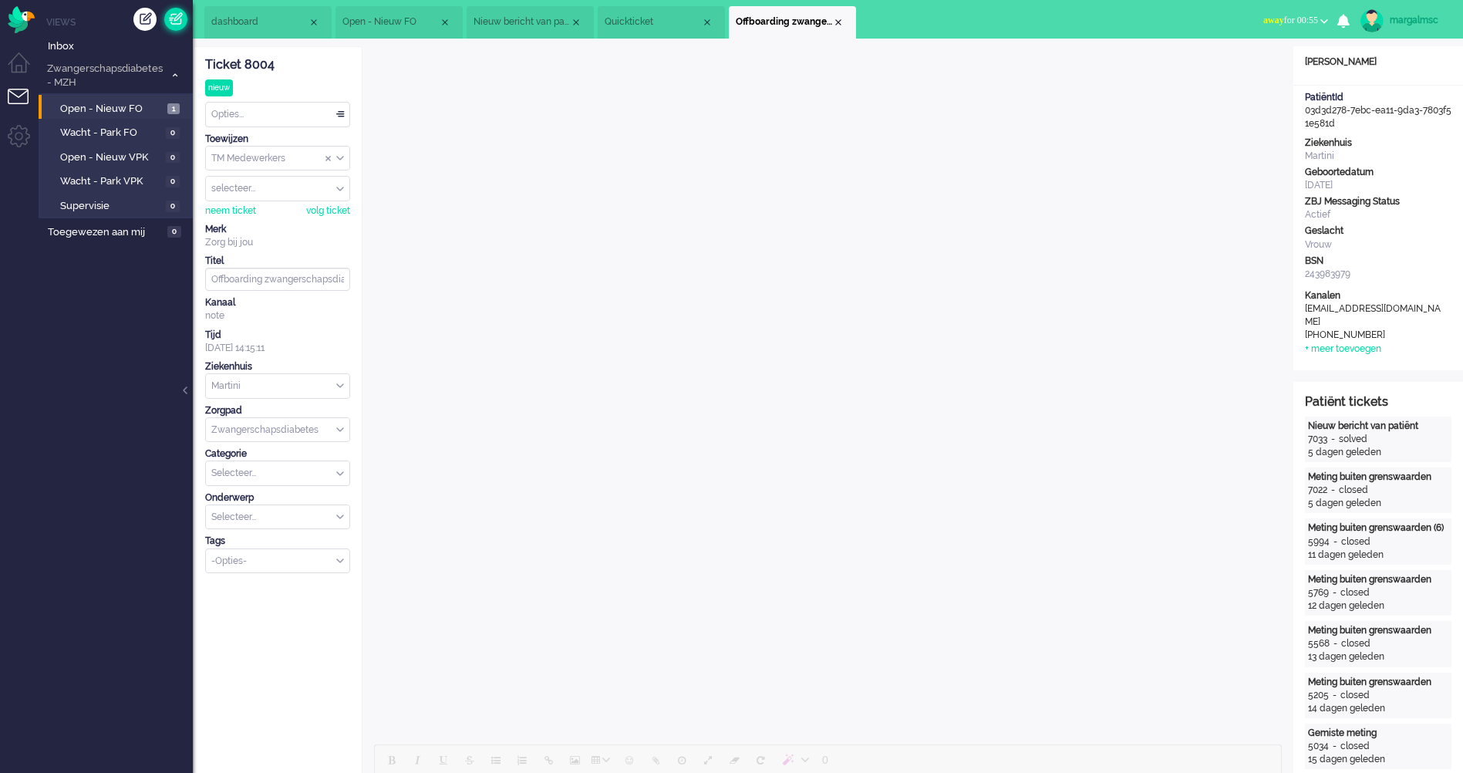
click at [177, 15] on link at bounding box center [175, 19] width 23 height 23
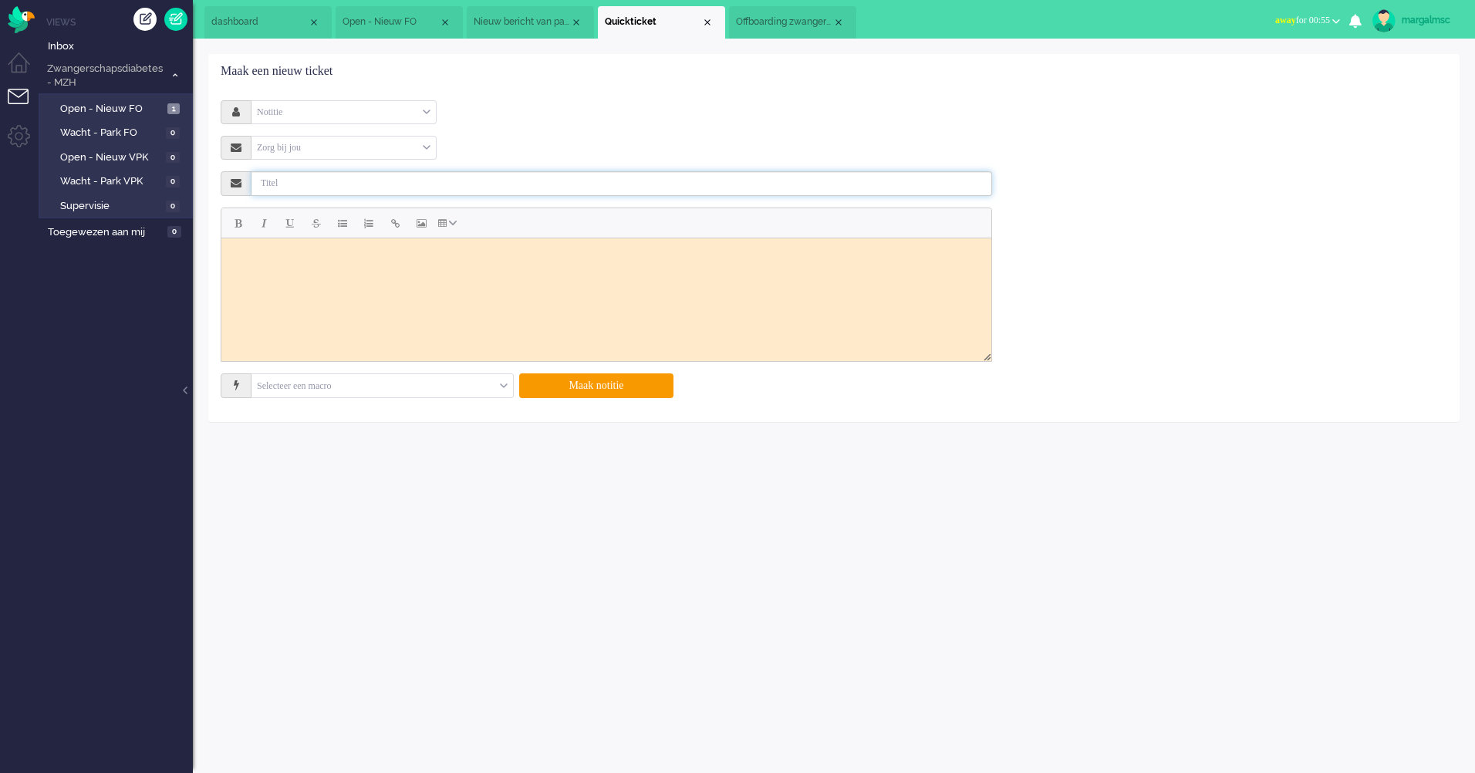
click at [302, 179] on input "text" at bounding box center [621, 183] width 741 height 25
type input "Offboarding zwangerschapsdiabetes"
click at [274, 276] on html at bounding box center [606, 257] width 770 height 39
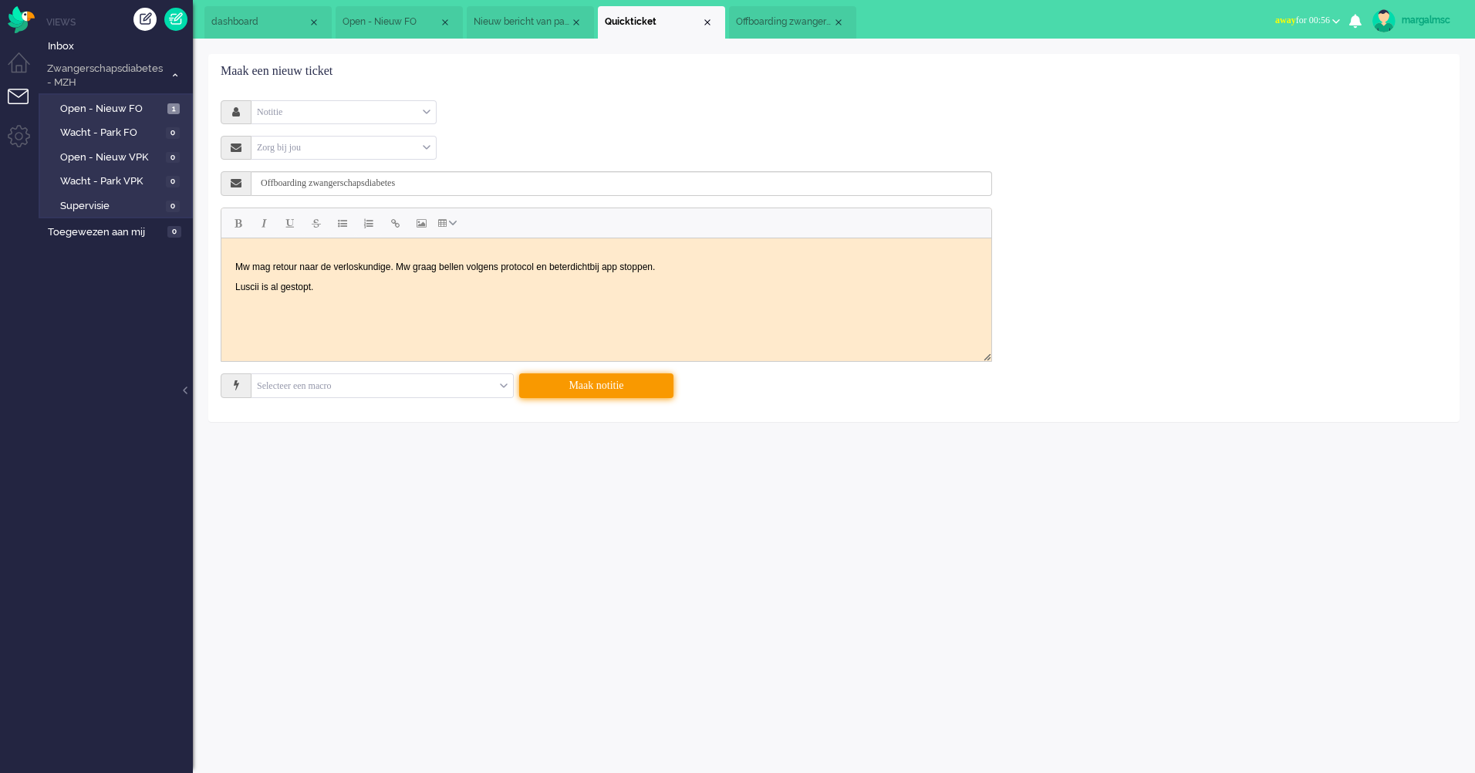
click at [608, 383] on button "Maak notitie" at bounding box center [596, 385] width 154 height 25
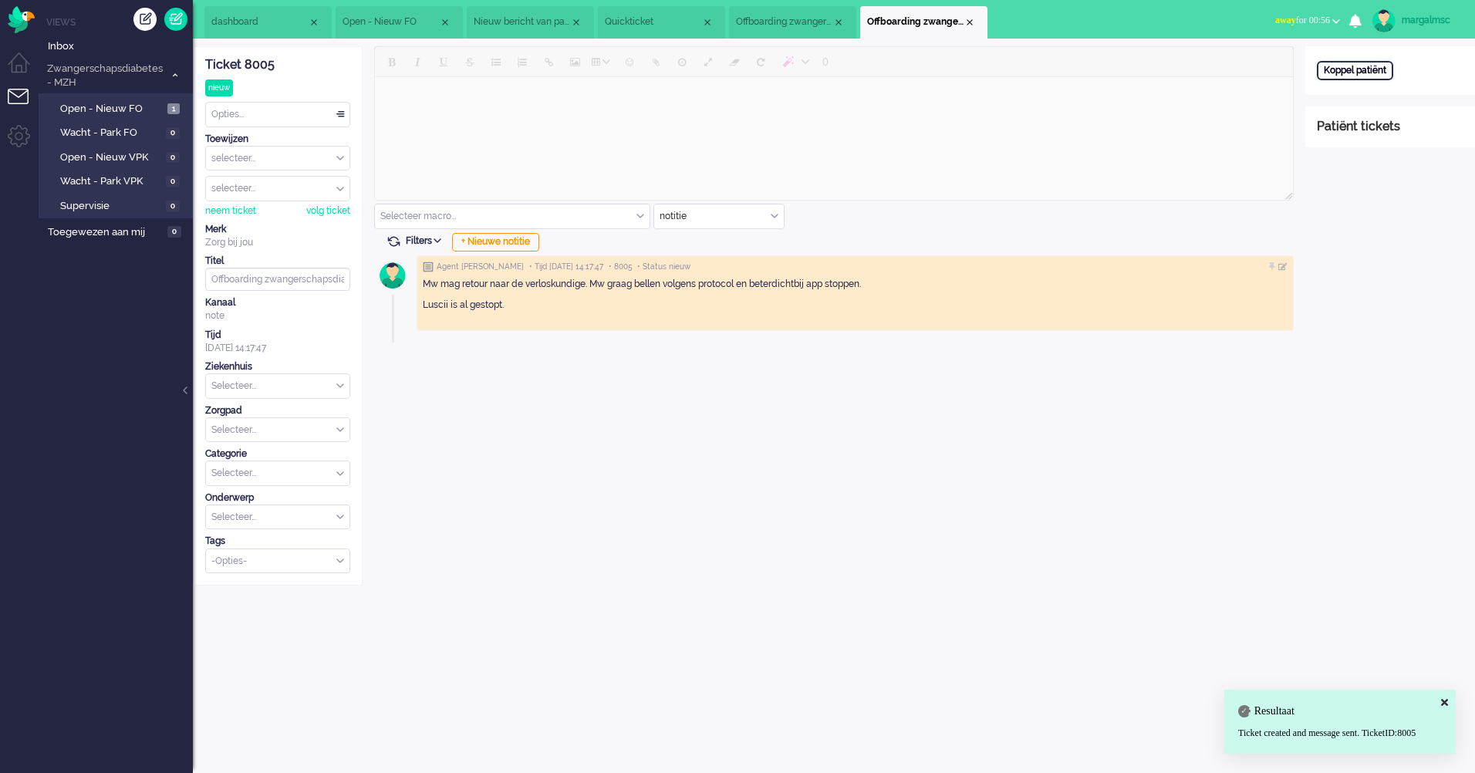
click at [1344, 66] on div "Koppel patiënt" at bounding box center [1355, 70] width 76 height 19
click at [66, 42] on span "Inbox" at bounding box center [120, 46] width 145 height 15
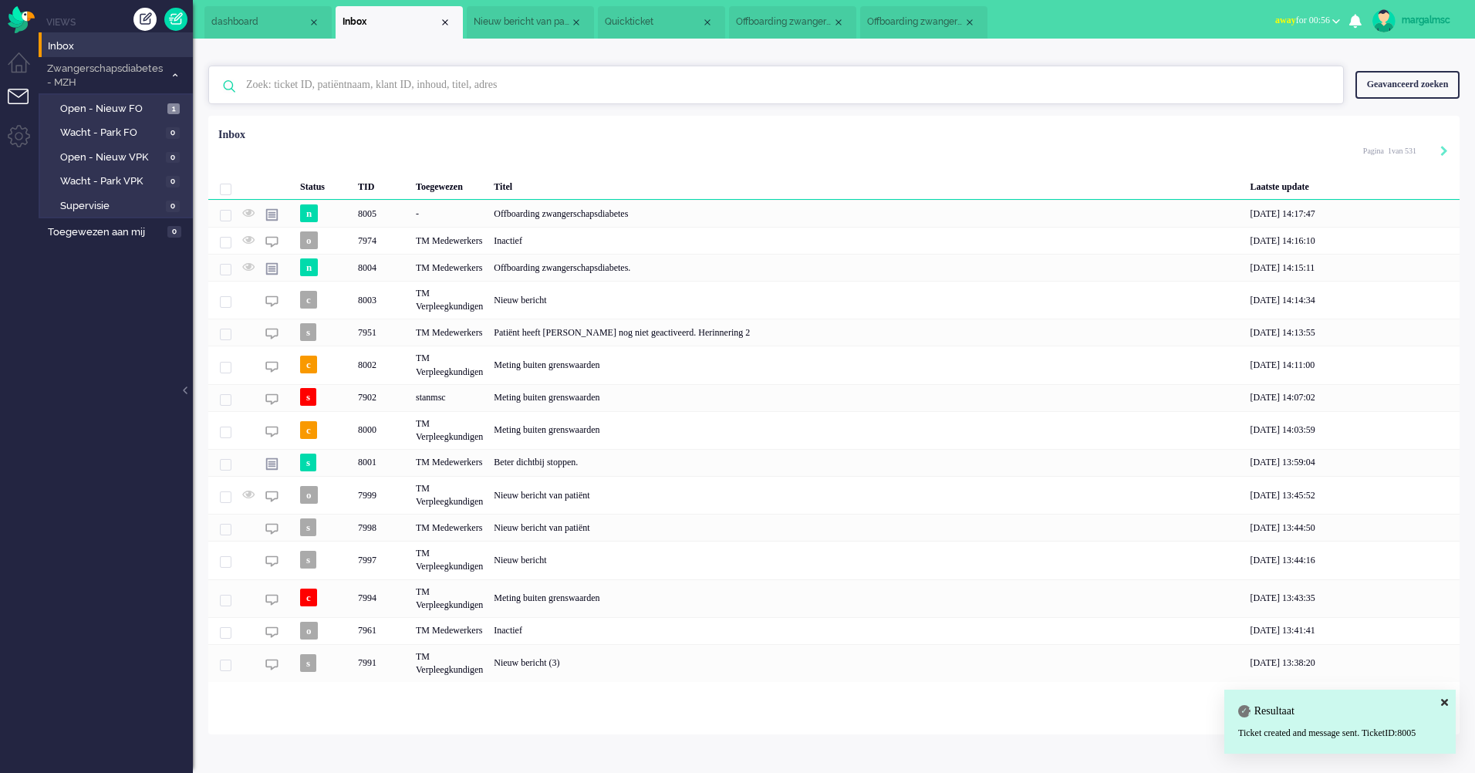
click at [480, 80] on input "text" at bounding box center [778, 84] width 1088 height 37
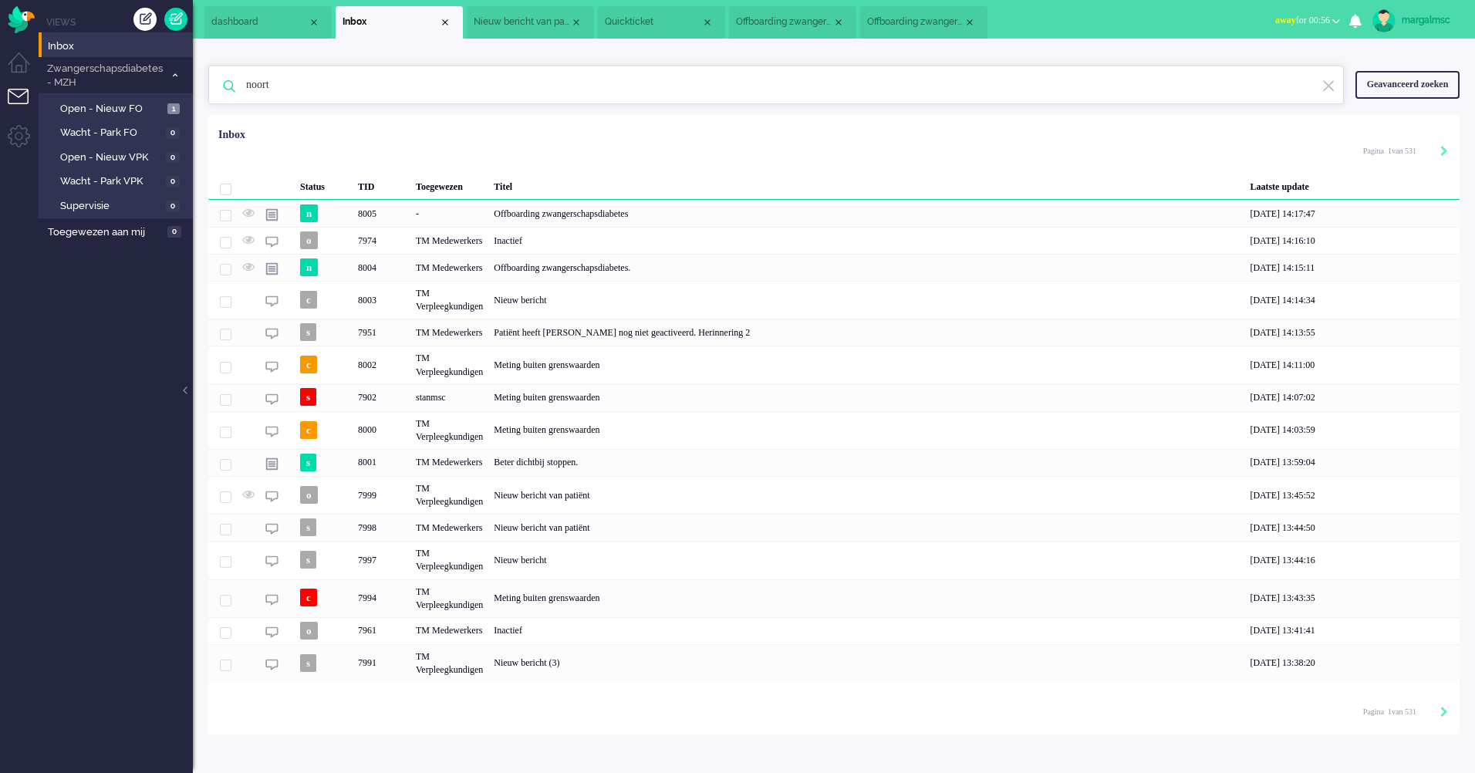
type input "noort"
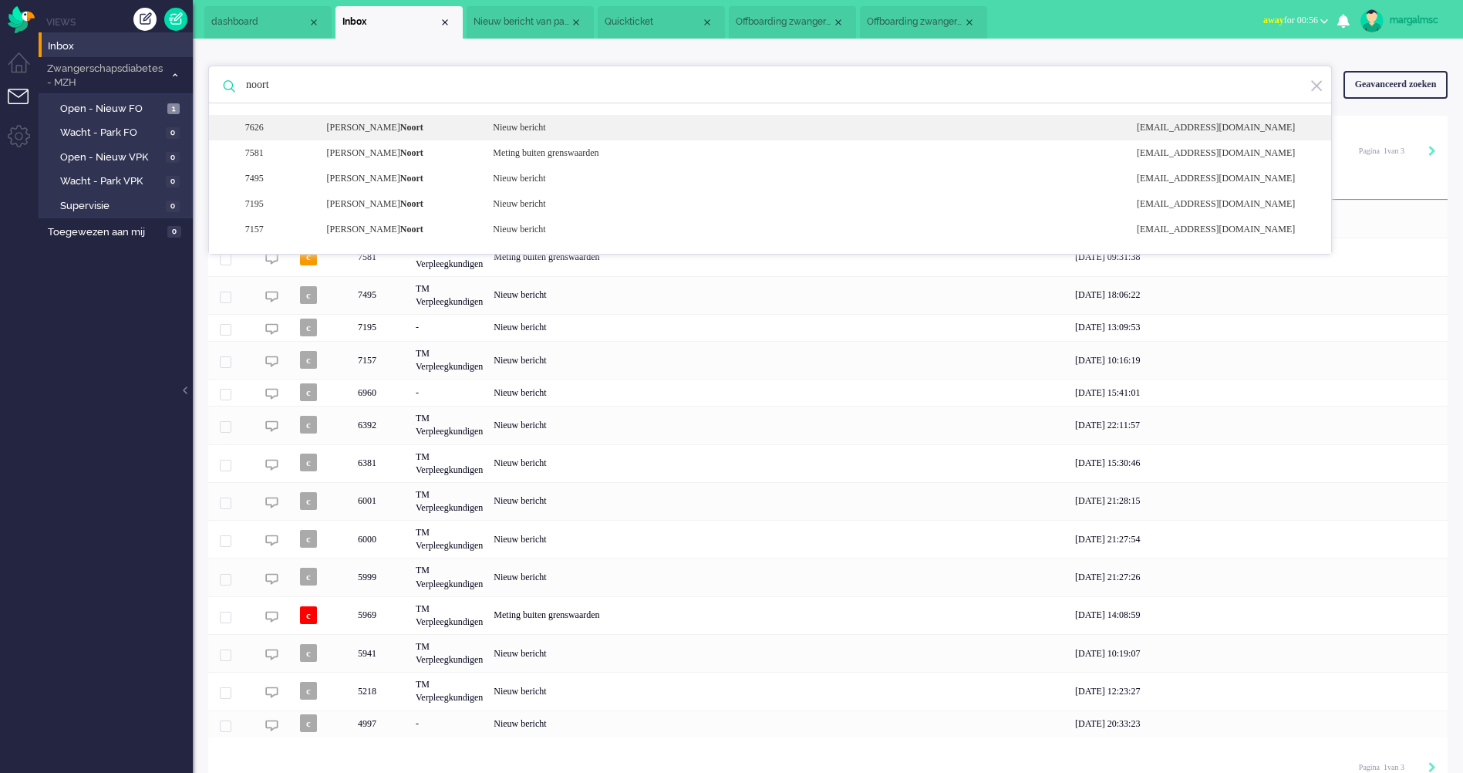
click at [464, 130] on div "[PERSON_NAME]" at bounding box center [398, 127] width 167 height 13
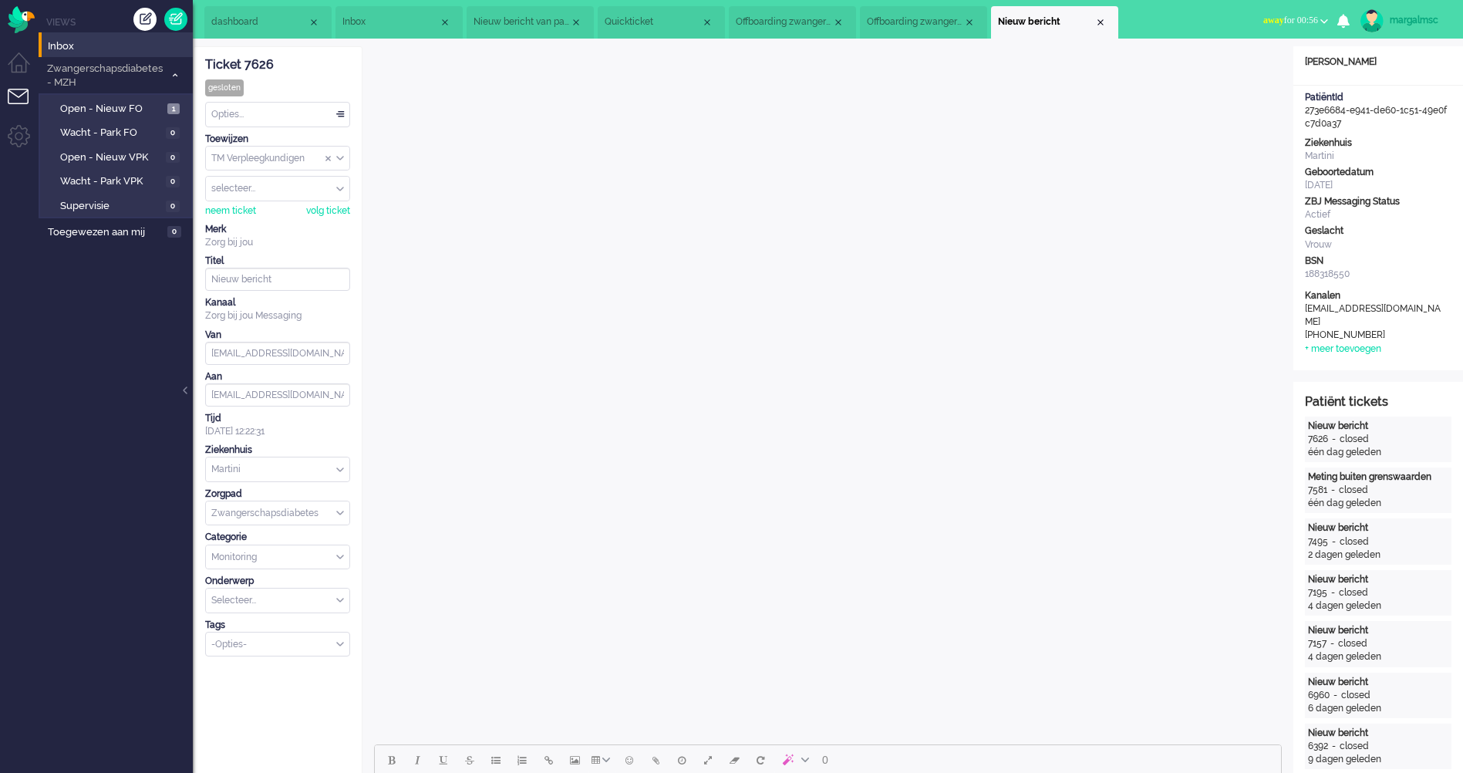
drag, startPoint x: 1345, startPoint y: 126, endPoint x: 1299, endPoint y: 107, distance: 49.8
click at [1299, 107] on div "PatiëntId 273e6684-e941-de60-1c51-49e0fc7d0a37" at bounding box center [1379, 110] width 170 height 39
copy div "273e6684-e941-de60-1c51-49e0fc7d0a37"
click at [920, 15] on span "Offboarding zwangerschapsdiabetes" at bounding box center [915, 21] width 96 height 13
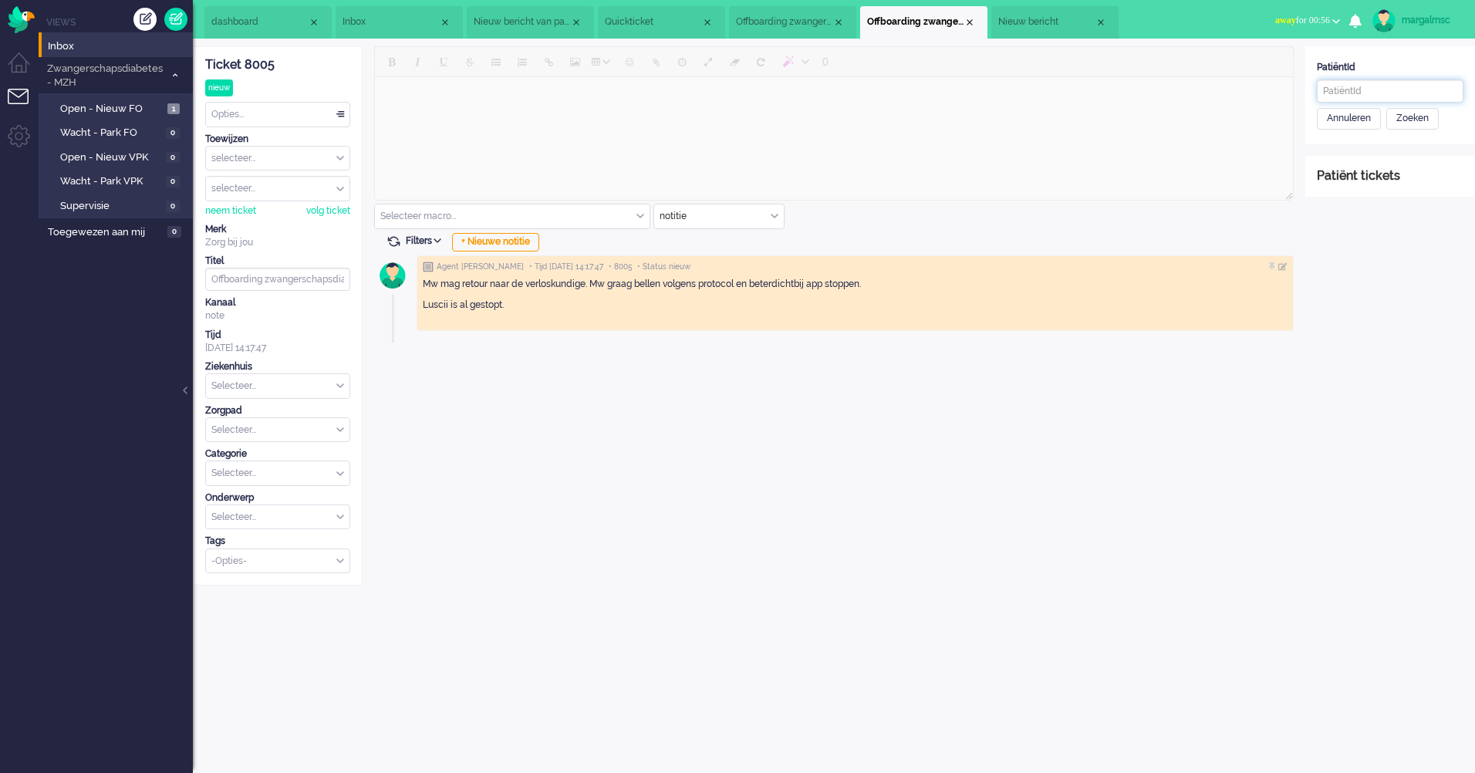
click at [1342, 89] on input "text" at bounding box center [1390, 90] width 147 height 23
paste input "273e6684-e941-de60-1c51-49e0fc7d0a37"
type input "273e6684-e941-de60-1c51-49e0fc7d0a37"
click at [1409, 119] on div "Zoeken" at bounding box center [1412, 119] width 52 height 22
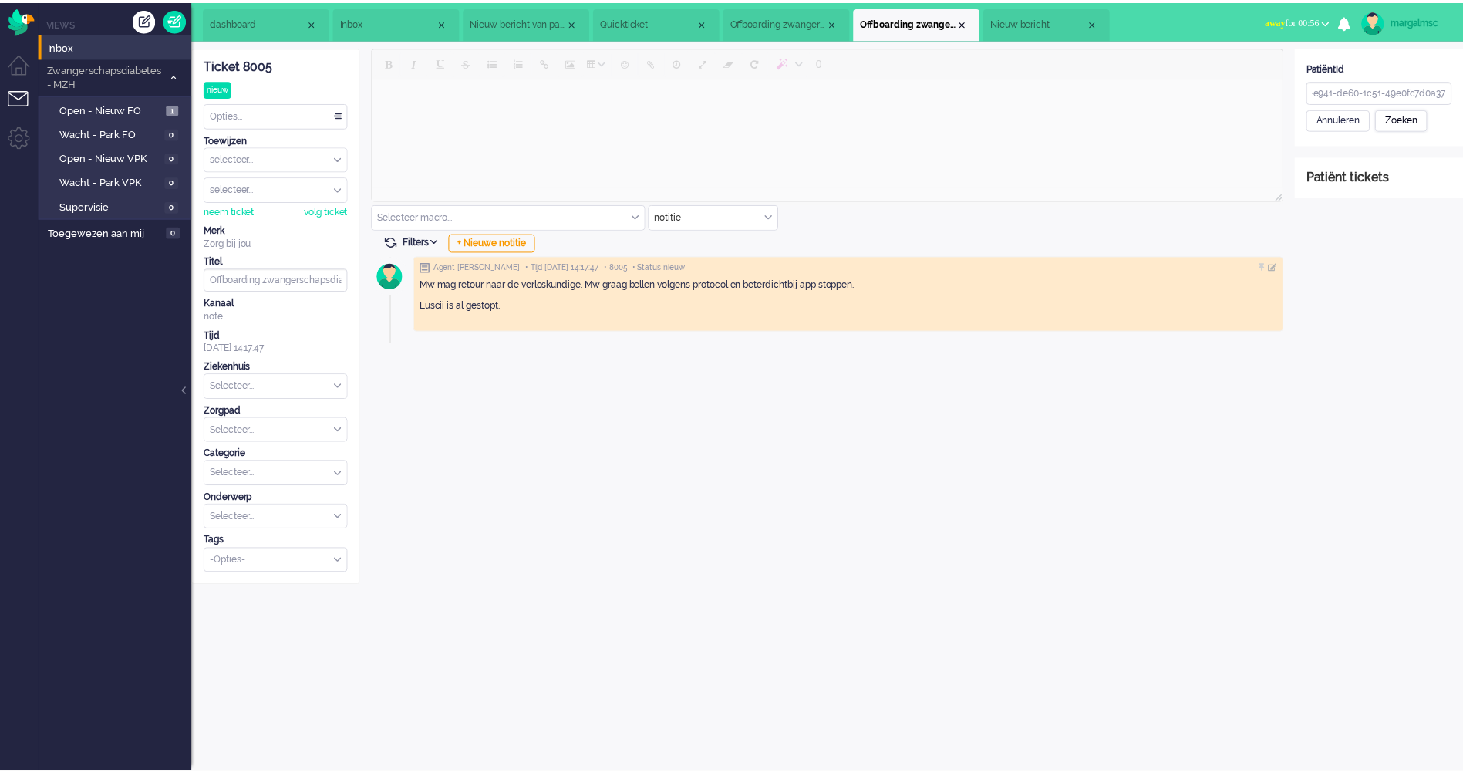
scroll to position [0, 0]
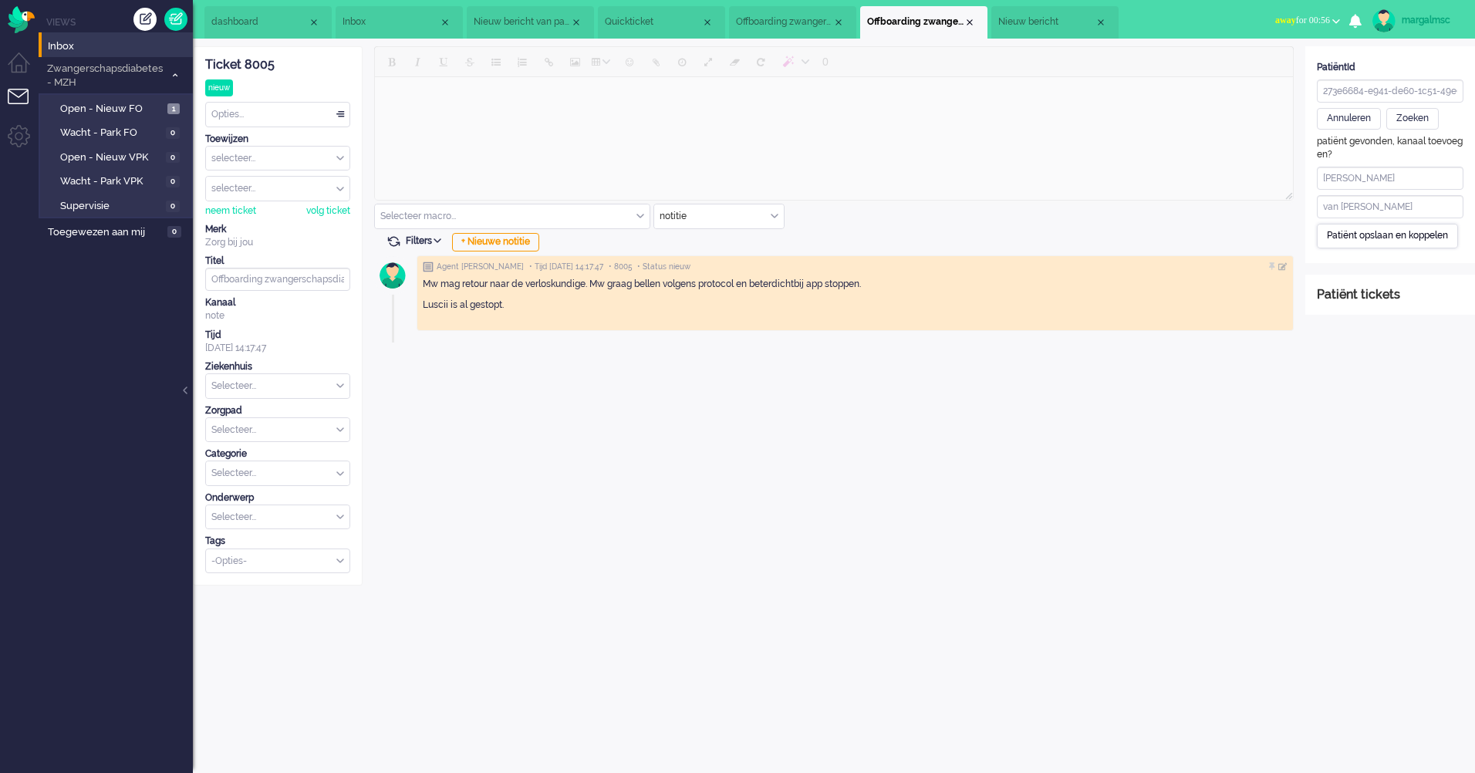
click at [1388, 236] on div "Patiënt opslaan en koppelen" at bounding box center [1387, 236] width 141 height 24
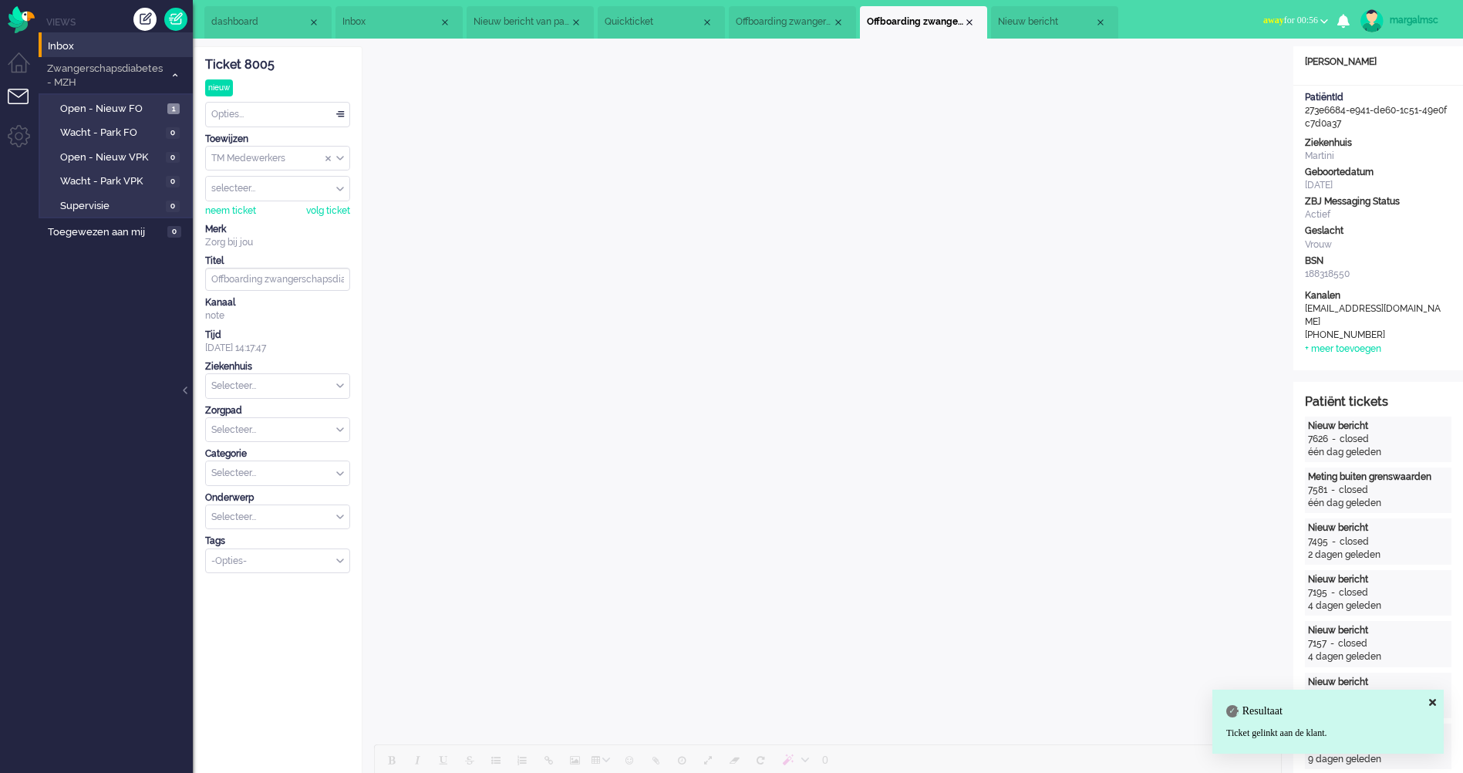
click at [251, 388] on input "text" at bounding box center [277, 386] width 143 height 24
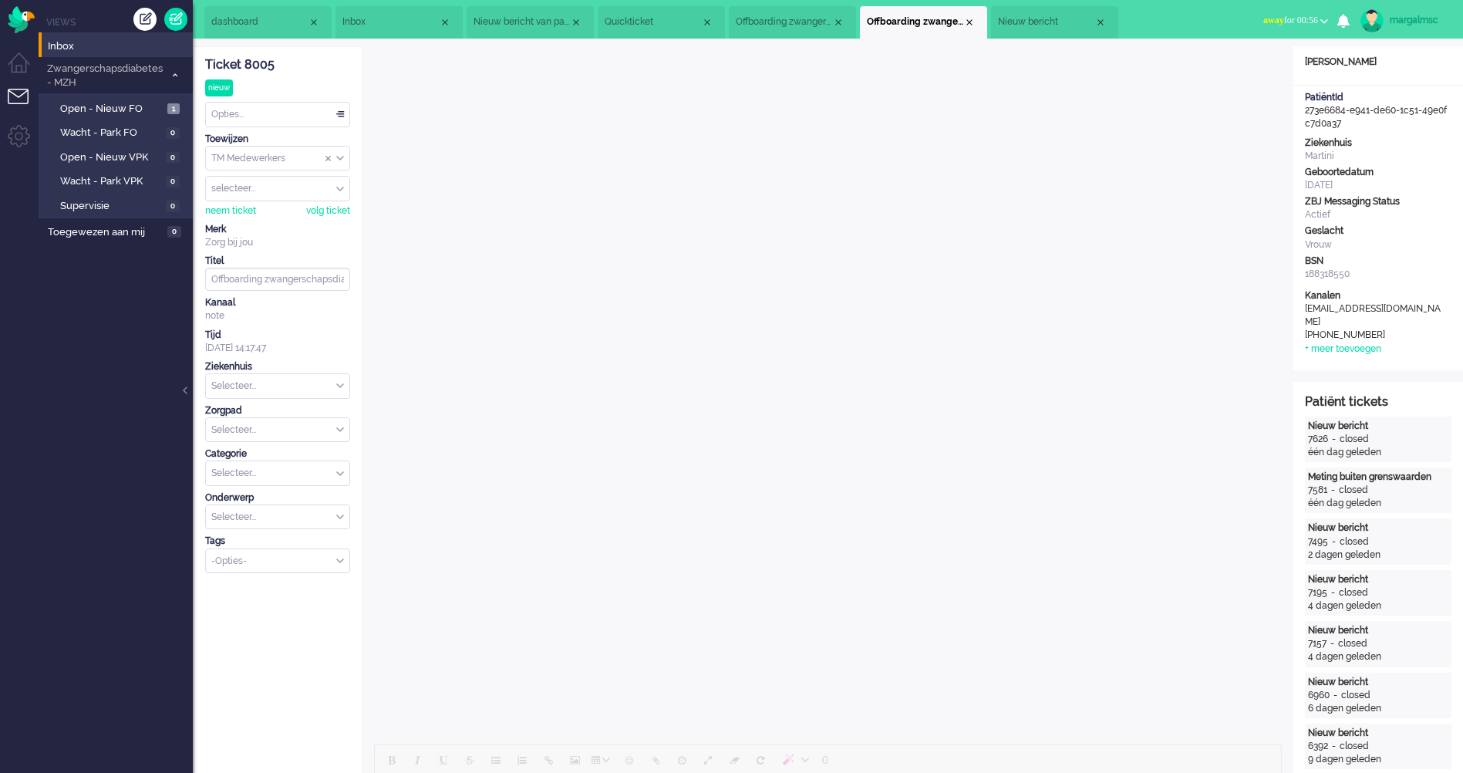
click at [259, 383] on input "text" at bounding box center [277, 386] width 143 height 24
type input "martini"
click at [276, 410] on li "Martini" at bounding box center [277, 410] width 143 height 22
click at [258, 421] on input "text" at bounding box center [277, 430] width 143 height 24
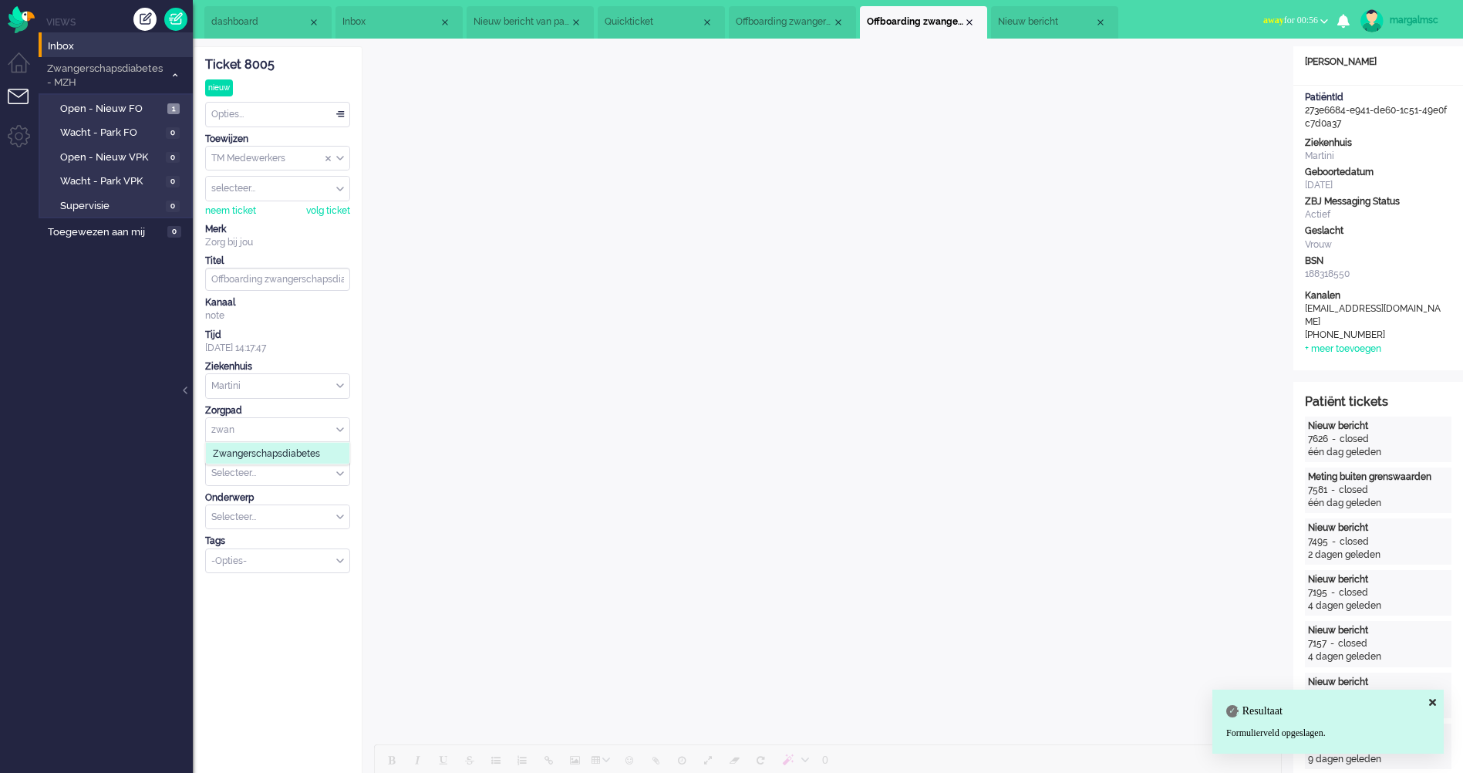
type input "zwan"
click at [279, 447] on span "Zwangerschapsdiabetes" at bounding box center [266, 453] width 107 height 13
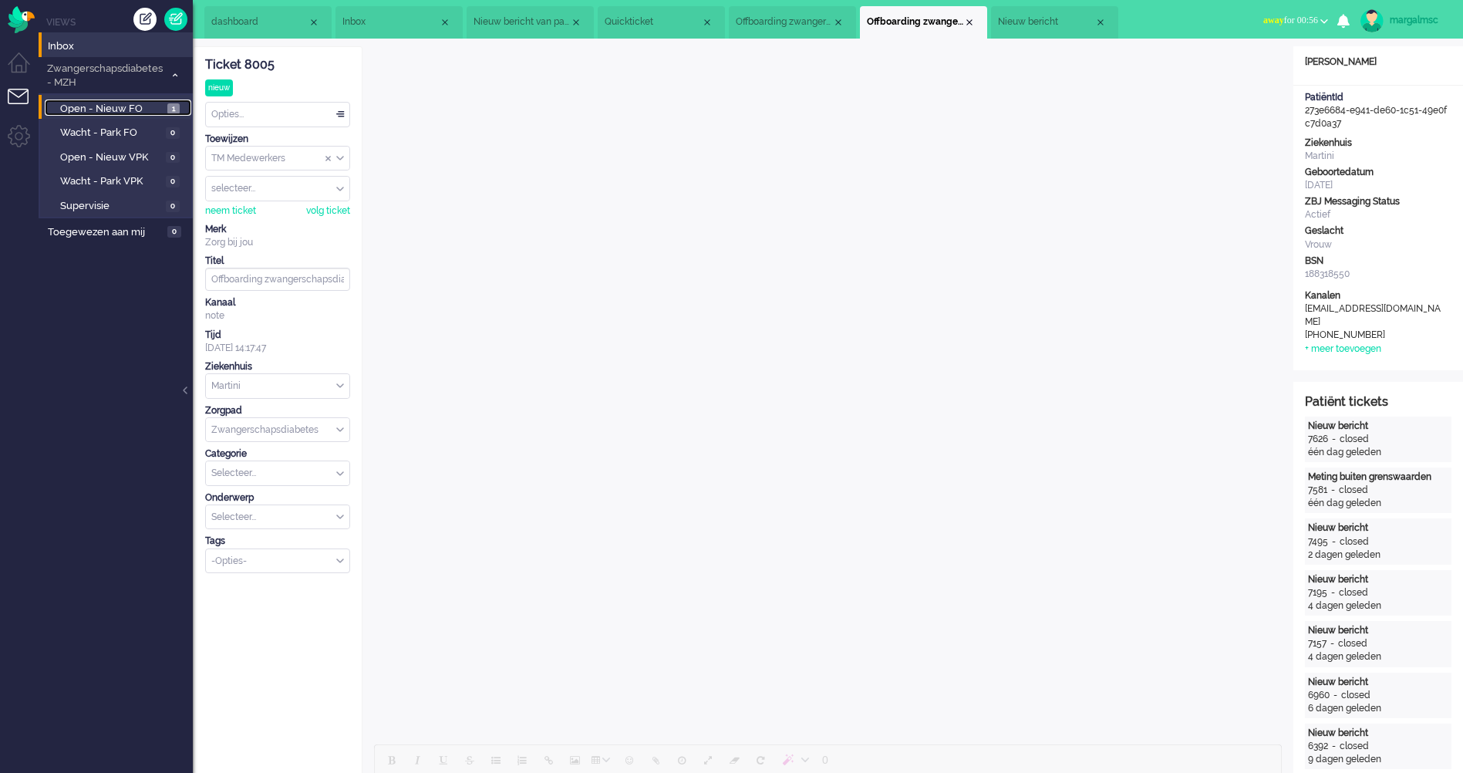
click at [135, 108] on span "Open - Nieuw FO" at bounding box center [111, 109] width 103 height 15
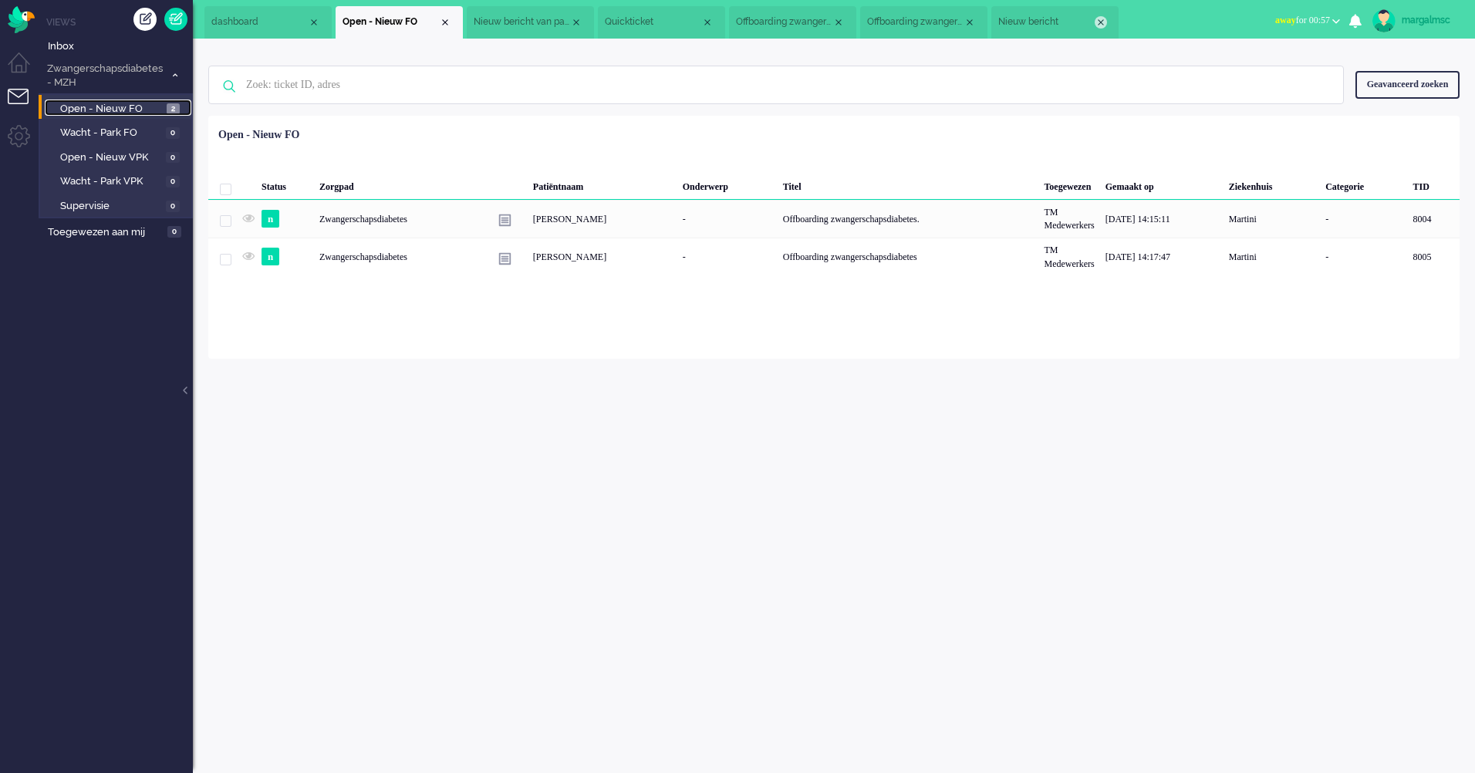
click at [1101, 21] on div "Close tab" at bounding box center [1101, 22] width 12 height 12
click at [972, 21] on div "Close tab" at bounding box center [969, 22] width 12 height 12
click at [842, 18] on div "Close tab" at bounding box center [838, 22] width 12 height 12
click at [710, 22] on div "Close tab" at bounding box center [707, 22] width 12 height 12
click at [578, 19] on div "Close tab" at bounding box center [576, 22] width 12 height 12
